Goal: Task Accomplishment & Management: Use online tool/utility

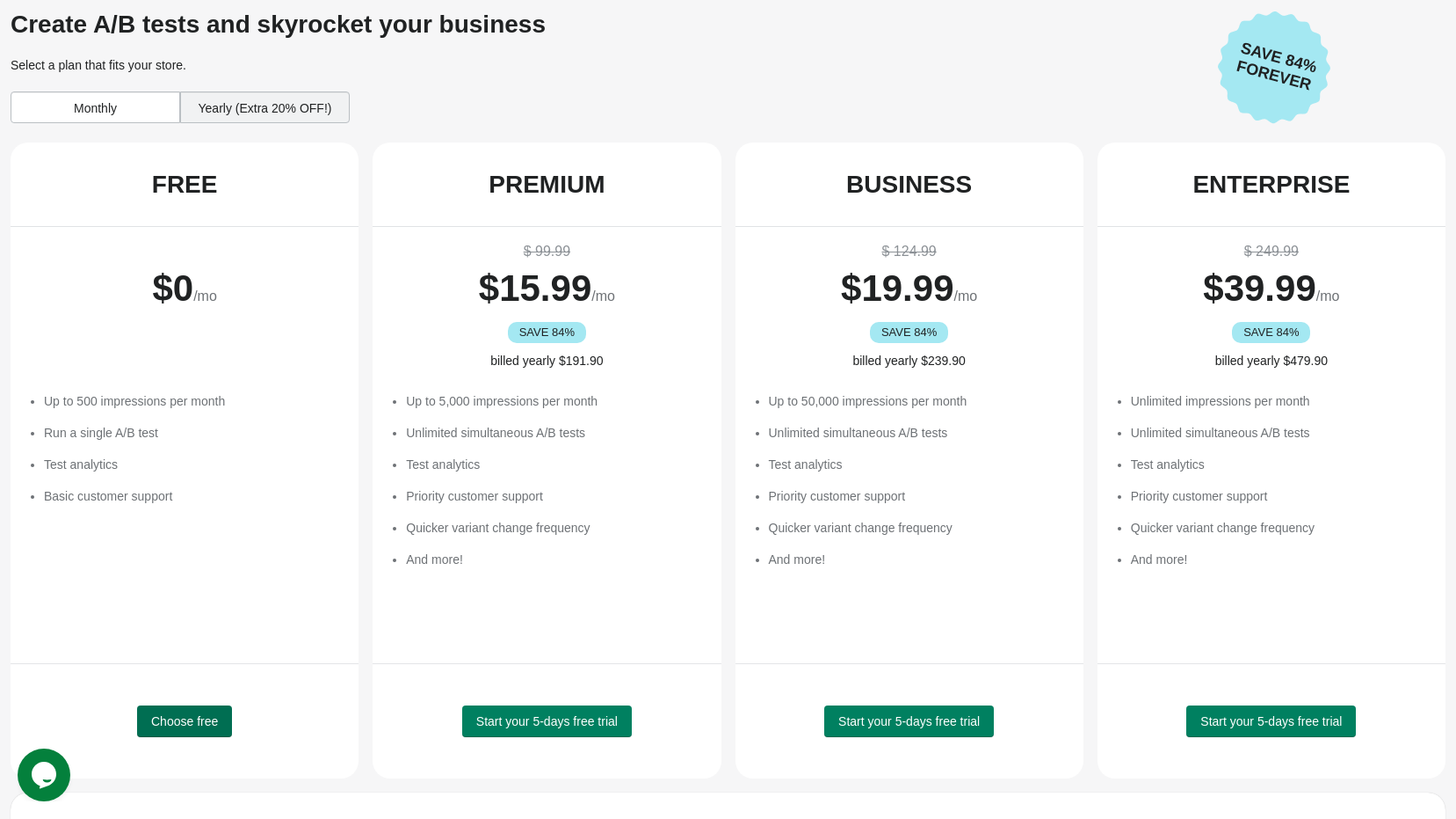
click at [209, 722] on span "Choose free" at bounding box center [184, 720] width 67 height 14
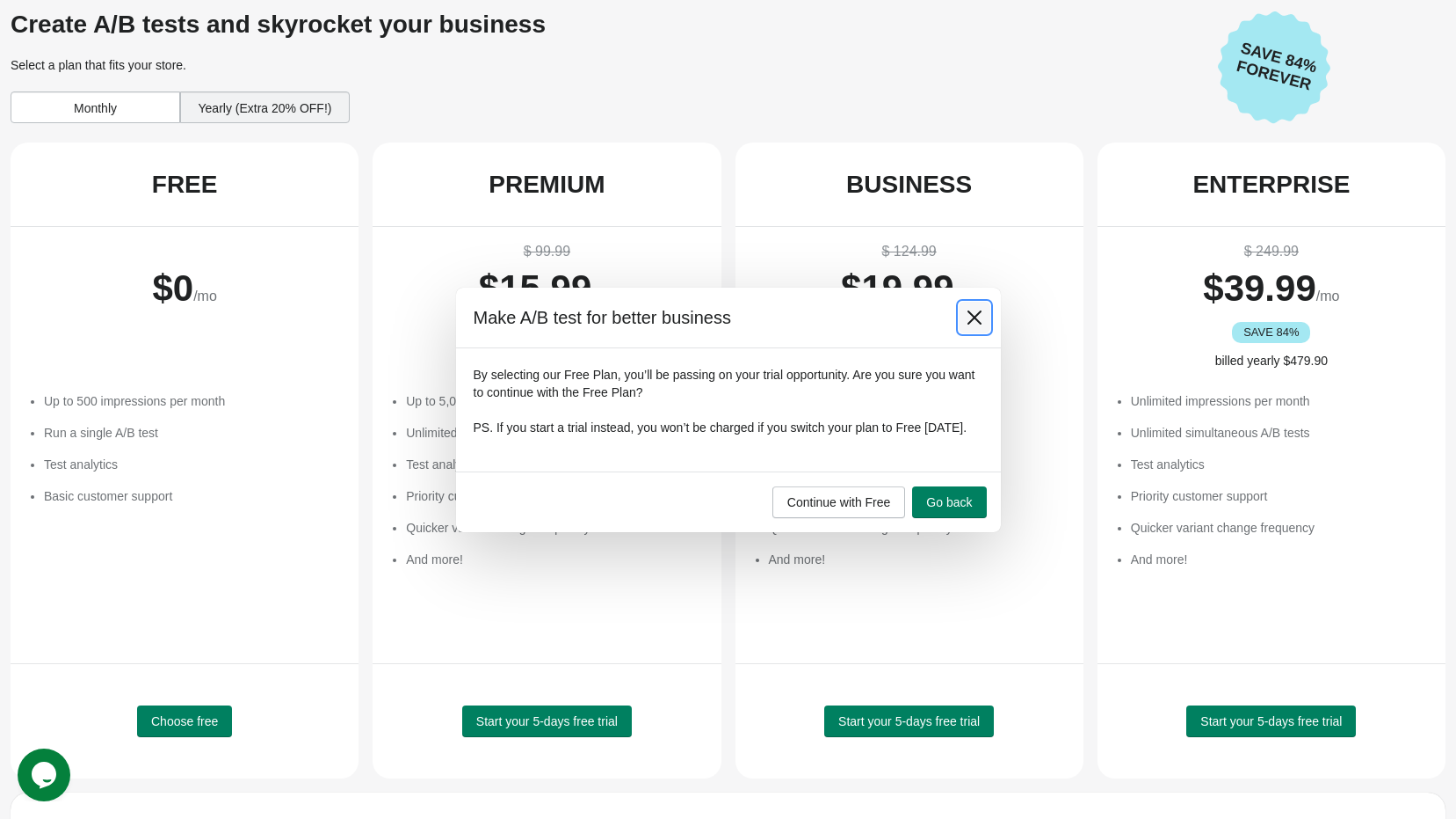
click at [966, 308] on icon at bounding box center [975, 317] width 18 height 18
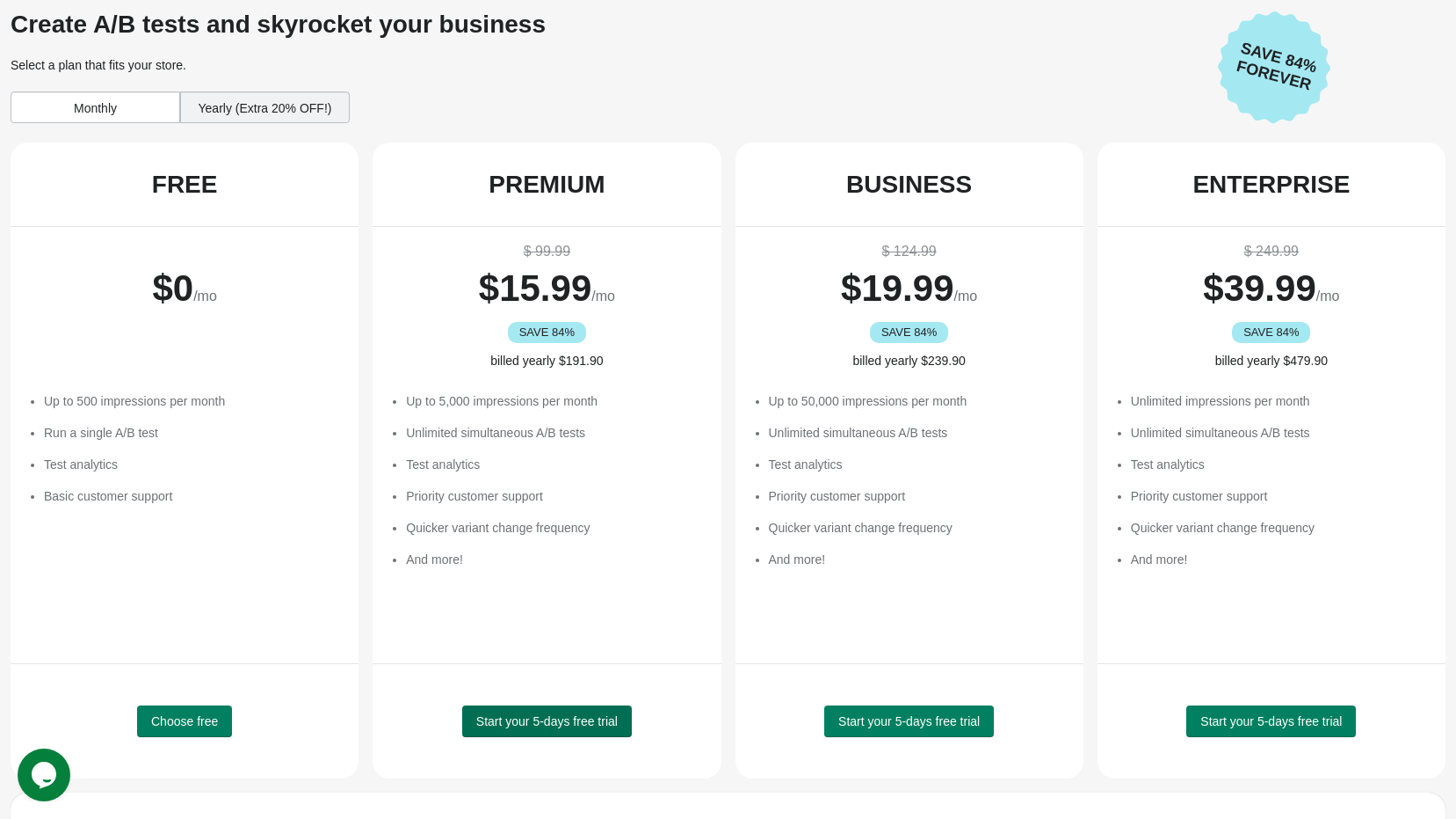
click at [531, 724] on span "Start your 5-days free trial" at bounding box center [548, 720] width 142 height 14
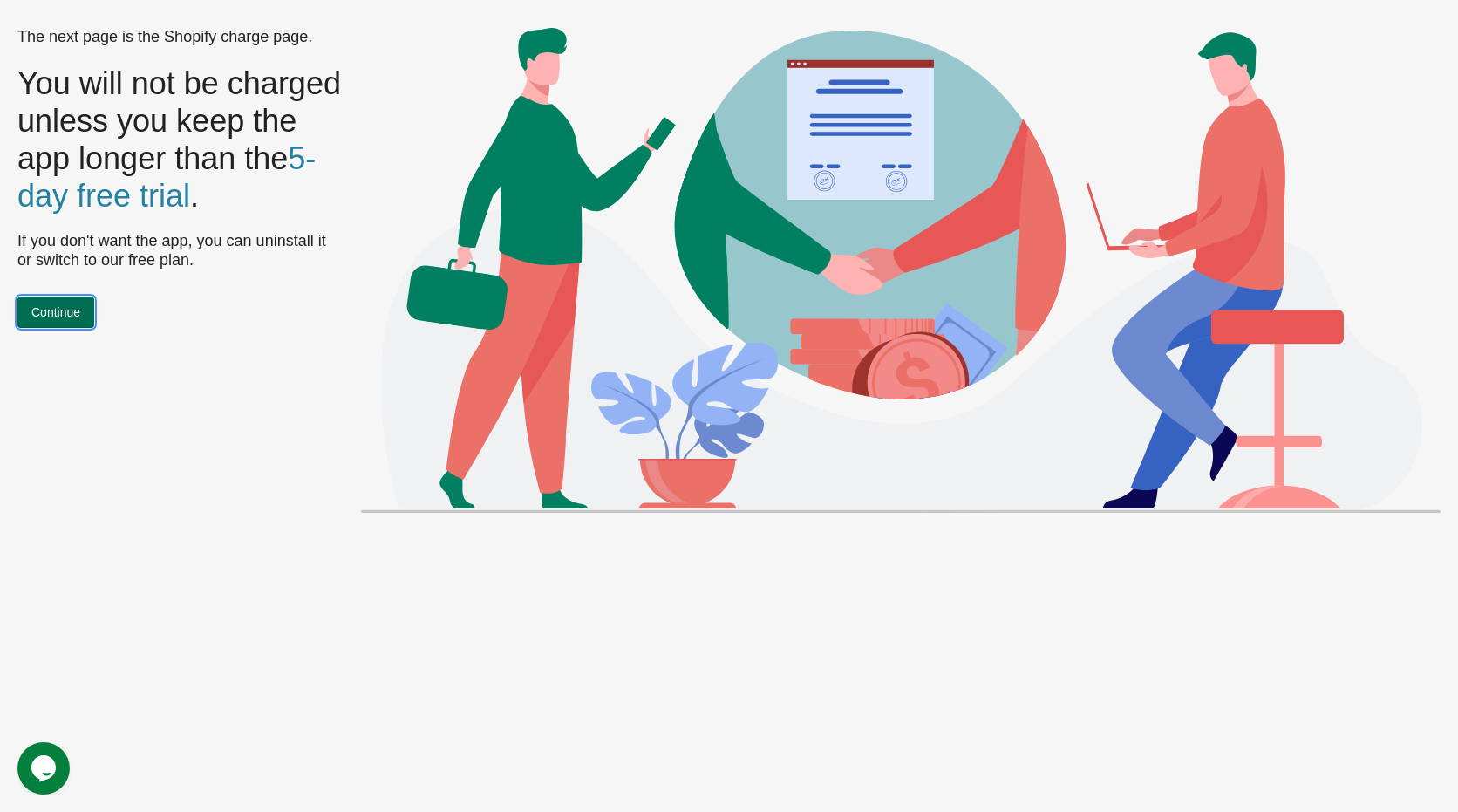
click at [83, 327] on button "Continue" at bounding box center [56, 312] width 77 height 31
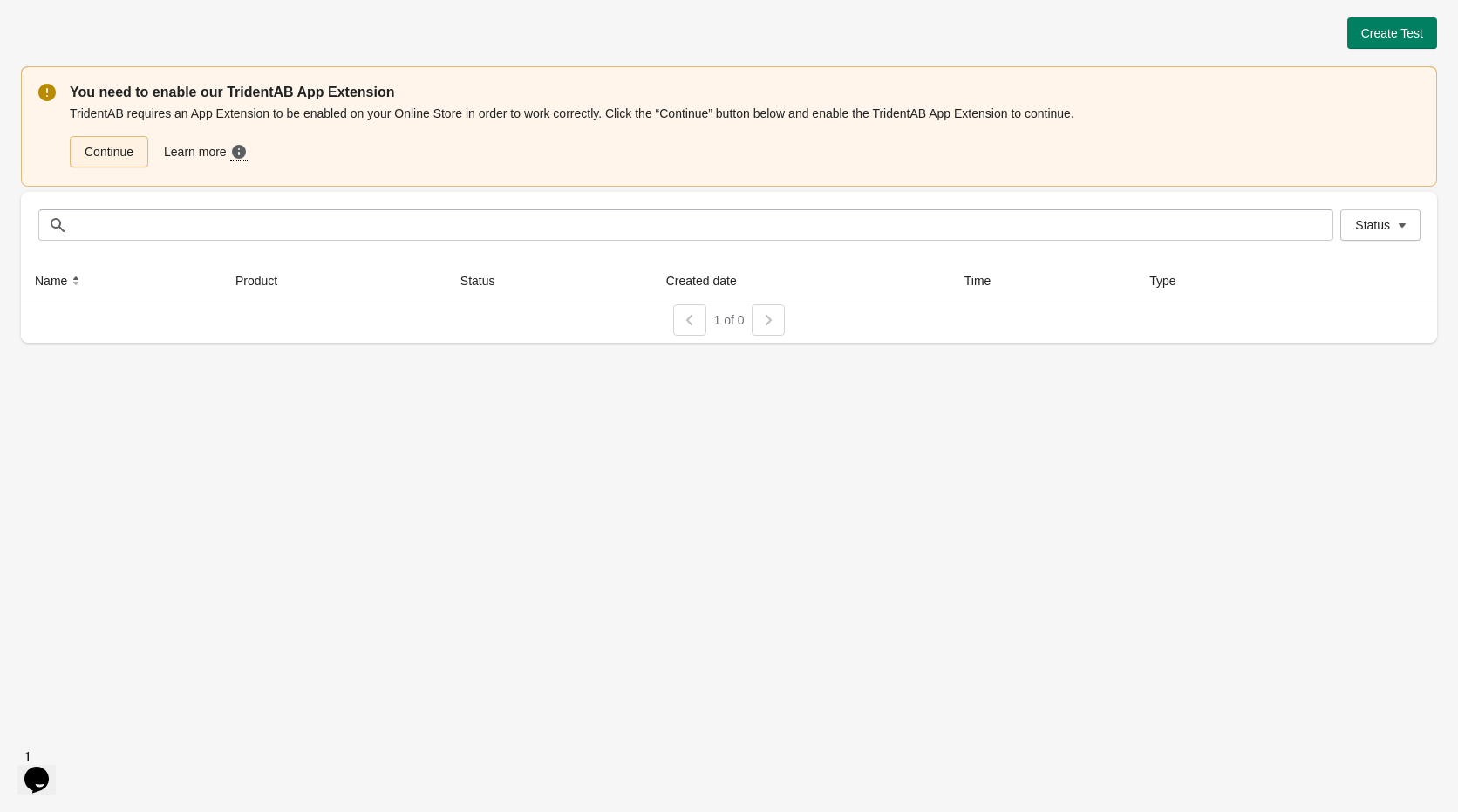
click at [103, 142] on link "Continue" at bounding box center [108, 151] width 78 height 31
click at [1405, 30] on span "Create Test" at bounding box center [1392, 33] width 62 height 14
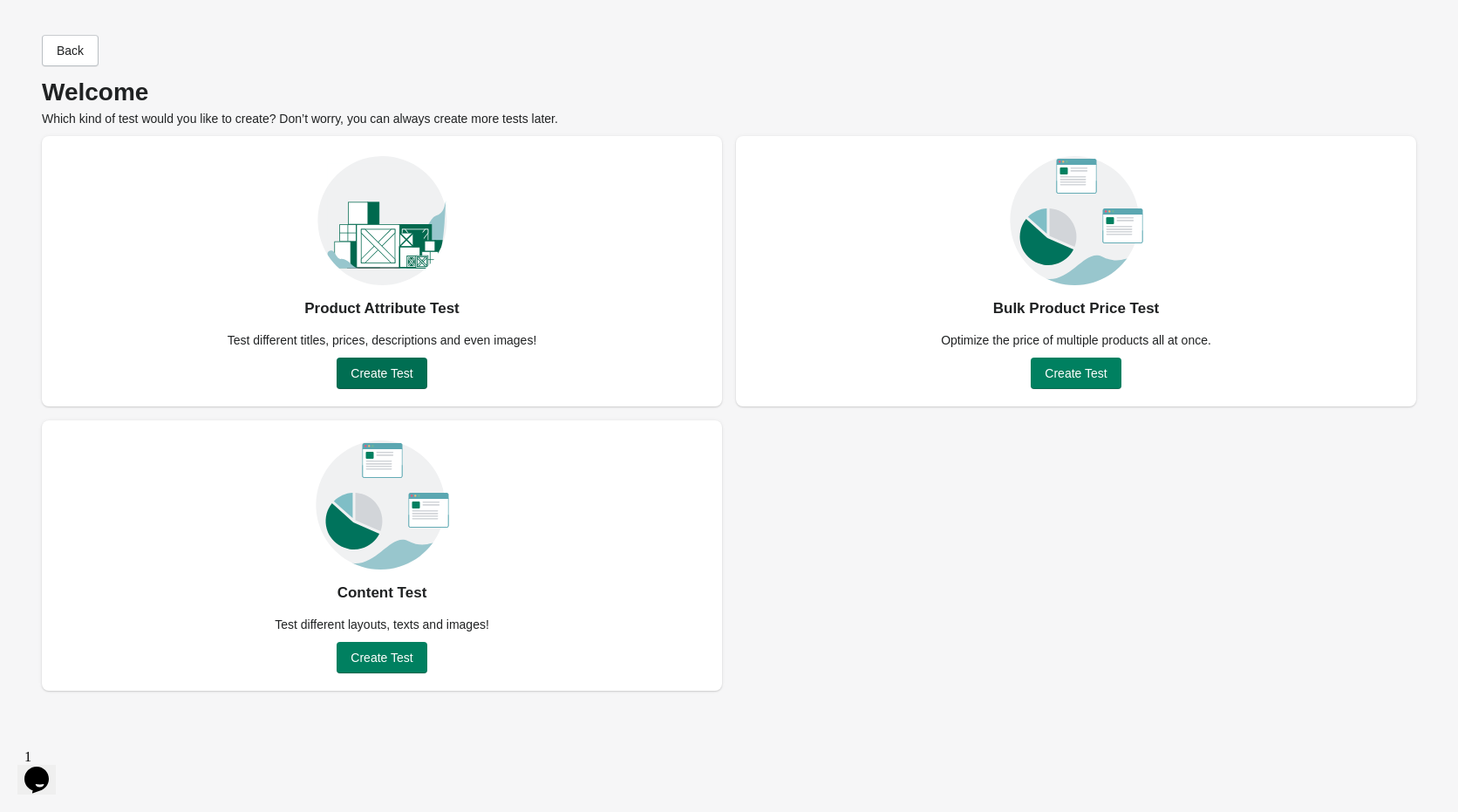
click at [404, 379] on span "Create Test" at bounding box center [381, 373] width 62 height 14
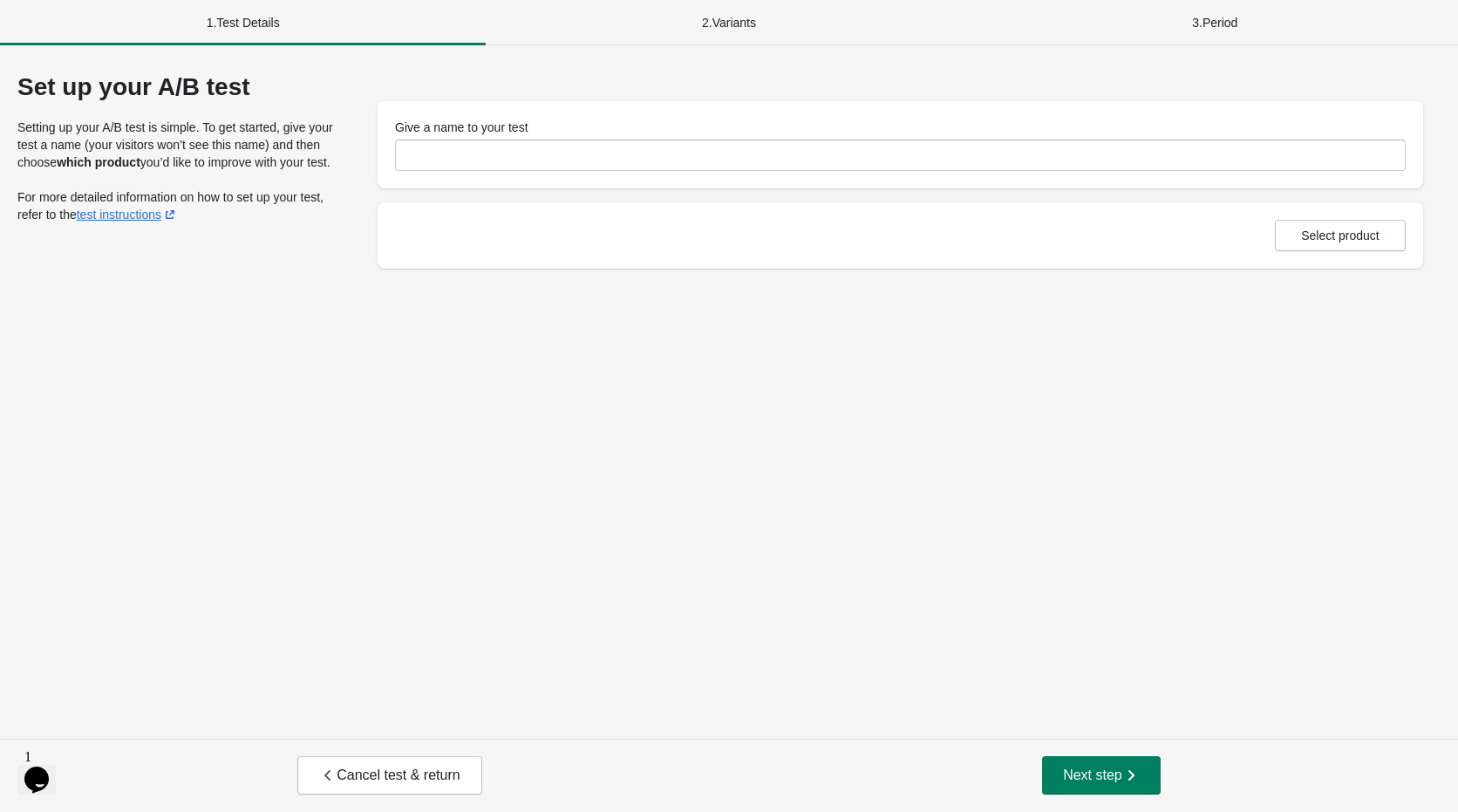
click at [500, 124] on label "Give a name to your test" at bounding box center [461, 127] width 134 height 18
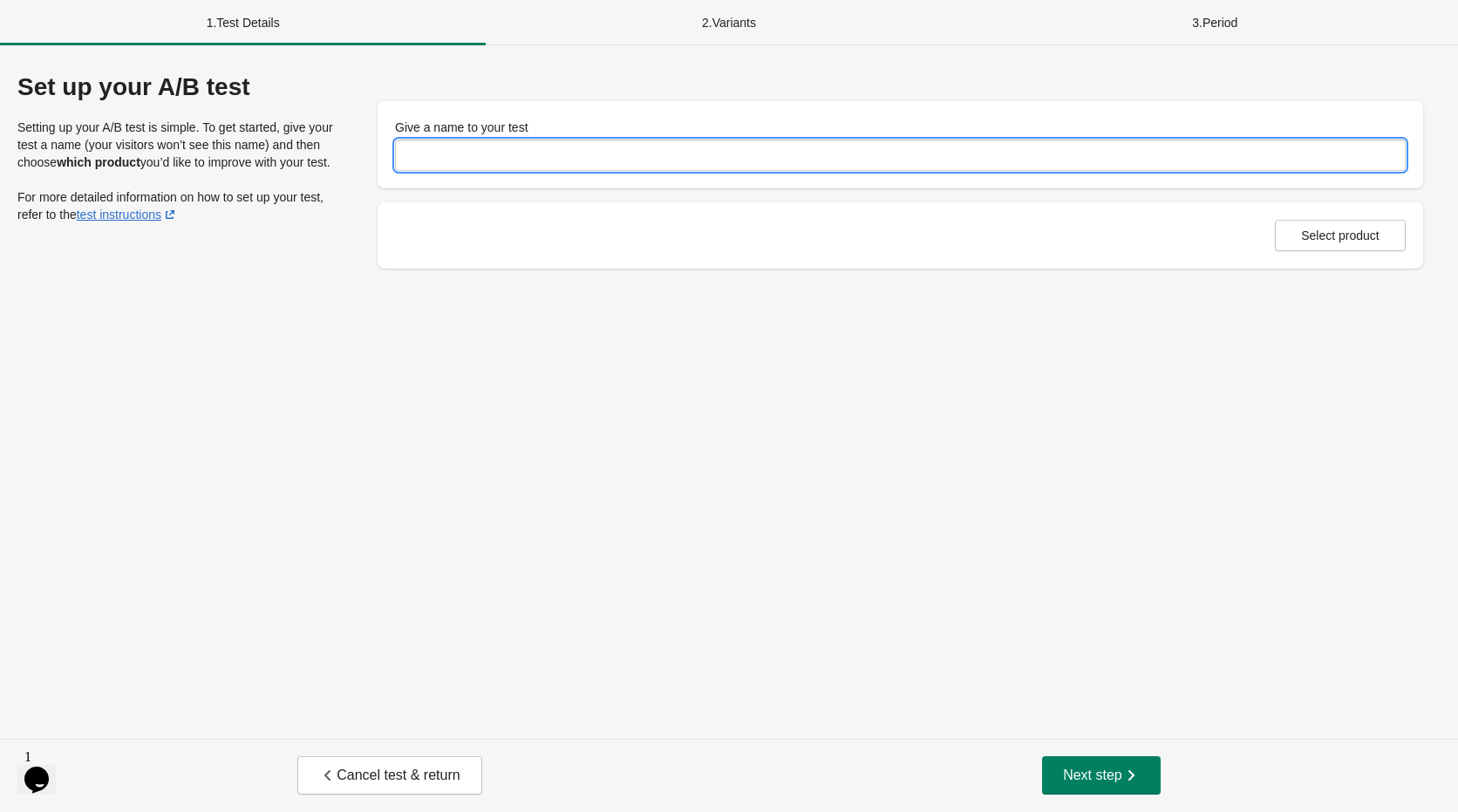
click at [500, 140] on input "Give a name to your test" at bounding box center [900, 155] width 1010 height 31
click at [496, 147] on input "Give a name to your test" at bounding box center [900, 155] width 1010 height 31
type input "*"
type input "**********"
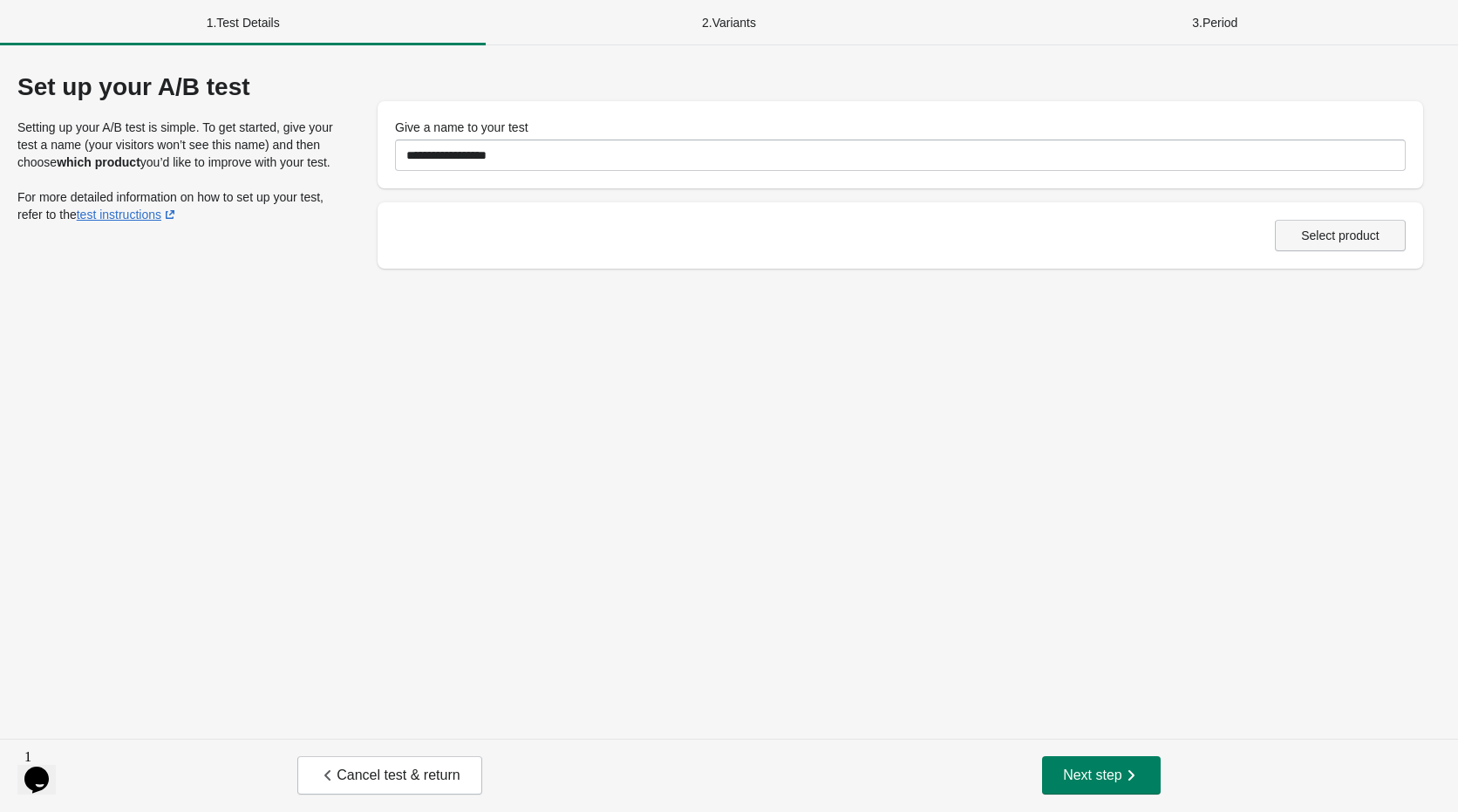
click at [1332, 243] on button "Select product" at bounding box center [1340, 235] width 131 height 31
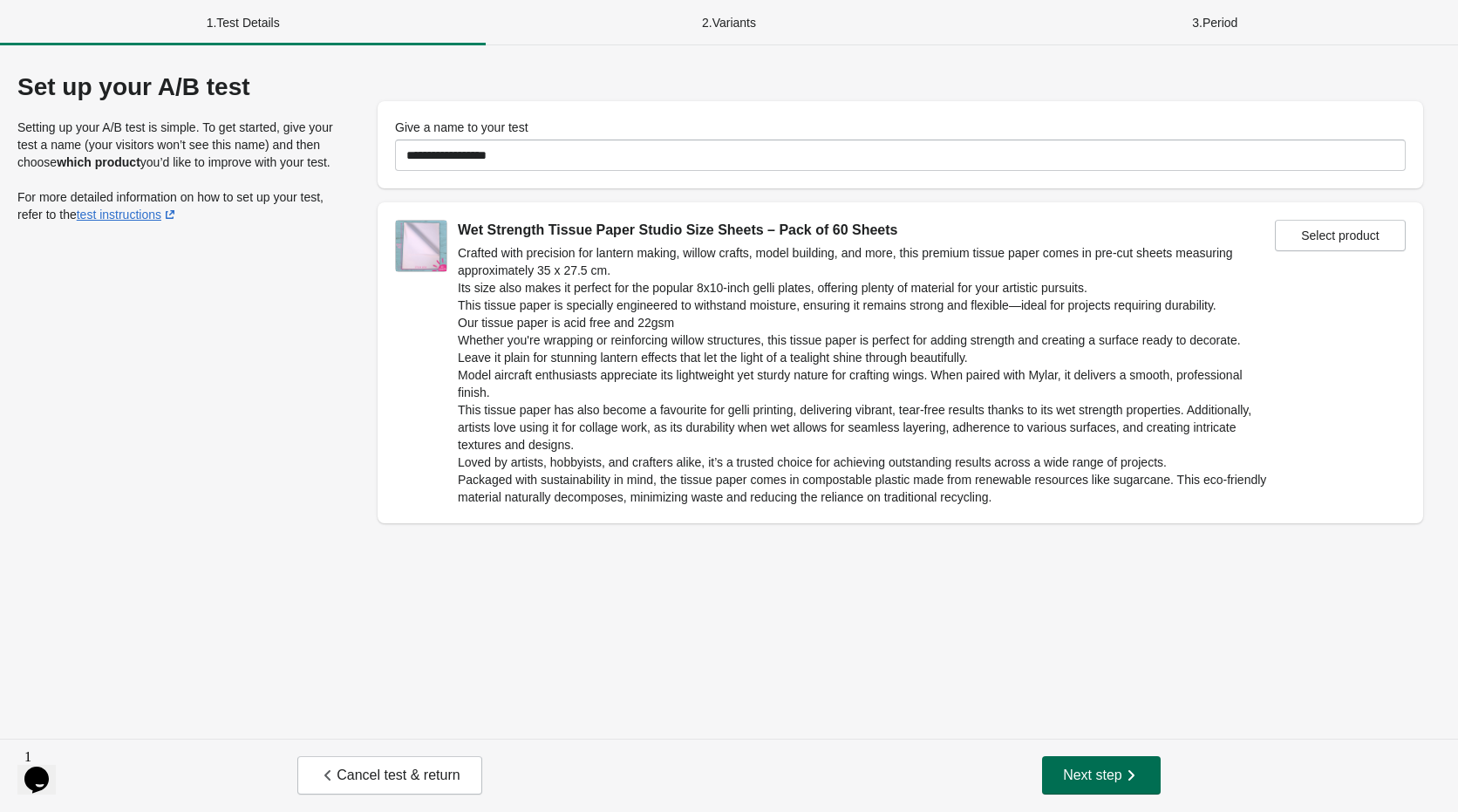
click at [1135, 772] on icon "button" at bounding box center [1131, 775] width 18 height 18
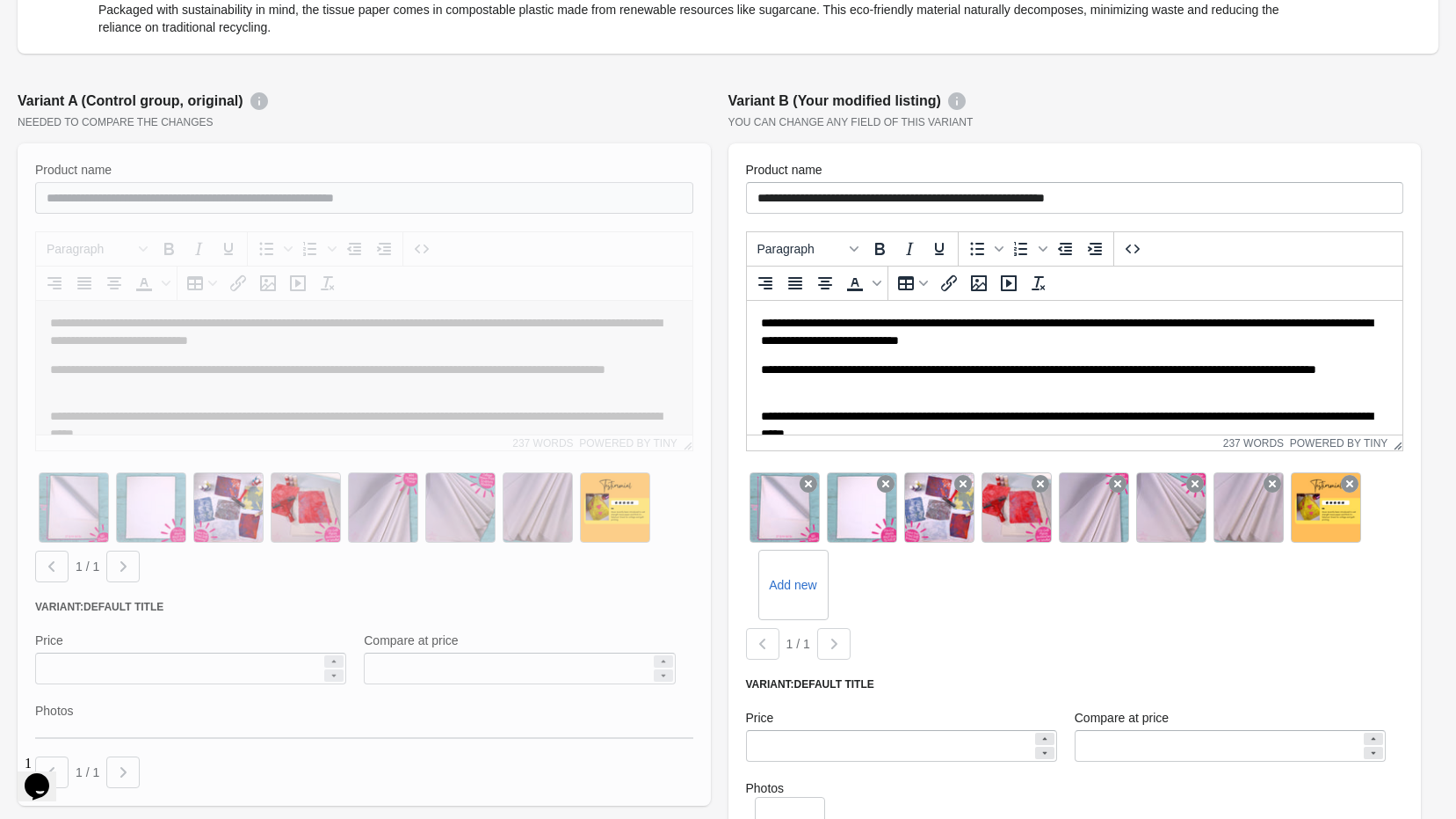
scroll to position [352, 0]
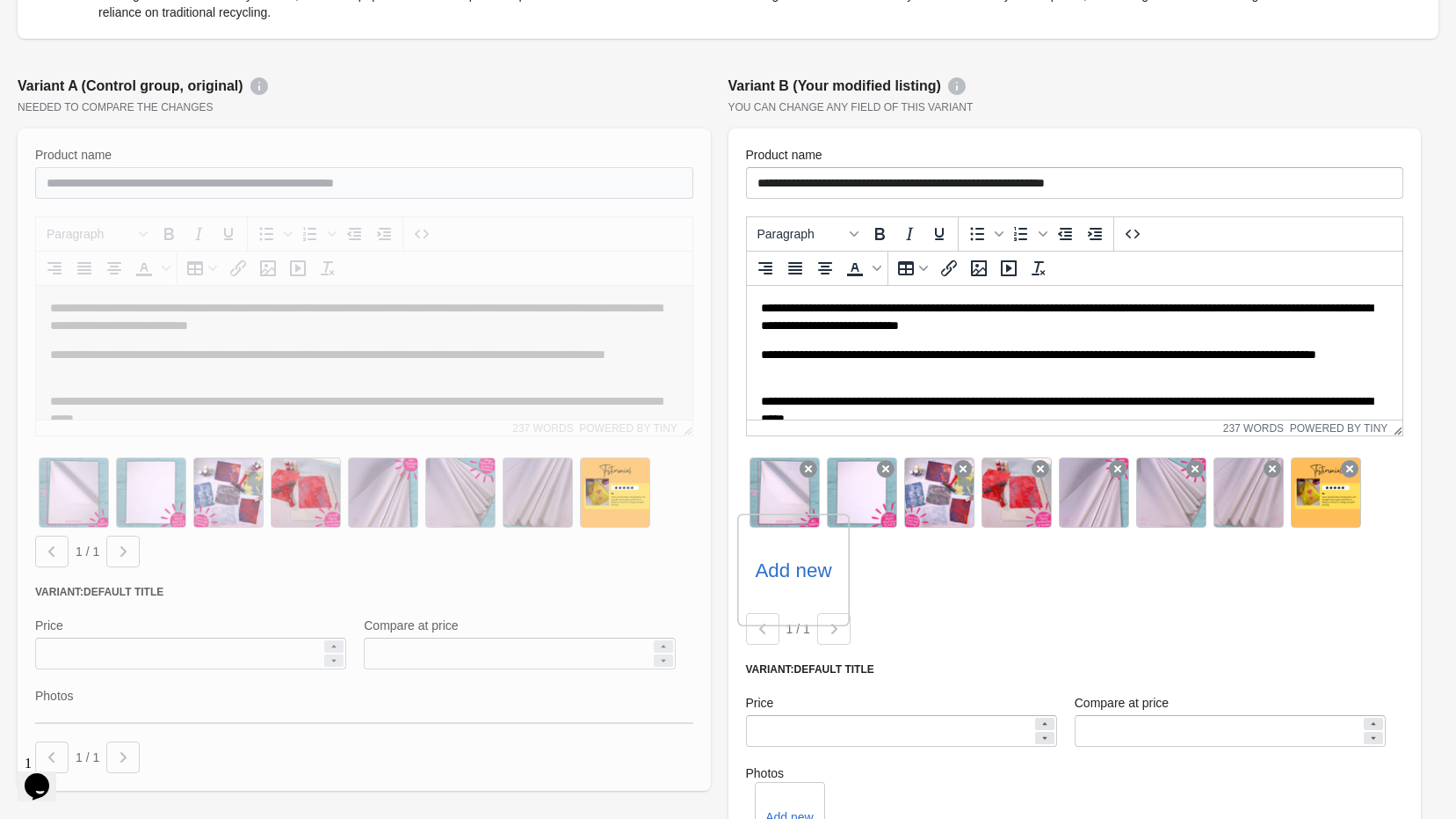
click at [811, 583] on div "Add new" at bounding box center [794, 570] width 112 height 112
click at [800, 569] on label "Add new" at bounding box center [793, 570] width 77 height 29
click at [0, 0] on input "Add new" at bounding box center [0, 0] width 0 height 0
click at [829, 632] on icon "button" at bounding box center [834, 629] width 18 height 18
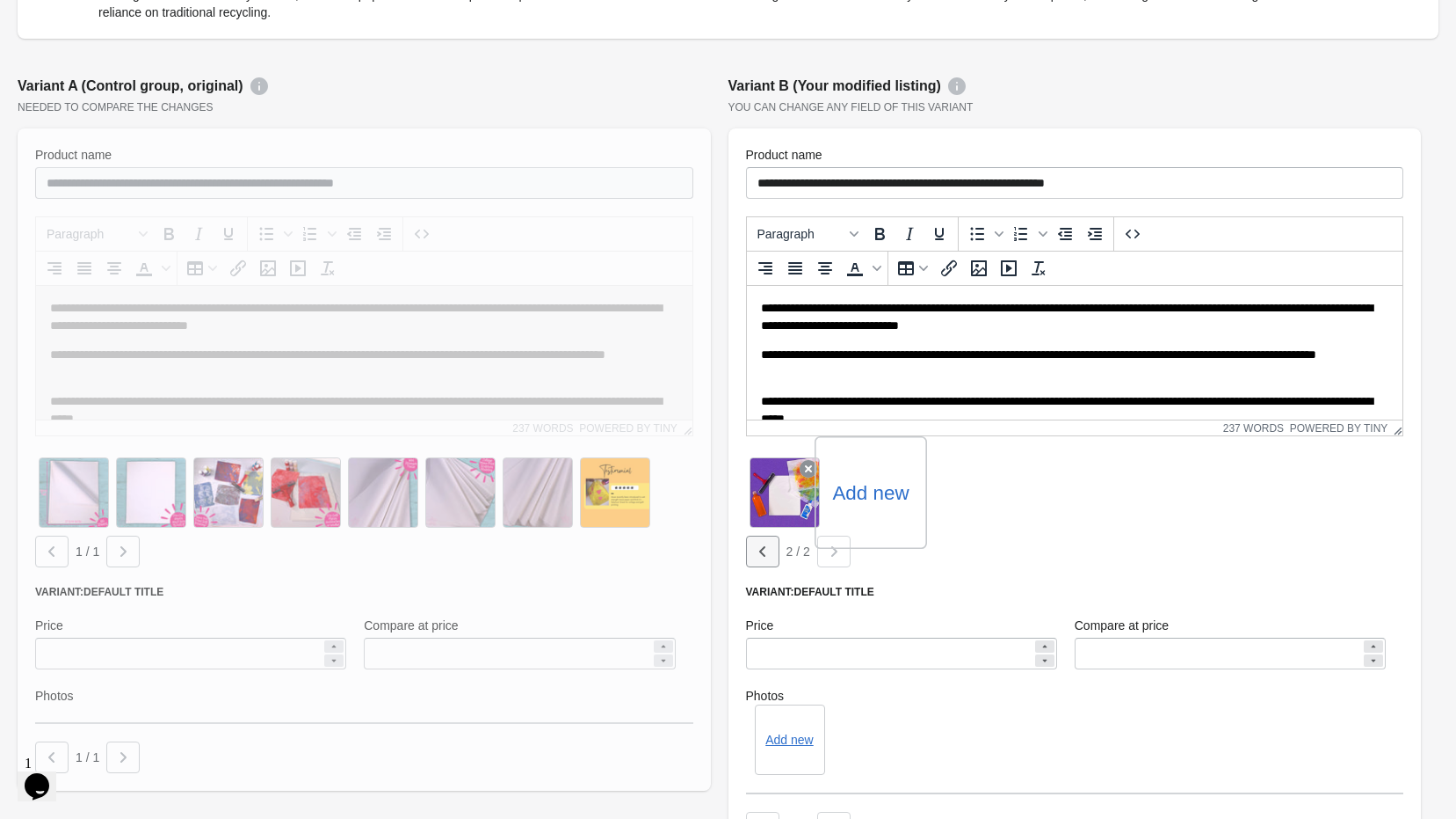
click at [756, 551] on icon "button" at bounding box center [763, 551] width 18 height 18
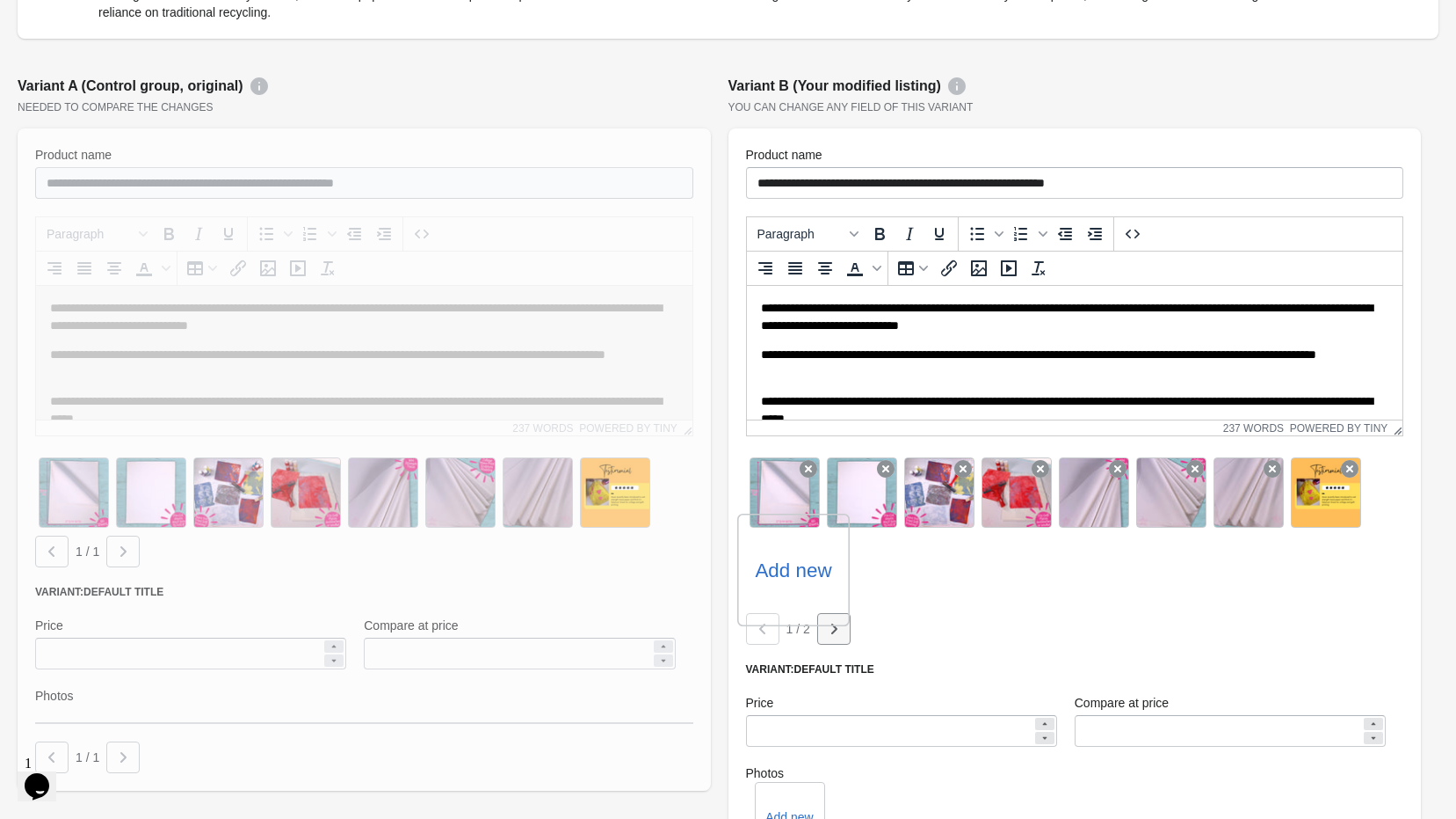
click at [824, 632] on button "button" at bounding box center [834, 629] width 33 height 32
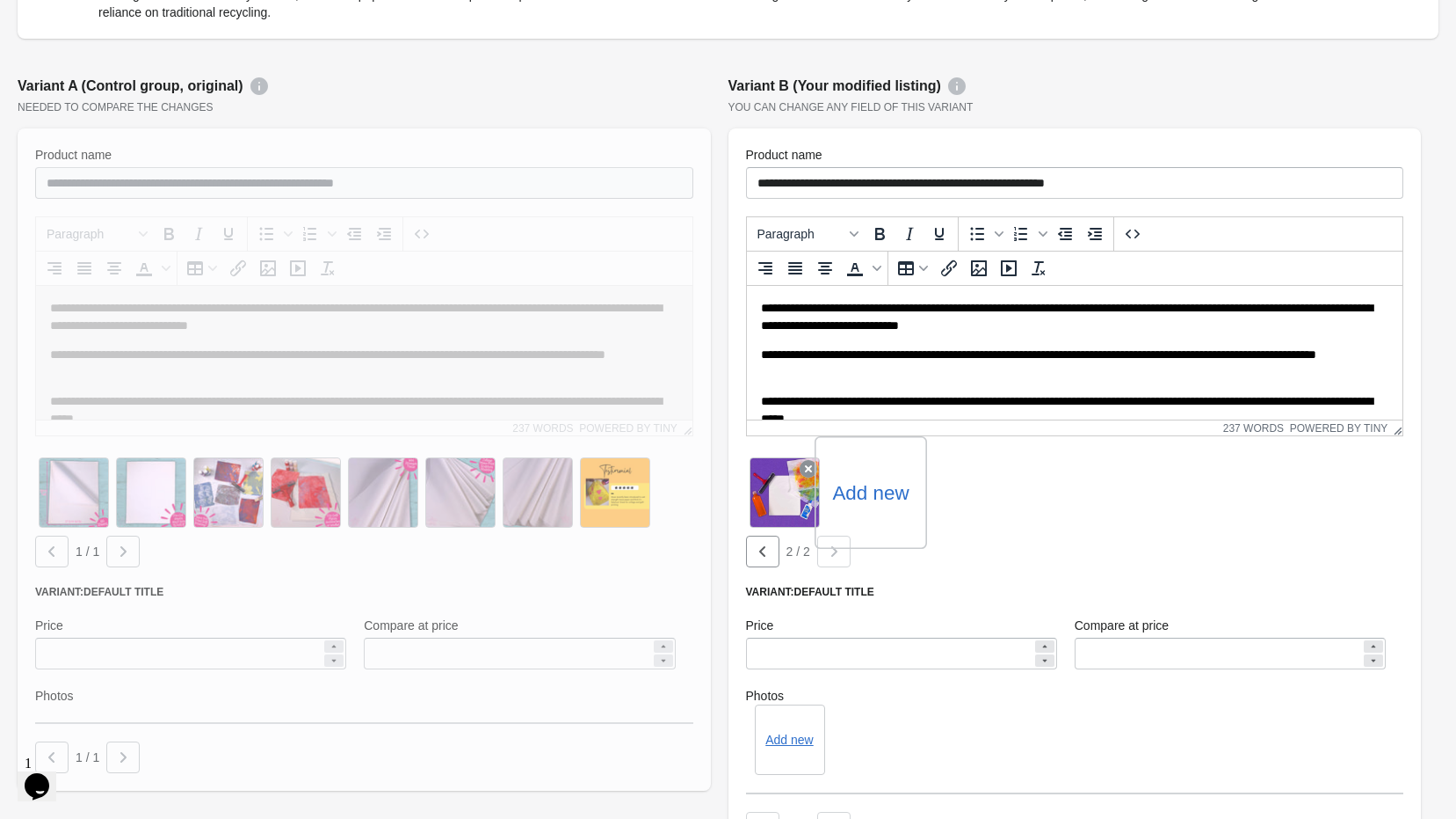
click at [1002, 507] on div "Add new" at bounding box center [1075, 492] width 658 height 78
click at [759, 557] on icon "button" at bounding box center [763, 551] width 18 height 18
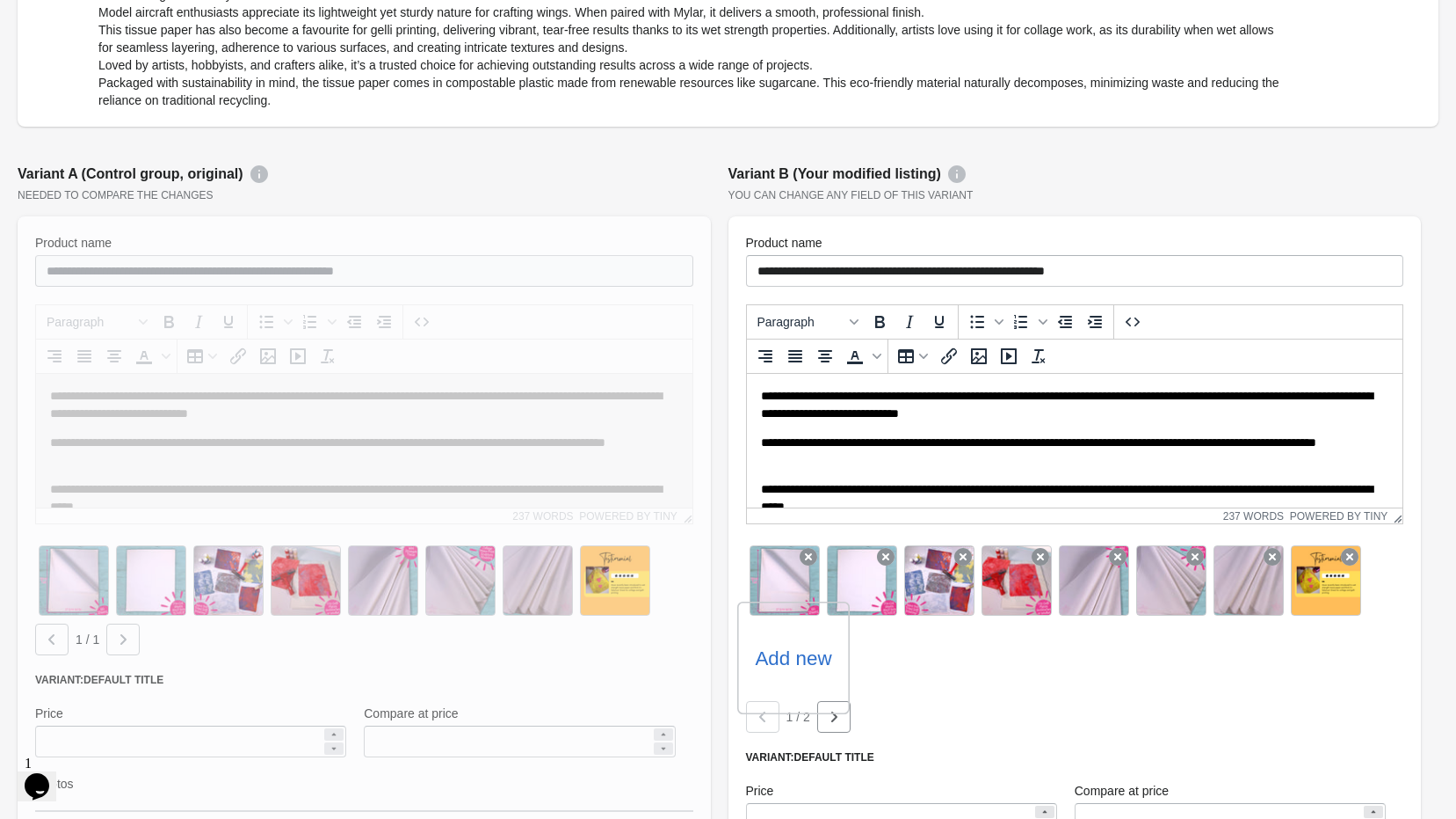
scroll to position [527, 0]
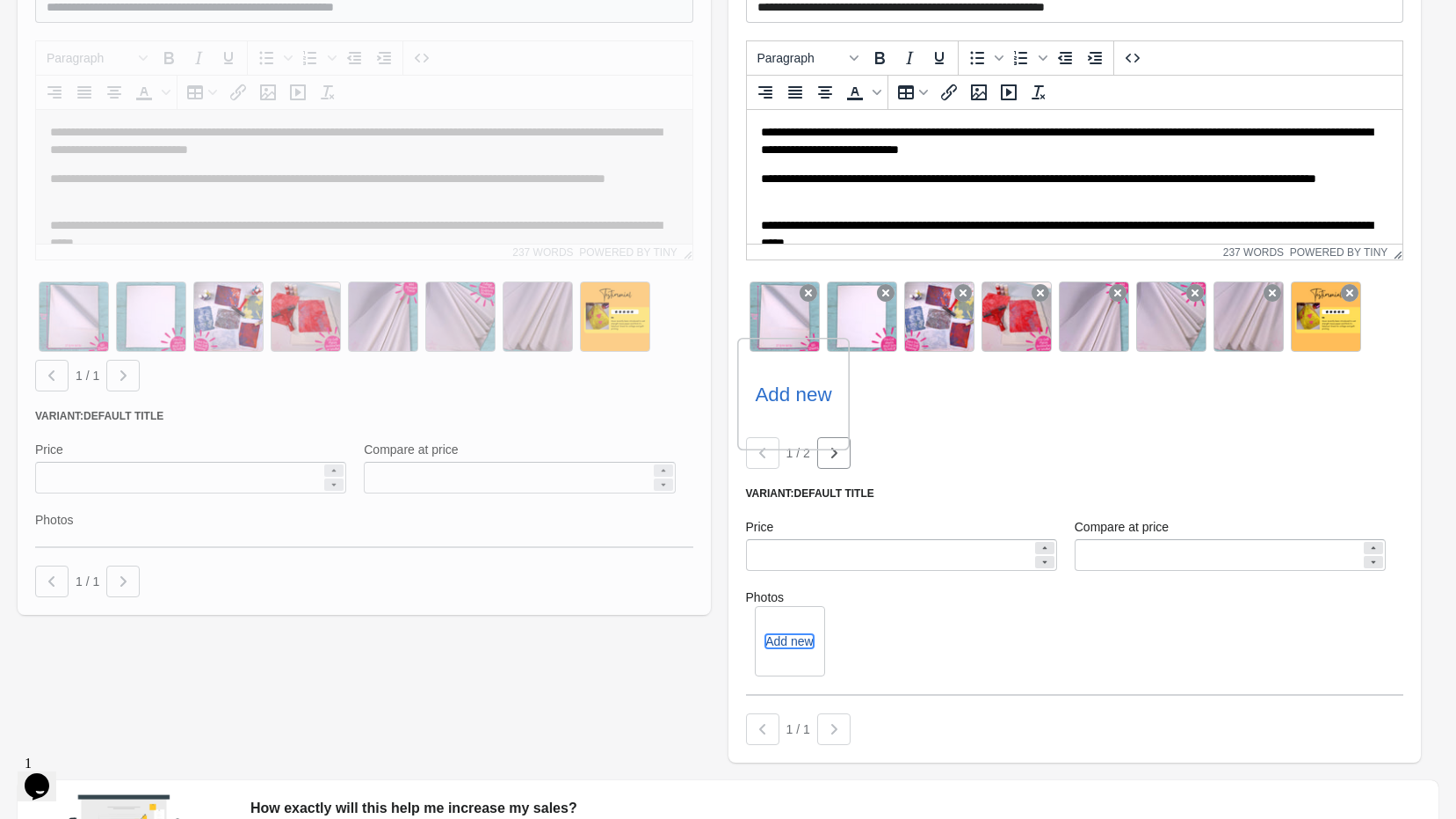
click at [802, 648] on button "Add new" at bounding box center [789, 641] width 47 height 14
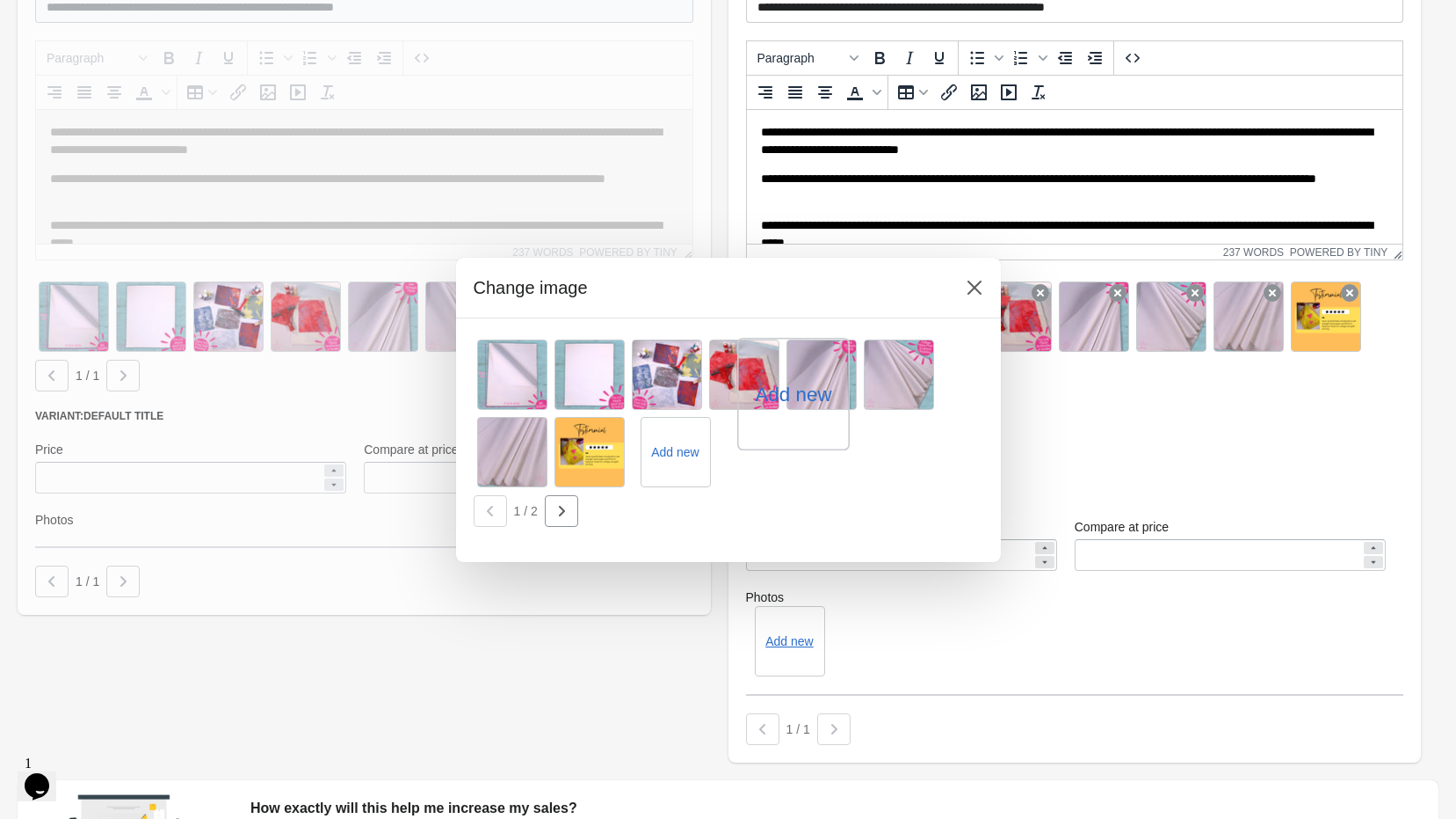
click at [1121, 526] on div at bounding box center [728, 409] width 1456 height 819
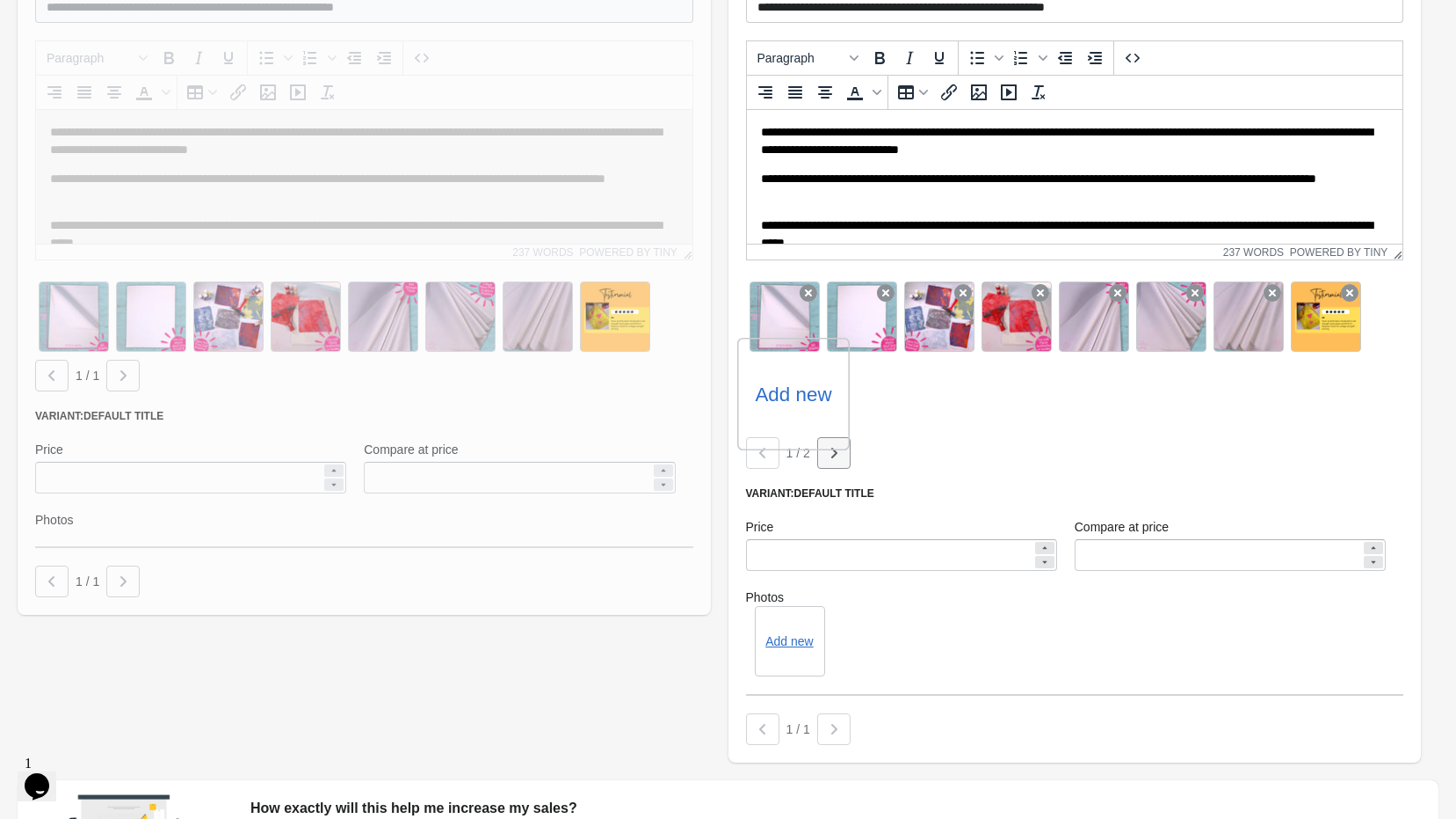
click at [821, 454] on button "button" at bounding box center [834, 452] width 33 height 32
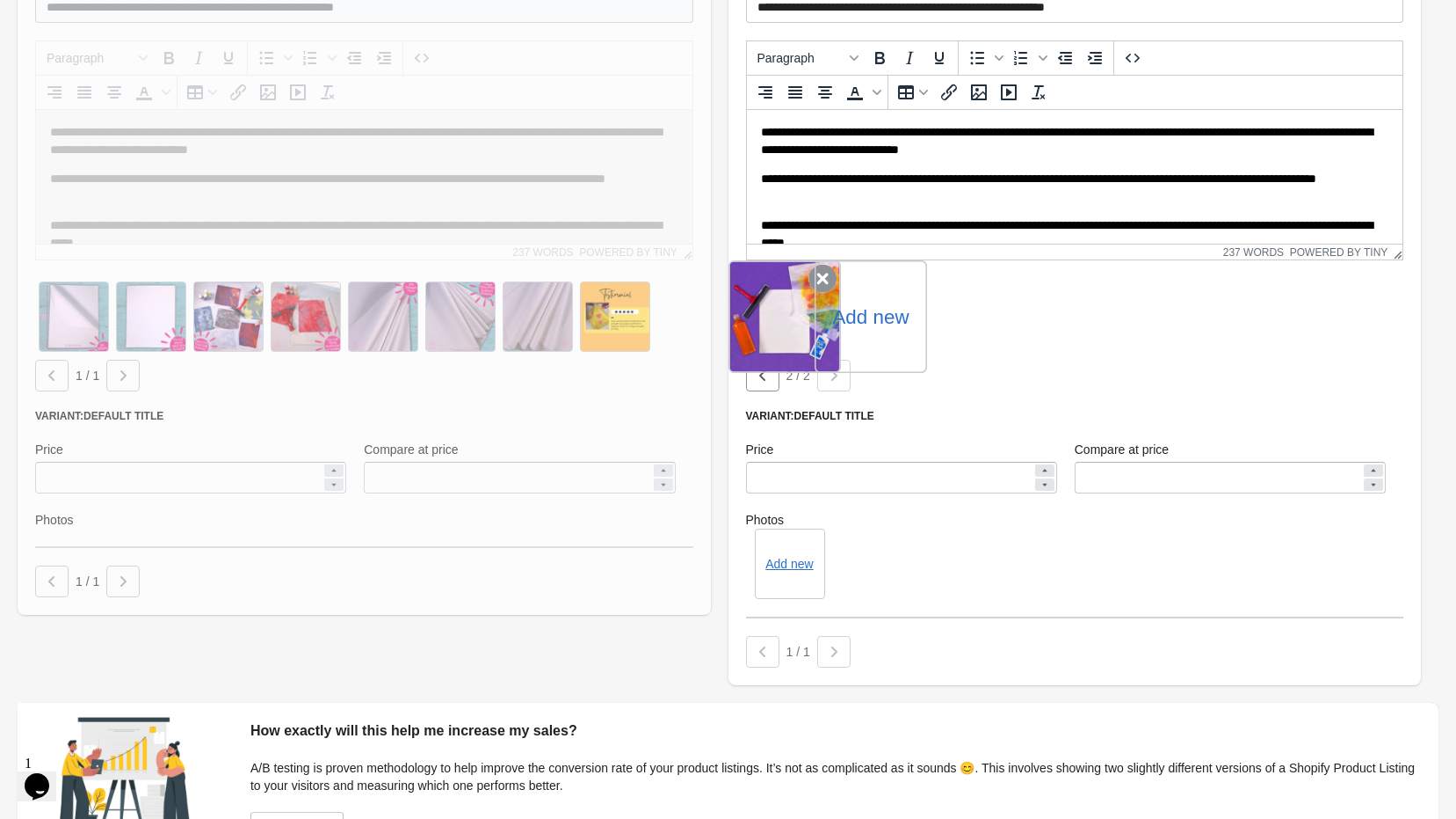
click at [821, 282] on icon at bounding box center [823, 279] width 29 height 29
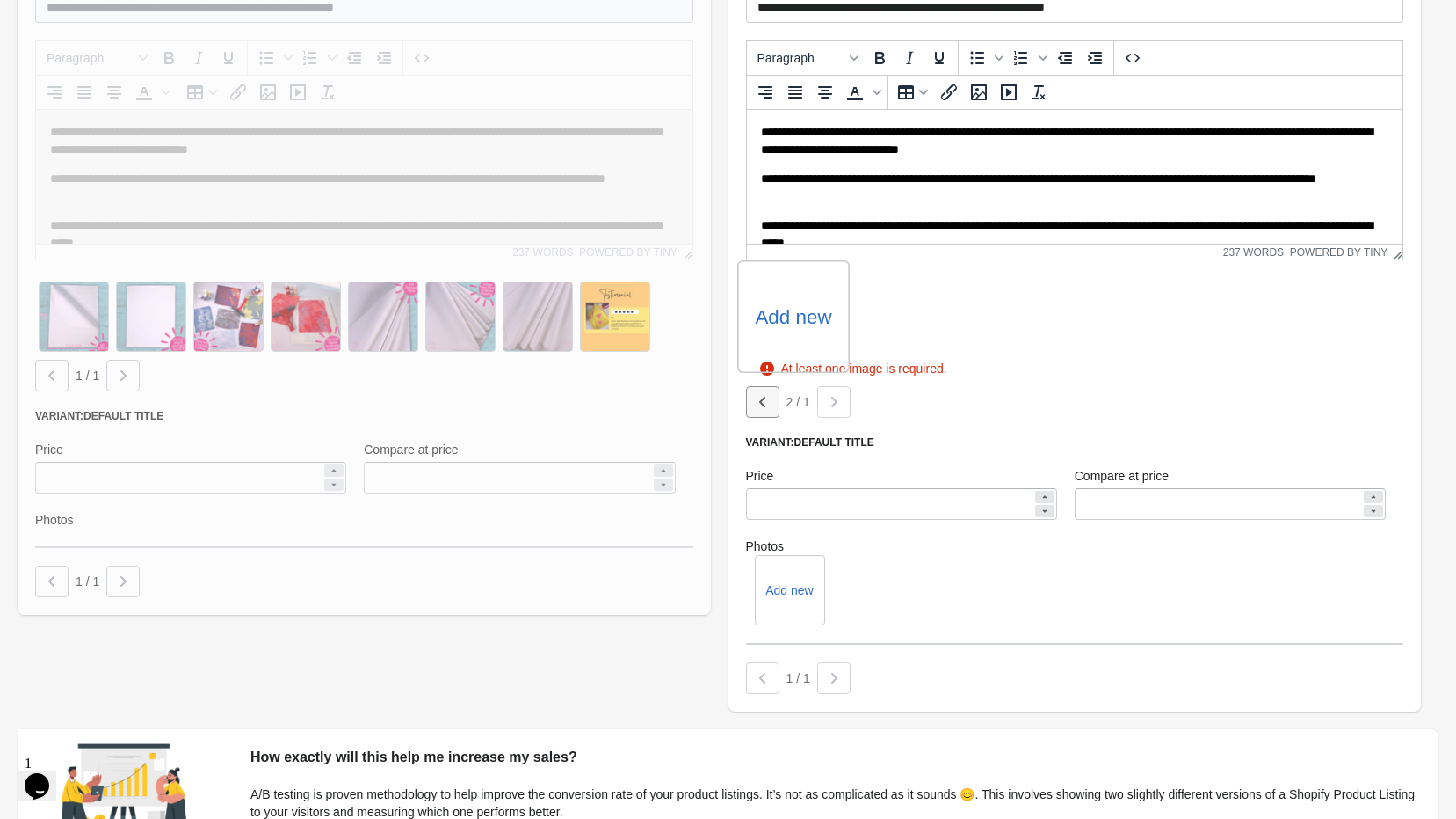
click at [771, 409] on button "button" at bounding box center [762, 402] width 33 height 32
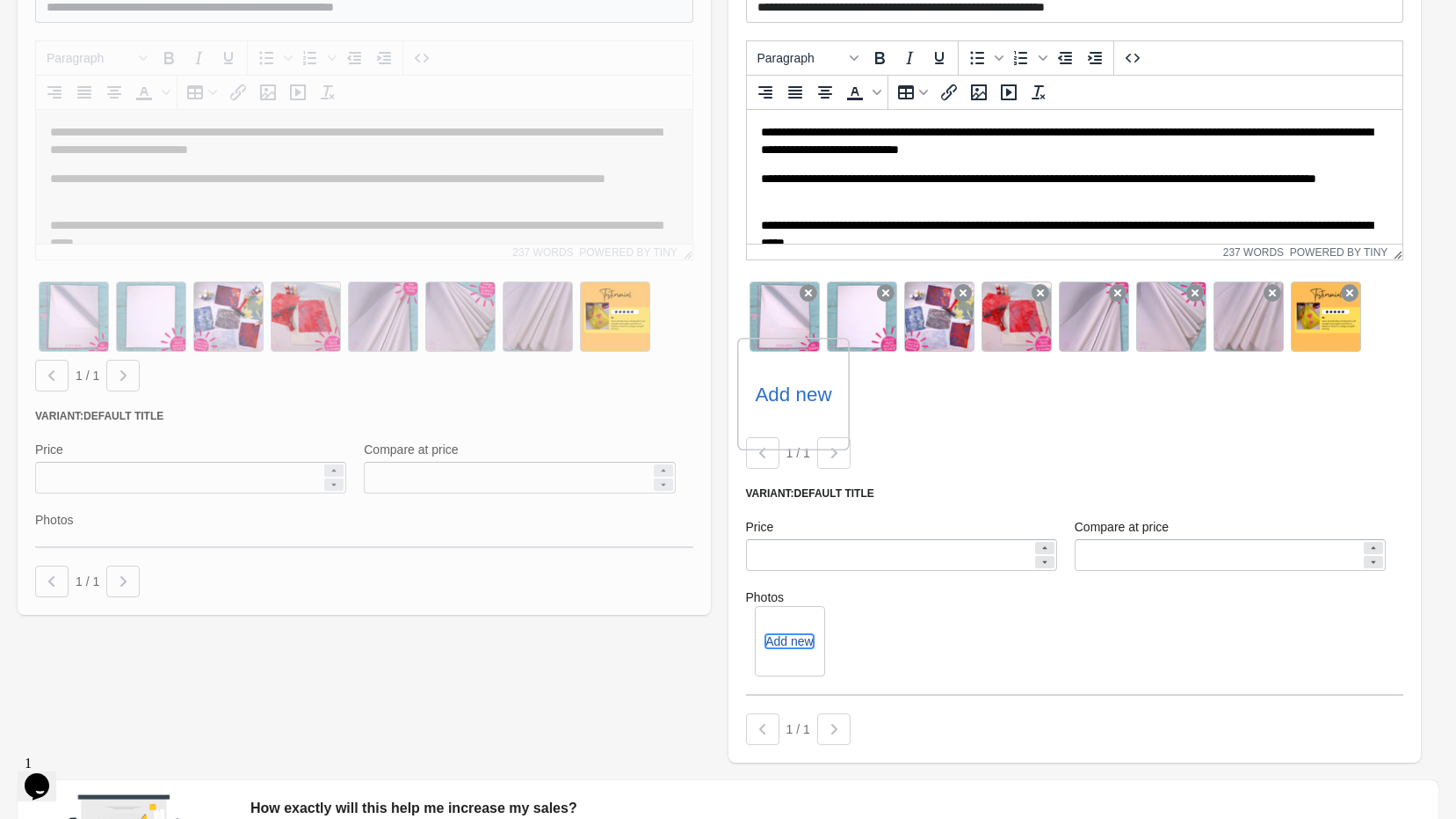
click at [800, 648] on button "Add new" at bounding box center [789, 641] width 47 height 14
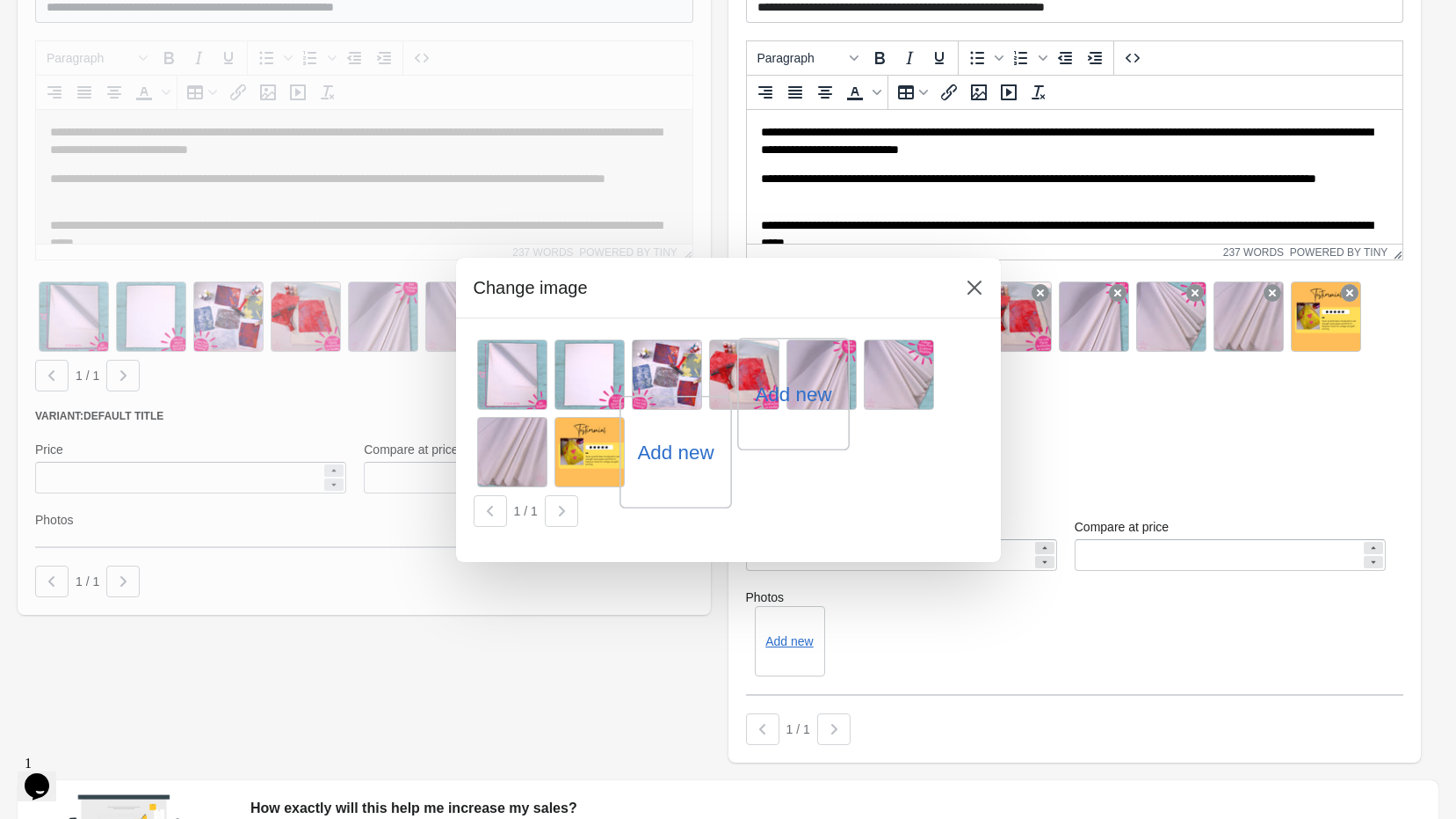
click at [667, 463] on label "Add new" at bounding box center [676, 451] width 77 height 29
click at [0, 0] on input "Add new" at bounding box center [0, 0] width 0 height 0
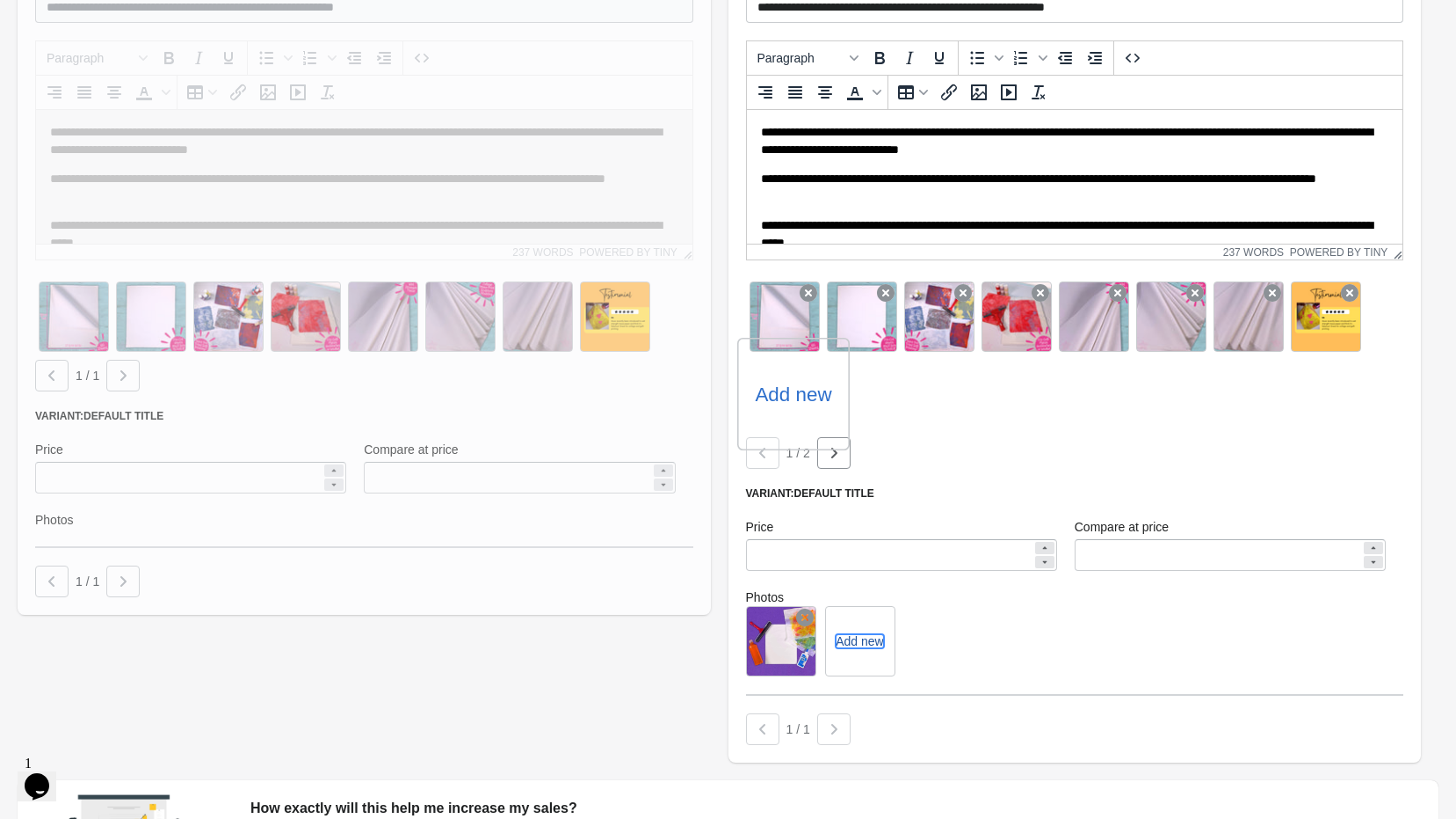
click at [864, 639] on button "Add new" at bounding box center [859, 641] width 47 height 14
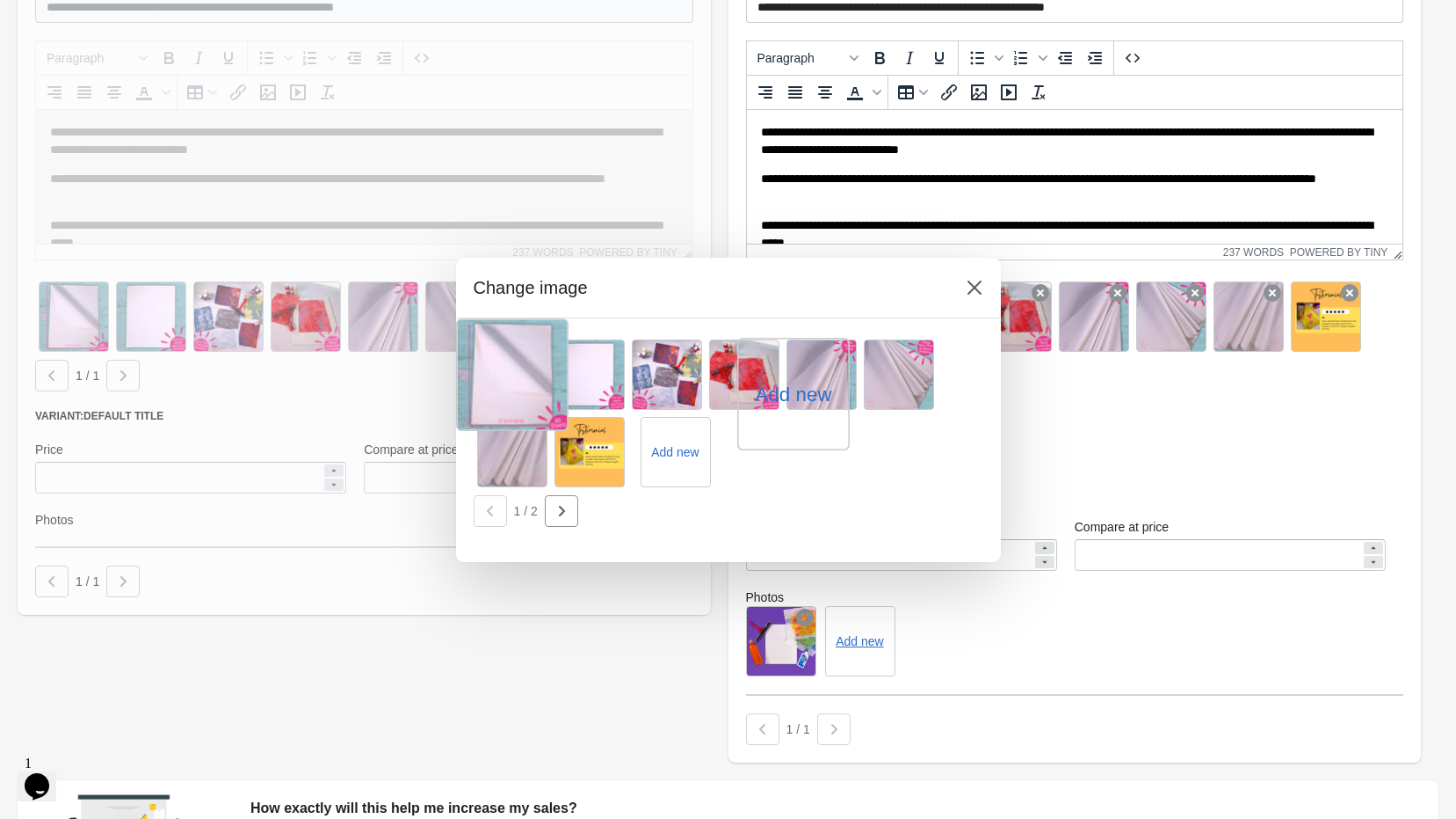
click at [498, 379] on div at bounding box center [512, 375] width 112 height 112
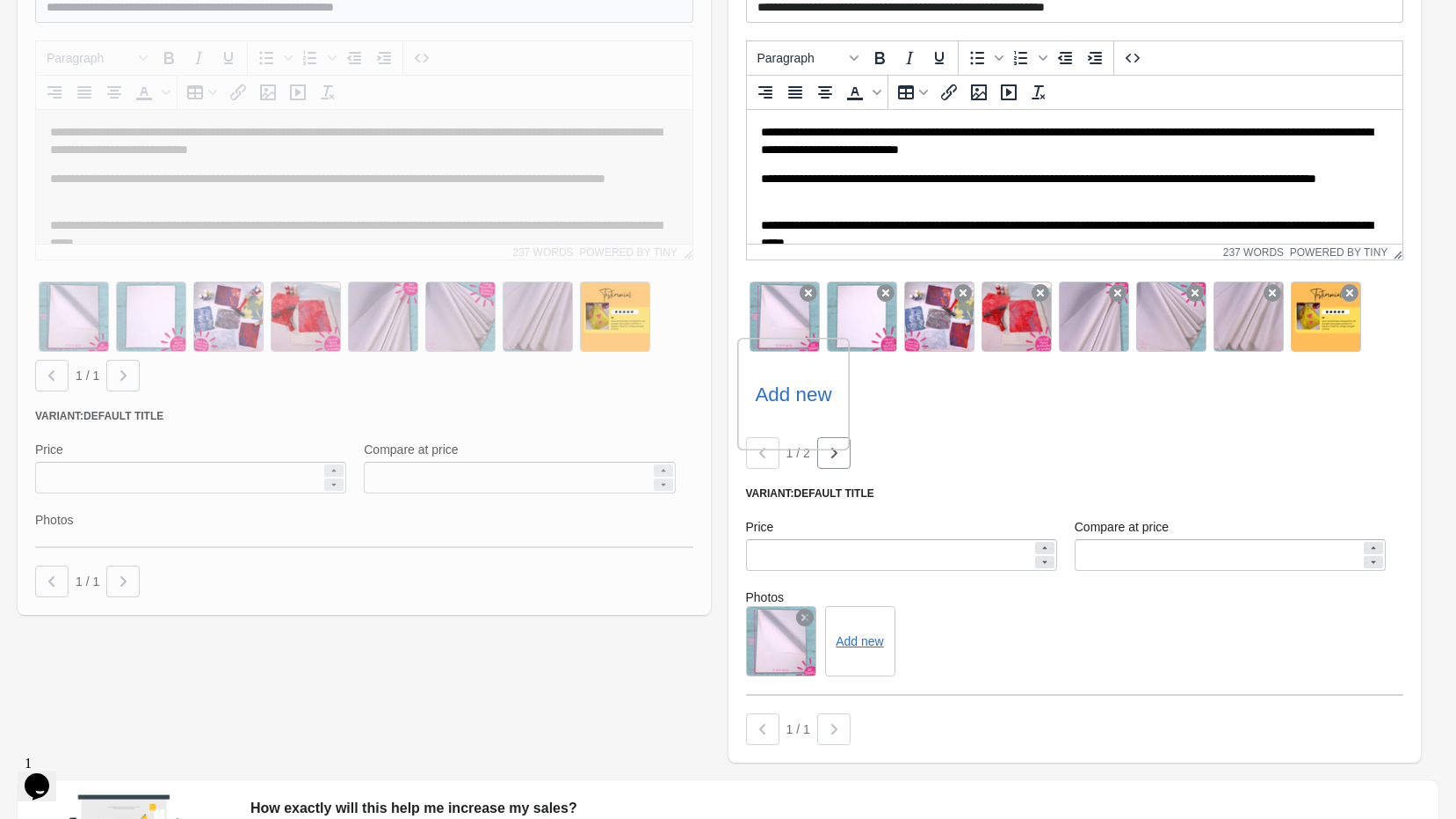
click at [966, 649] on div "Add new" at bounding box center [1075, 641] width 658 height 70
drag, startPoint x: 866, startPoint y: 316, endPoint x: 781, endPoint y: 314, distance: 85.0
click at [781, 314] on div "Add new" at bounding box center [1075, 355] width 658 height 155
click at [1121, 421] on div "Add new" at bounding box center [1075, 355] width 658 height 155
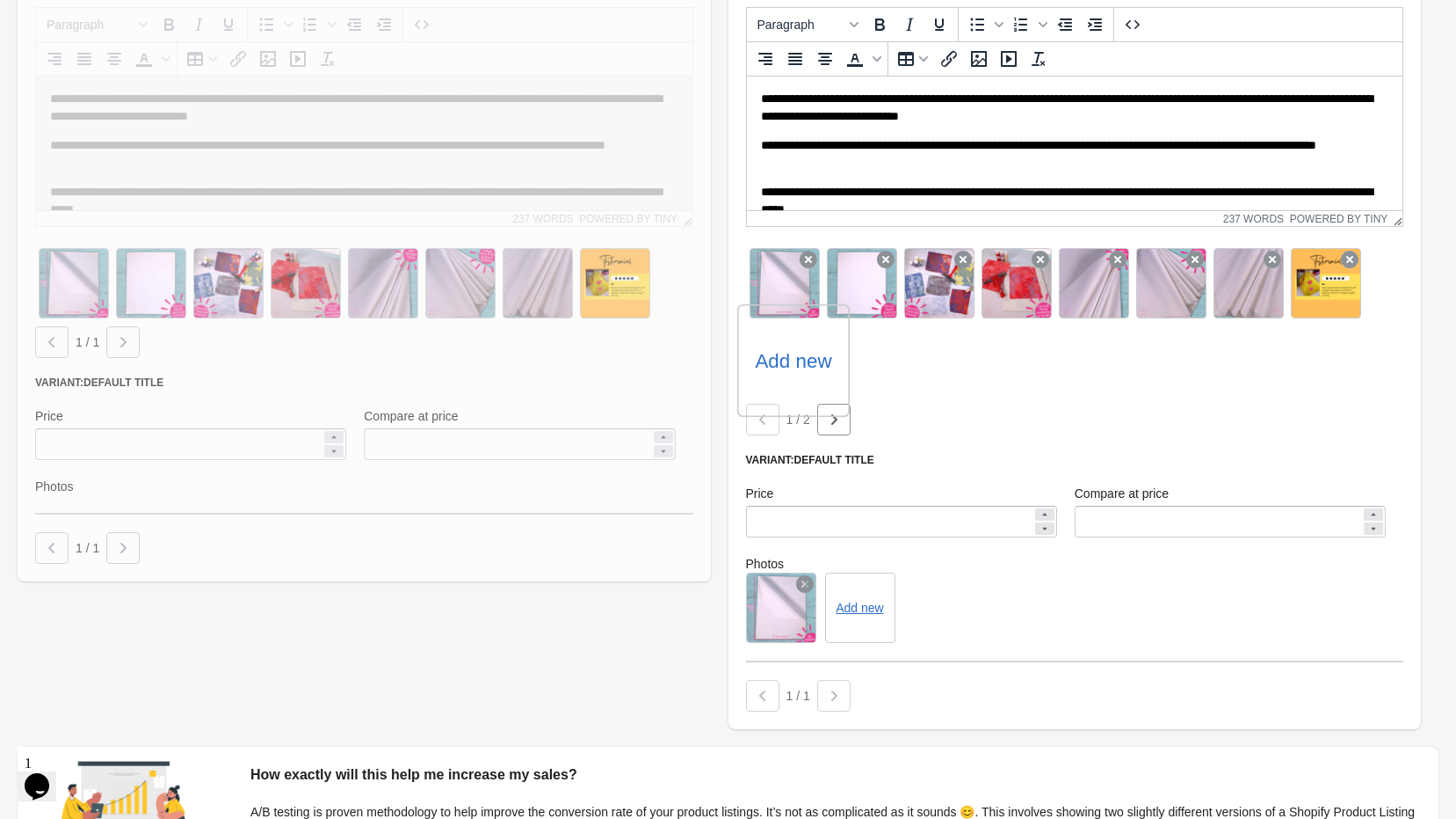
scroll to position [563, 0]
click at [785, 367] on label "Add new" at bounding box center [793, 359] width 77 height 29
click at [0, 0] on input "Add new" at bounding box center [0, 0] width 0 height 0
click at [798, 580] on icon at bounding box center [805, 582] width 18 height 18
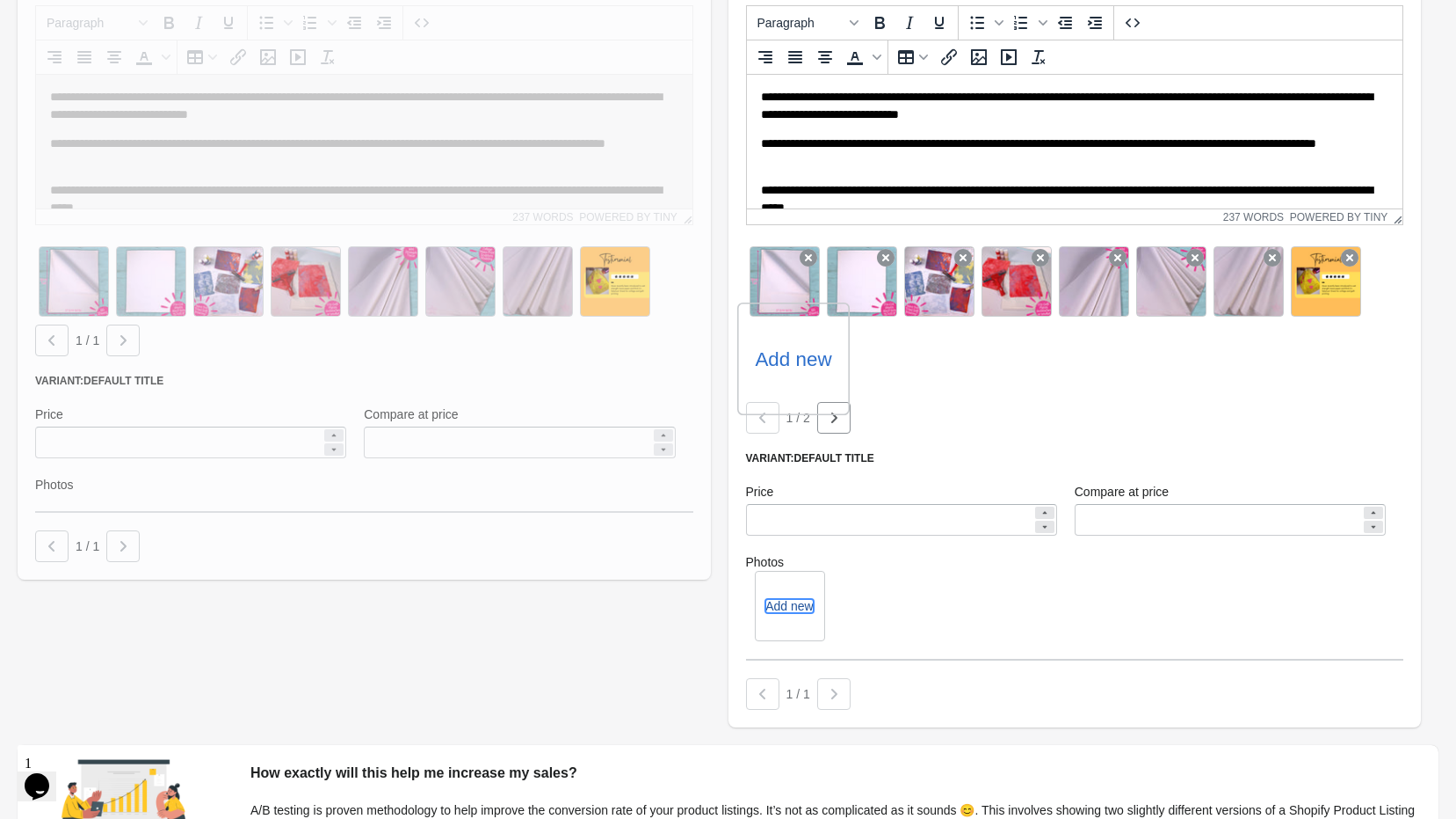
click at [783, 607] on button "Add new" at bounding box center [789, 606] width 47 height 14
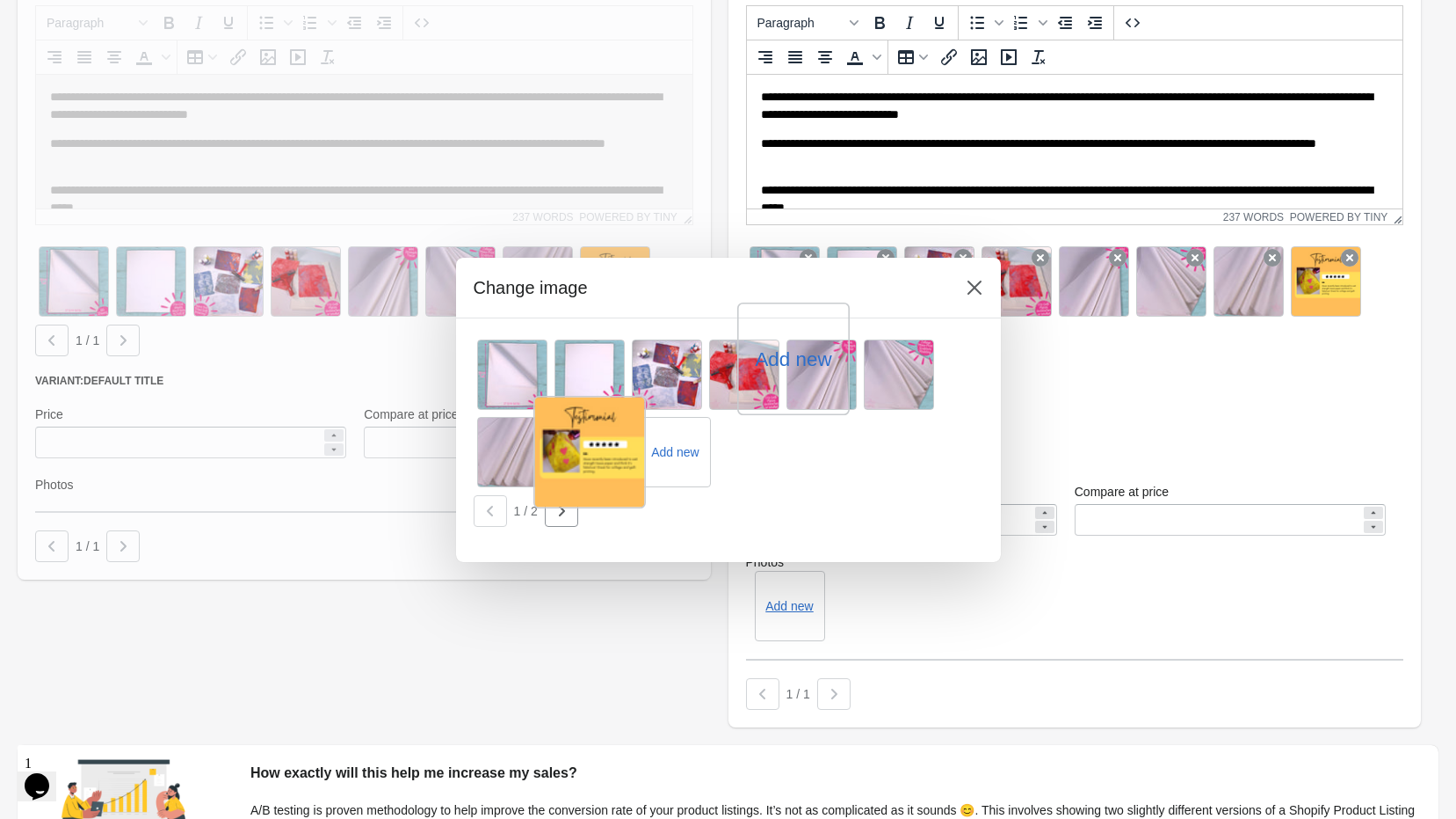
click at [591, 458] on div at bounding box center [590, 451] width 112 height 112
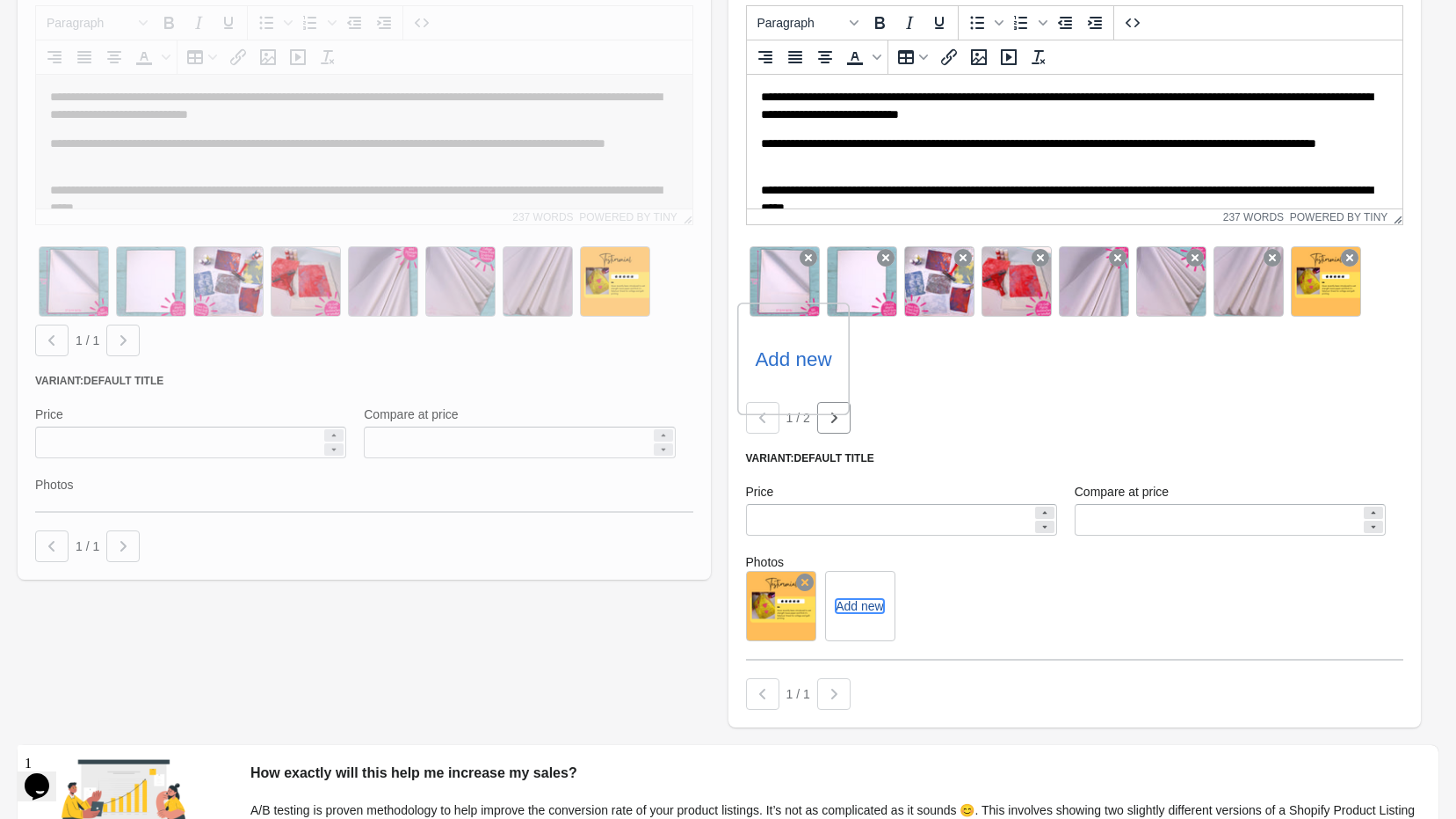
click at [875, 613] on button "Add new" at bounding box center [859, 606] width 47 height 14
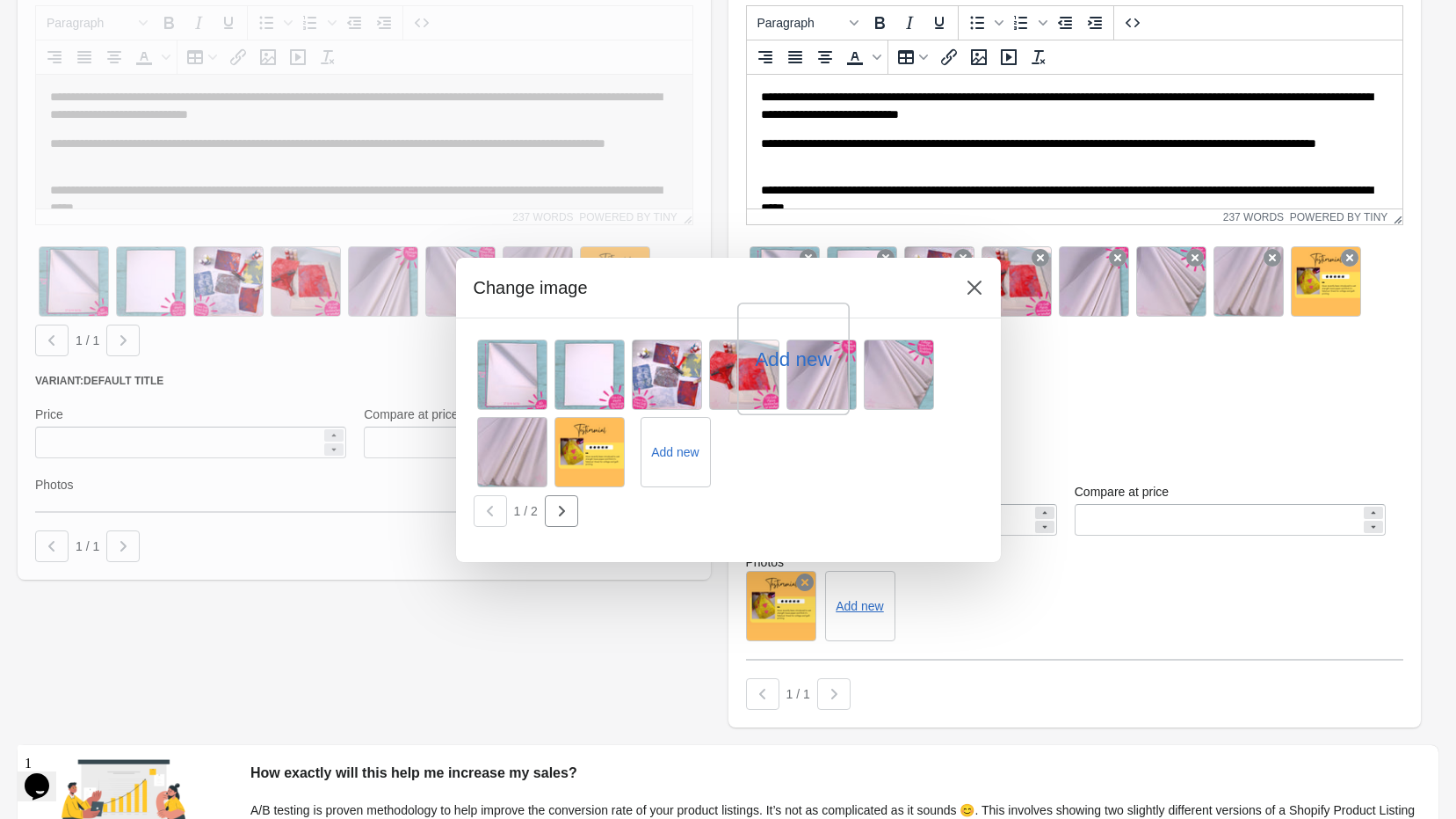
click at [850, 602] on div at bounding box center [728, 409] width 1456 height 819
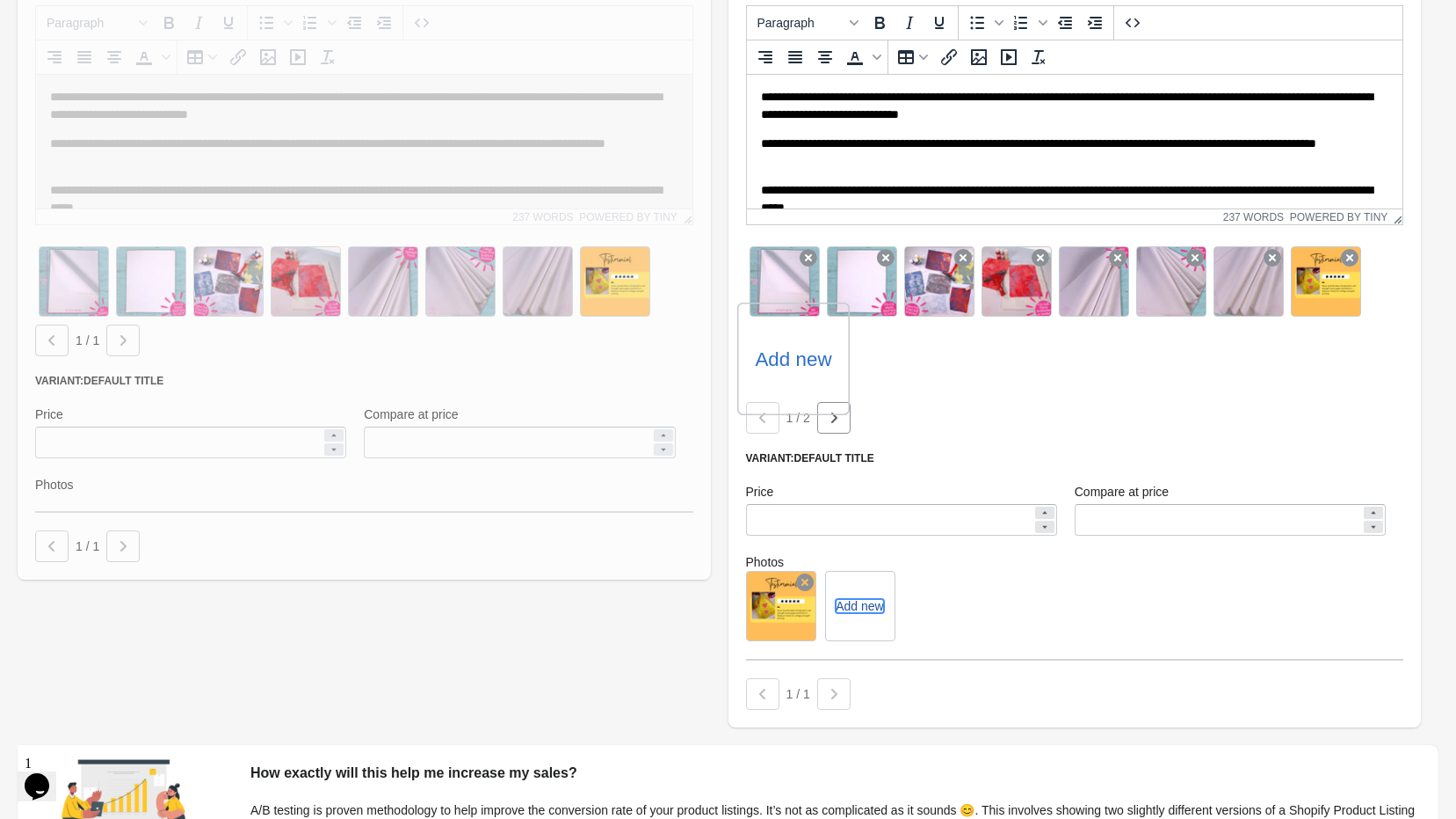
click at [855, 609] on button "Add new" at bounding box center [859, 606] width 47 height 14
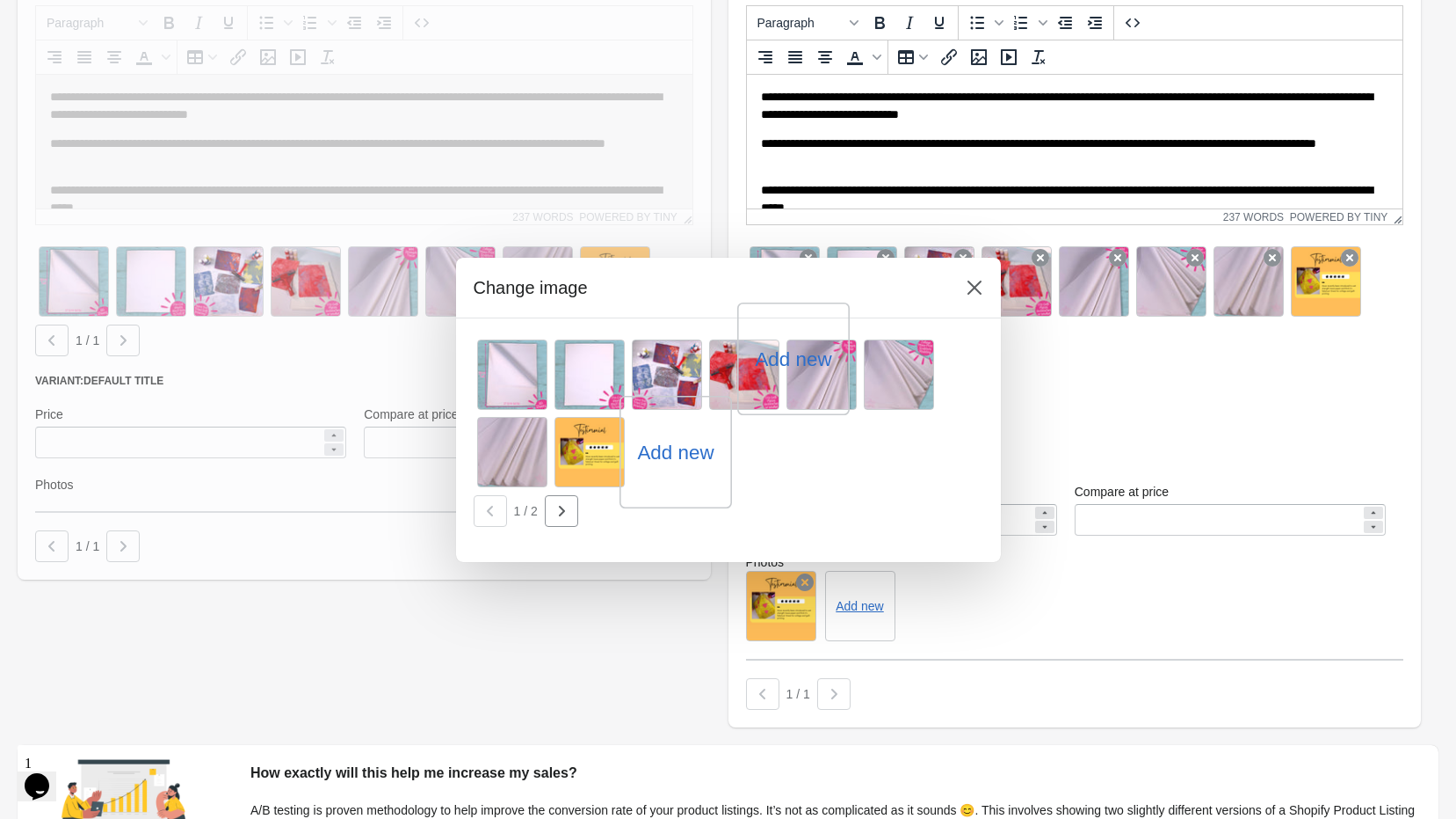
click at [671, 458] on label "Add new" at bounding box center [676, 451] width 77 height 29
click at [0, 0] on input "Add new" at bounding box center [0, 0] width 0 height 0
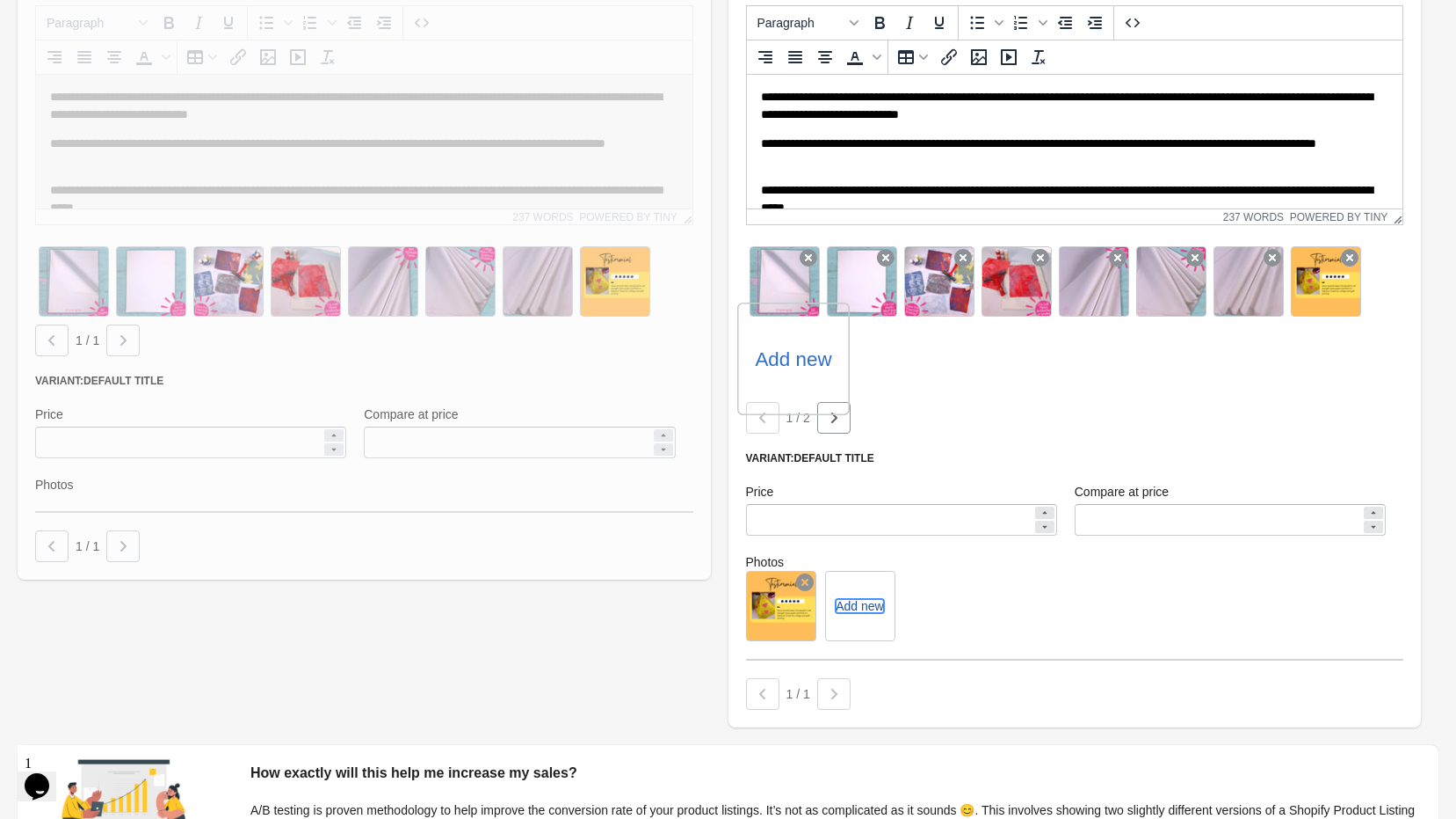
click at [852, 606] on button "Add new" at bounding box center [859, 606] width 47 height 14
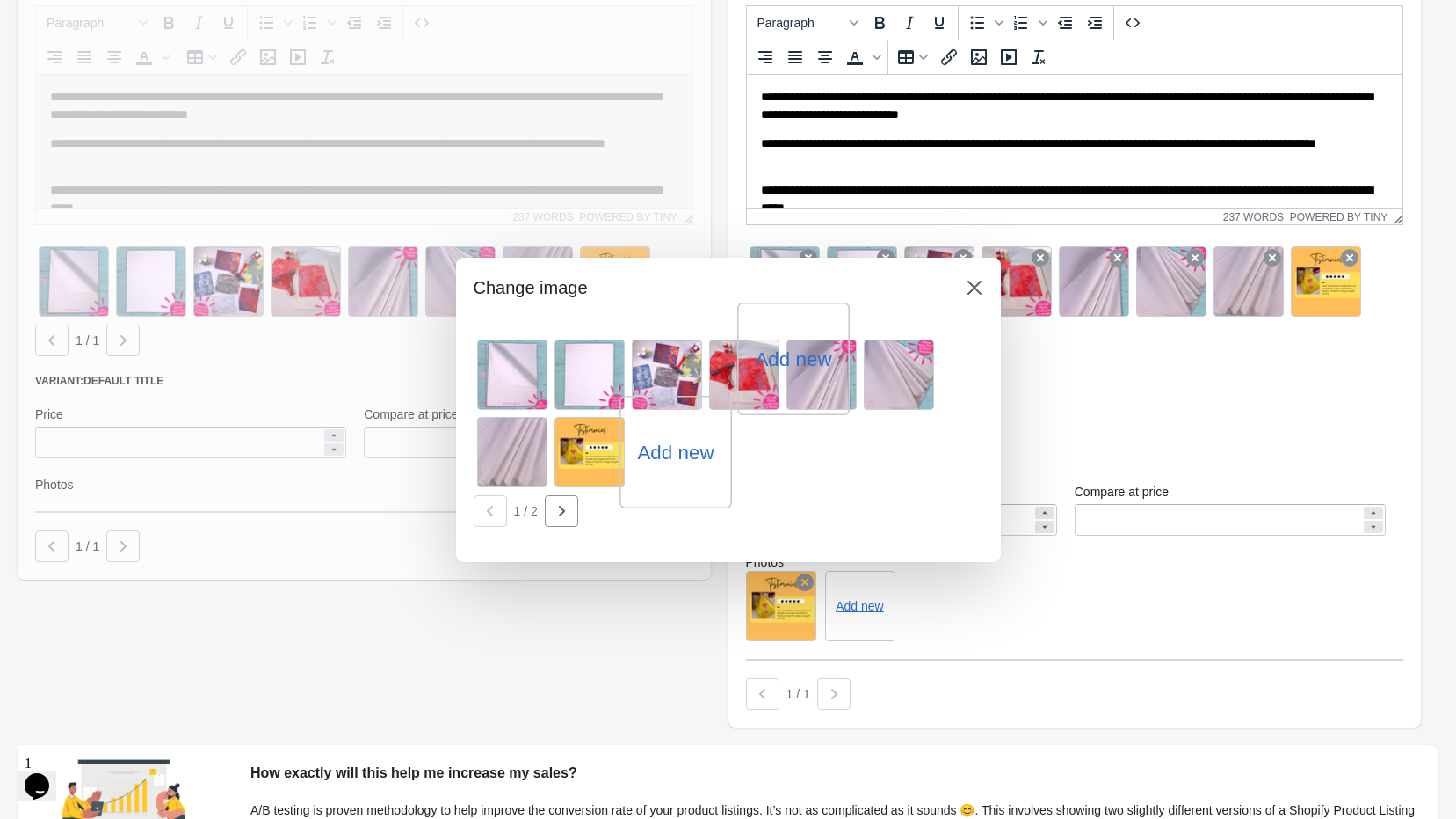
click at [677, 455] on label "Add new" at bounding box center [676, 451] width 77 height 29
click at [0, 0] on input "Add new" at bounding box center [0, 0] width 0 height 0
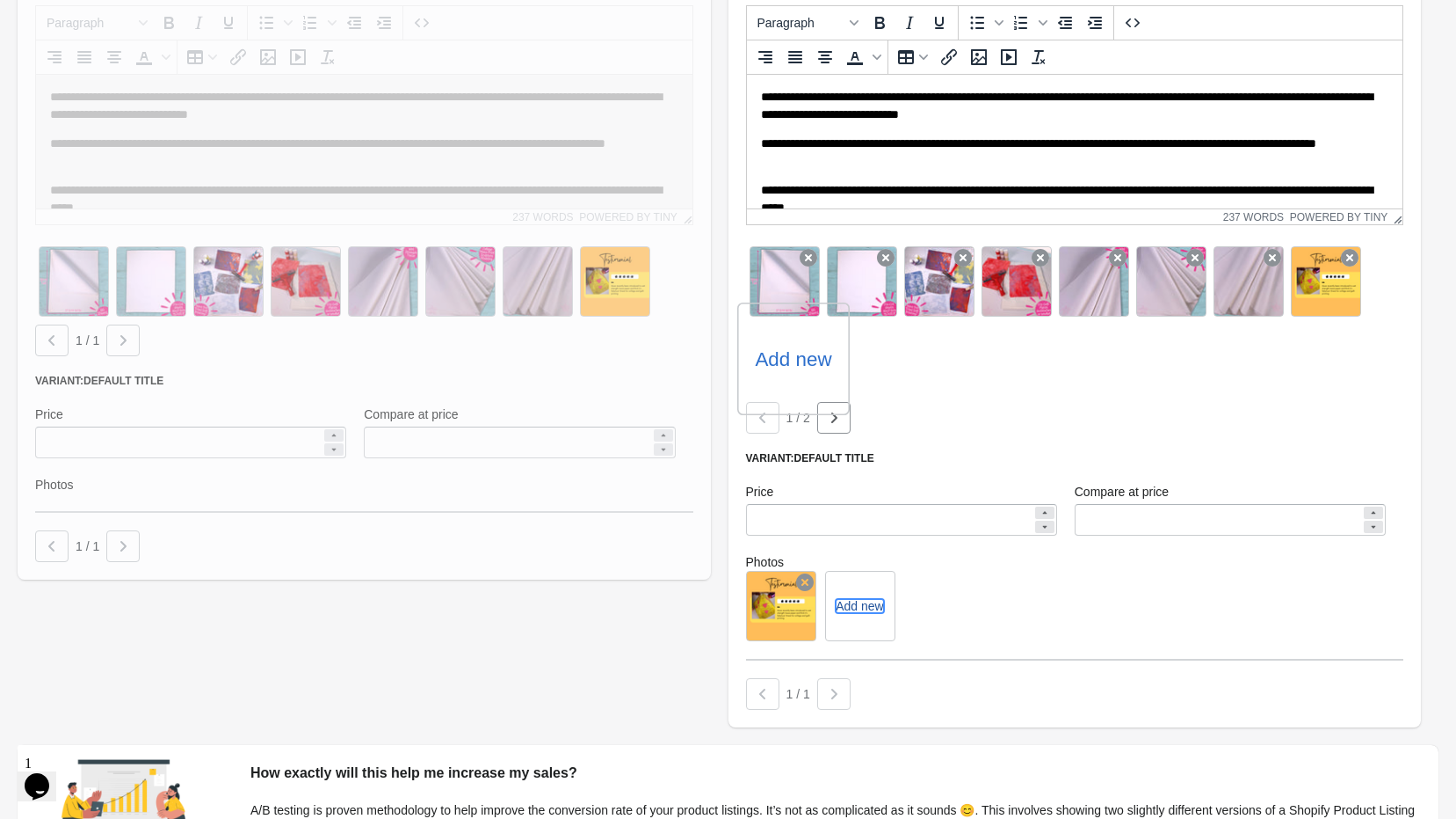
click at [872, 610] on button "Add new" at bounding box center [859, 606] width 47 height 14
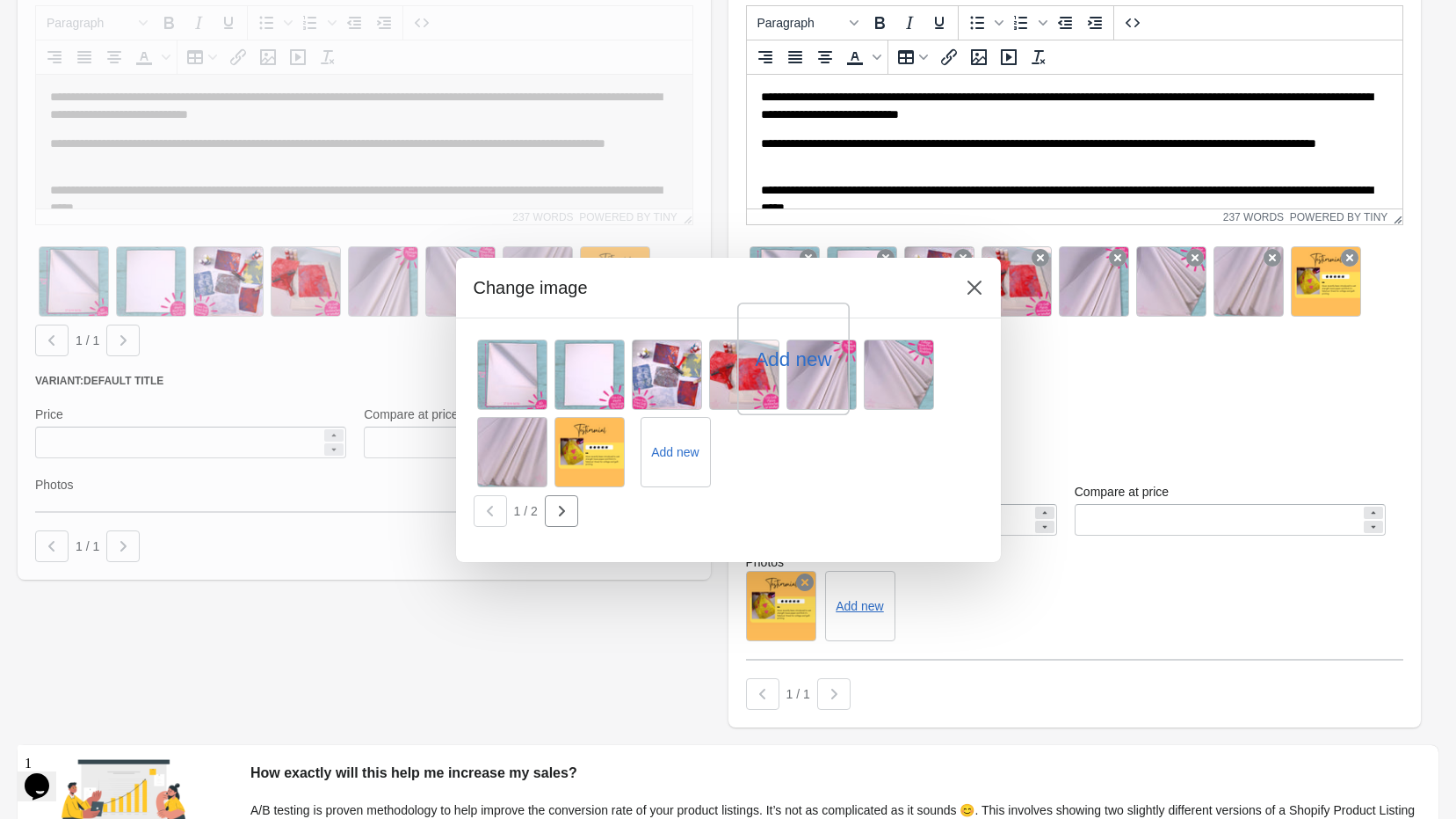
click at [1068, 627] on div at bounding box center [728, 409] width 1456 height 819
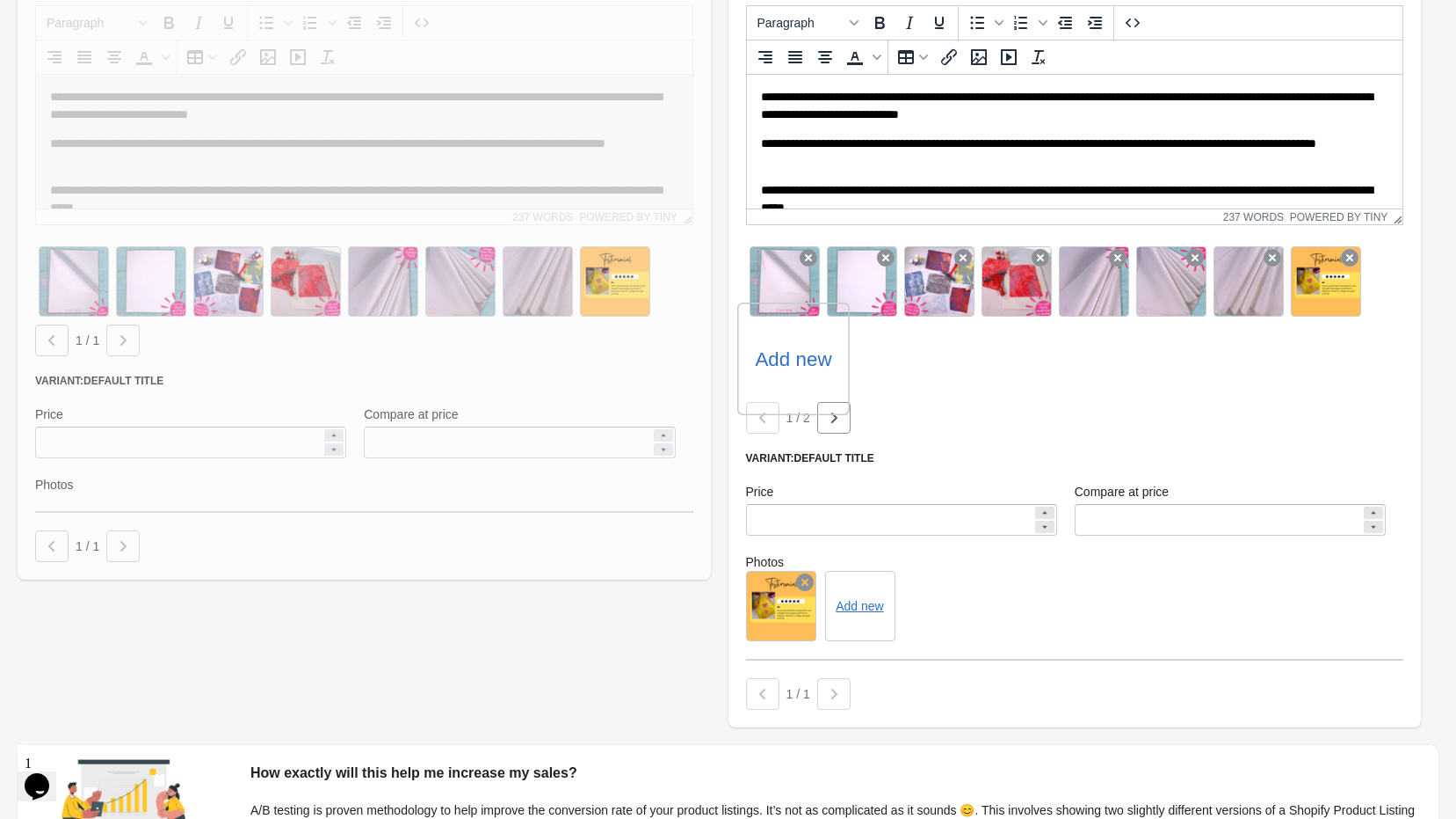
click at [803, 582] on icon at bounding box center [805, 582] width 18 height 18
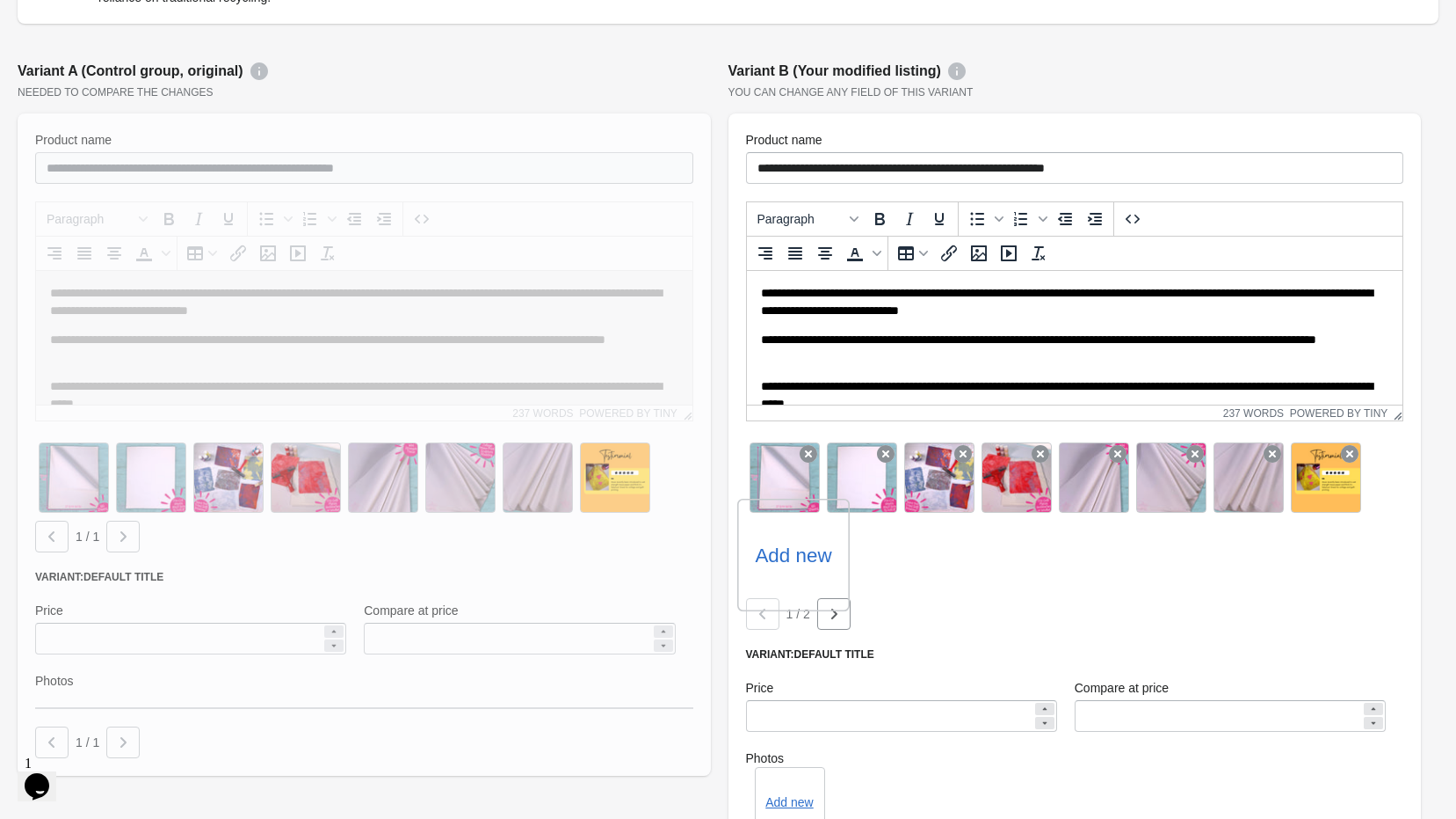
scroll to position [387, 0]
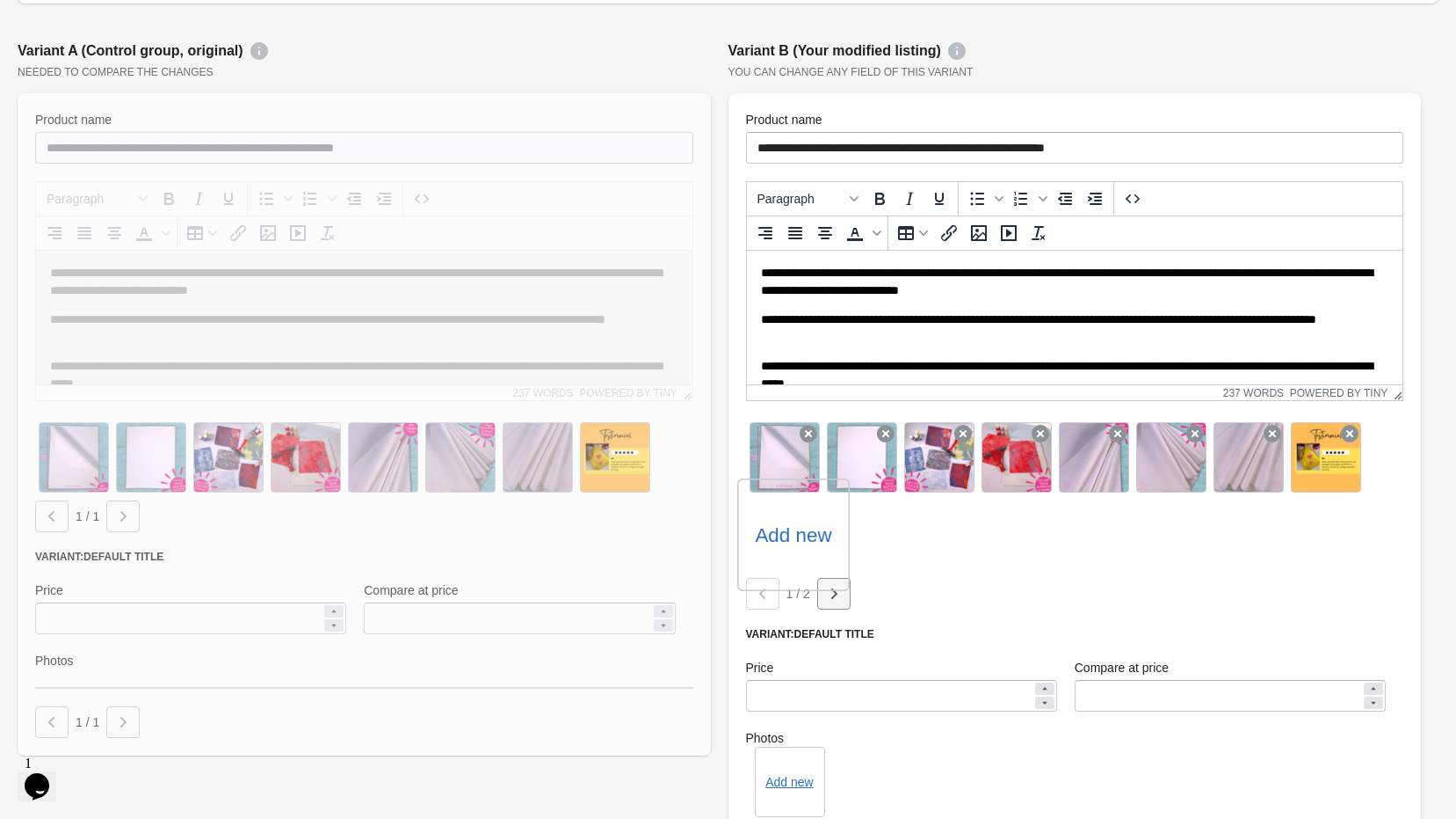
click at [835, 601] on icon "button" at bounding box center [834, 593] width 18 height 18
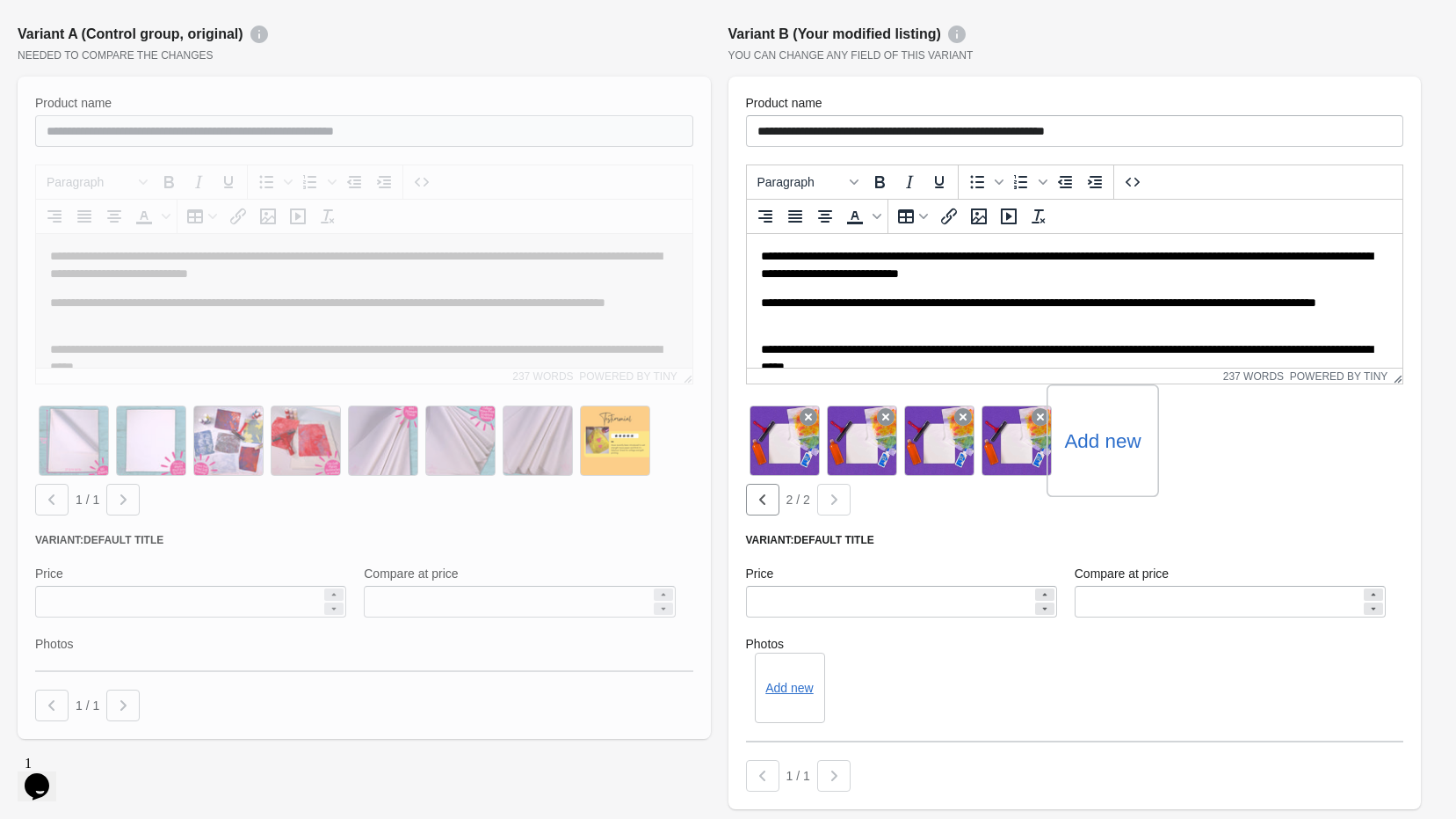
scroll to position [475, 0]
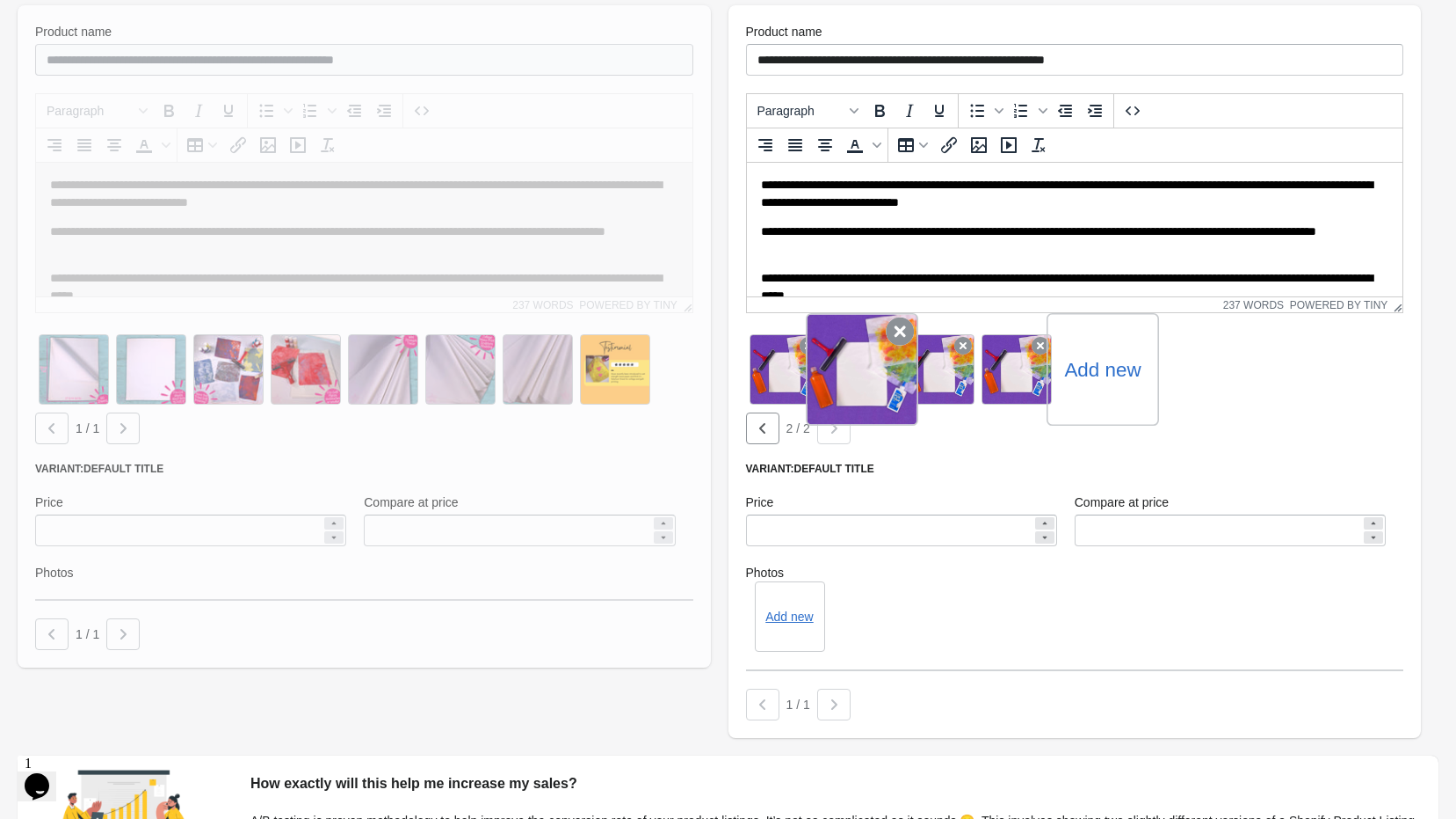
click at [894, 337] on icon at bounding box center [899, 331] width 29 height 29
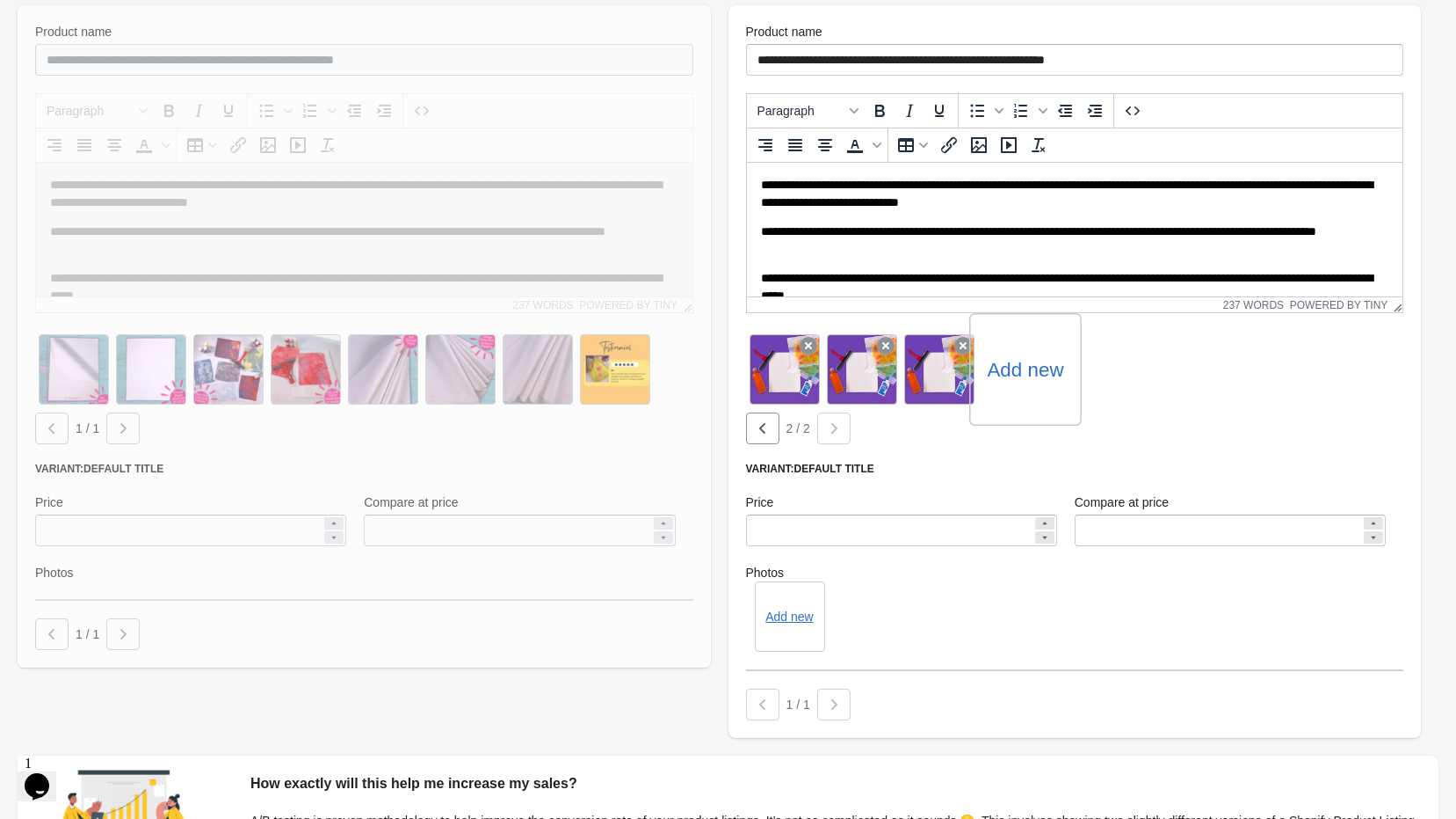
click at [894, 337] on icon at bounding box center [886, 346] width 18 height 18
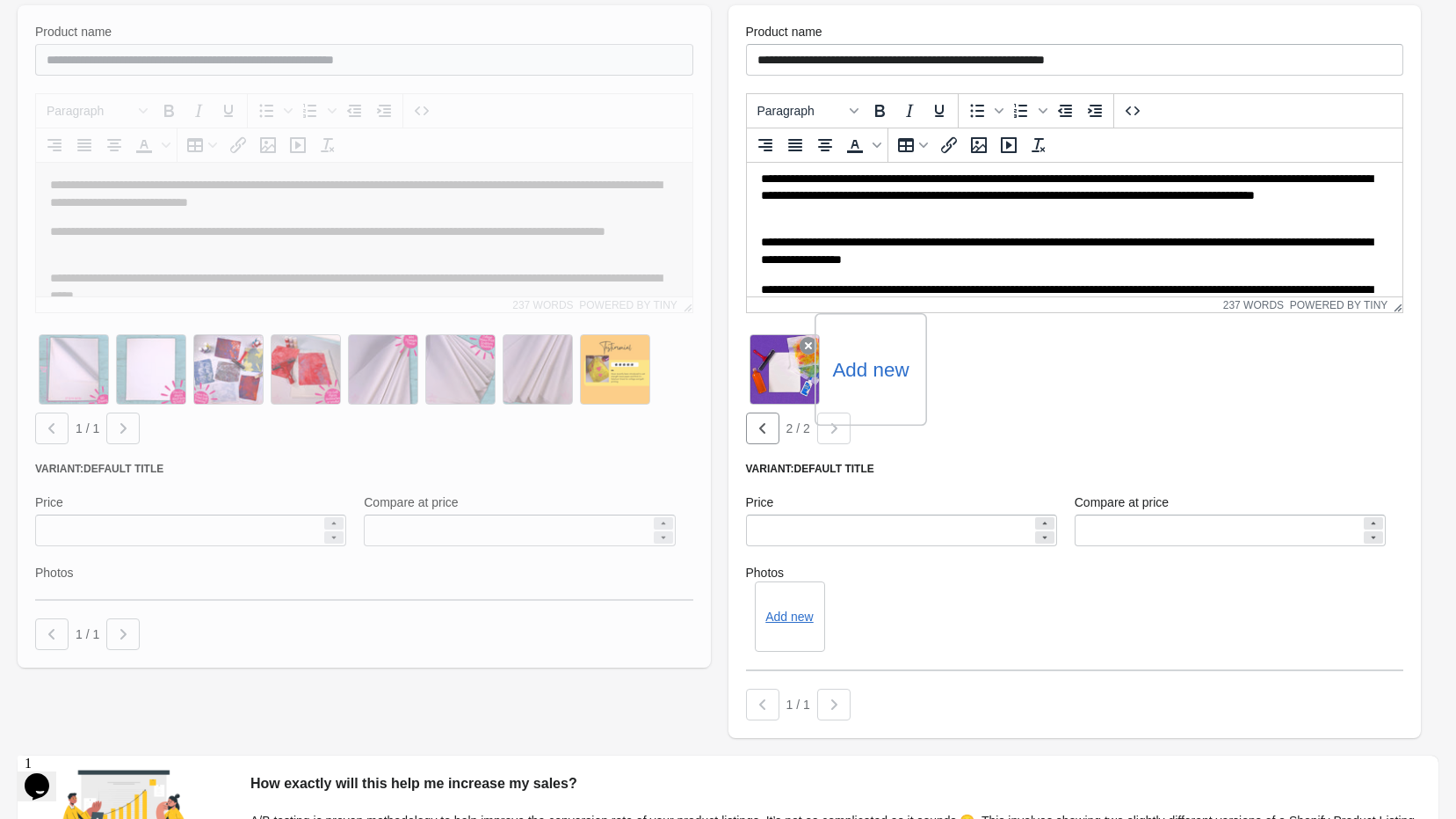
click at [860, 372] on label "Add new" at bounding box center [871, 369] width 77 height 29
click at [0, 0] on input "Add new" at bounding box center [0, 0] width 0 height 0
click at [950, 372] on label "Add new" at bounding box center [948, 369] width 77 height 29
click at [0, 0] on input "Add new" at bounding box center [0, 0] width 0 height 0
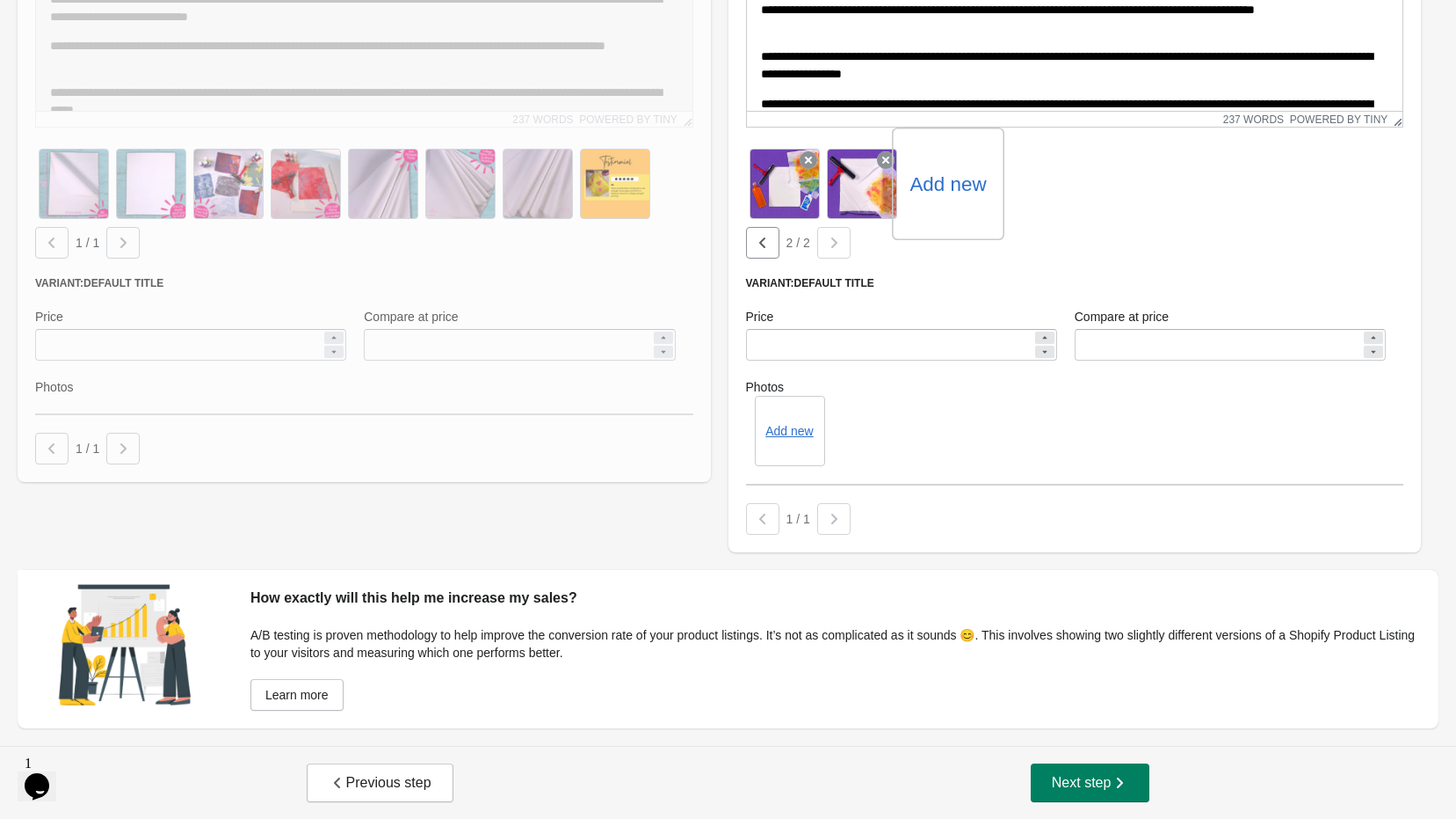
scroll to position [661, 0]
click at [1120, 788] on icon "button" at bounding box center [1120, 782] width 18 height 18
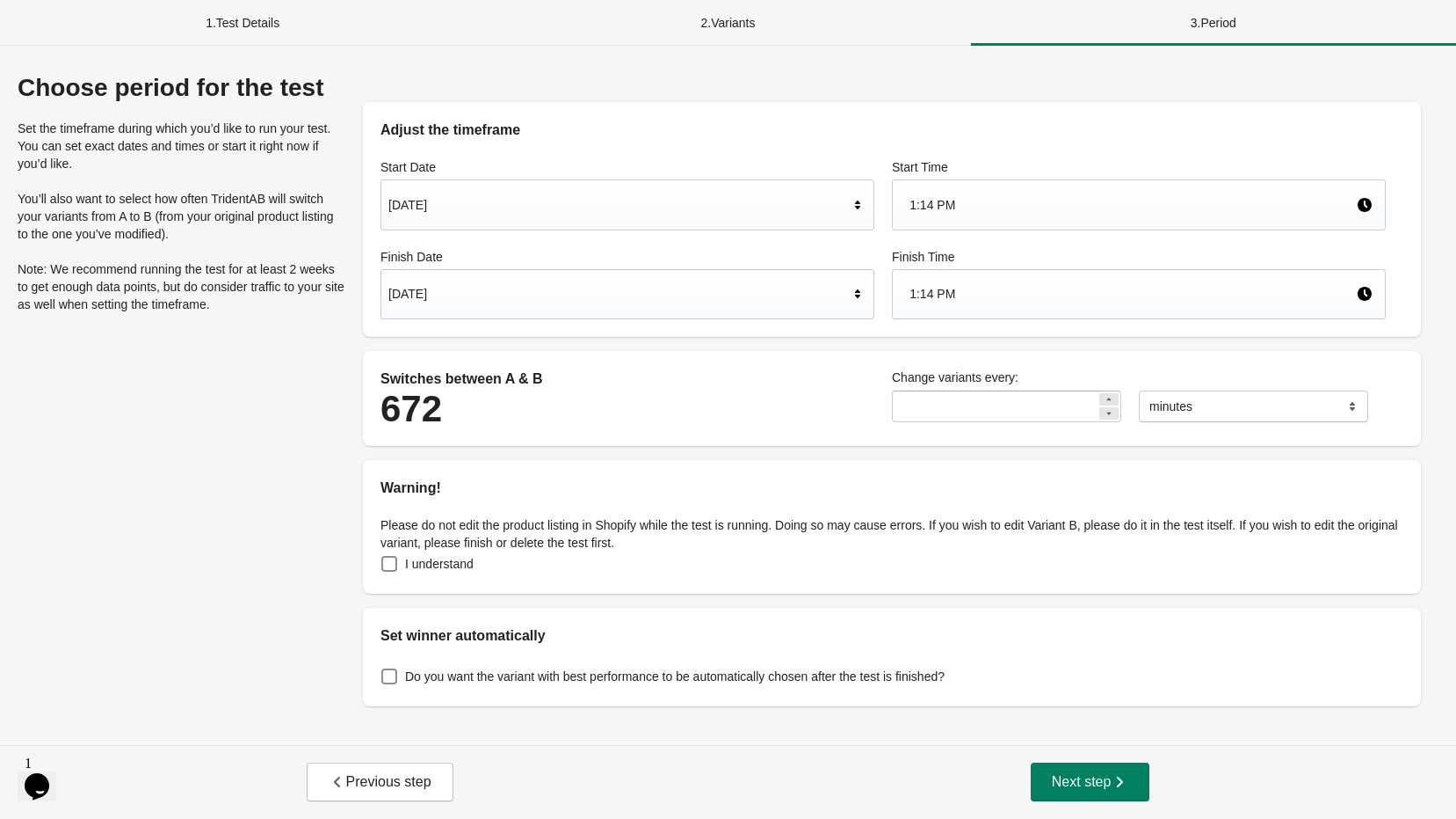
scroll to position [0, 0]
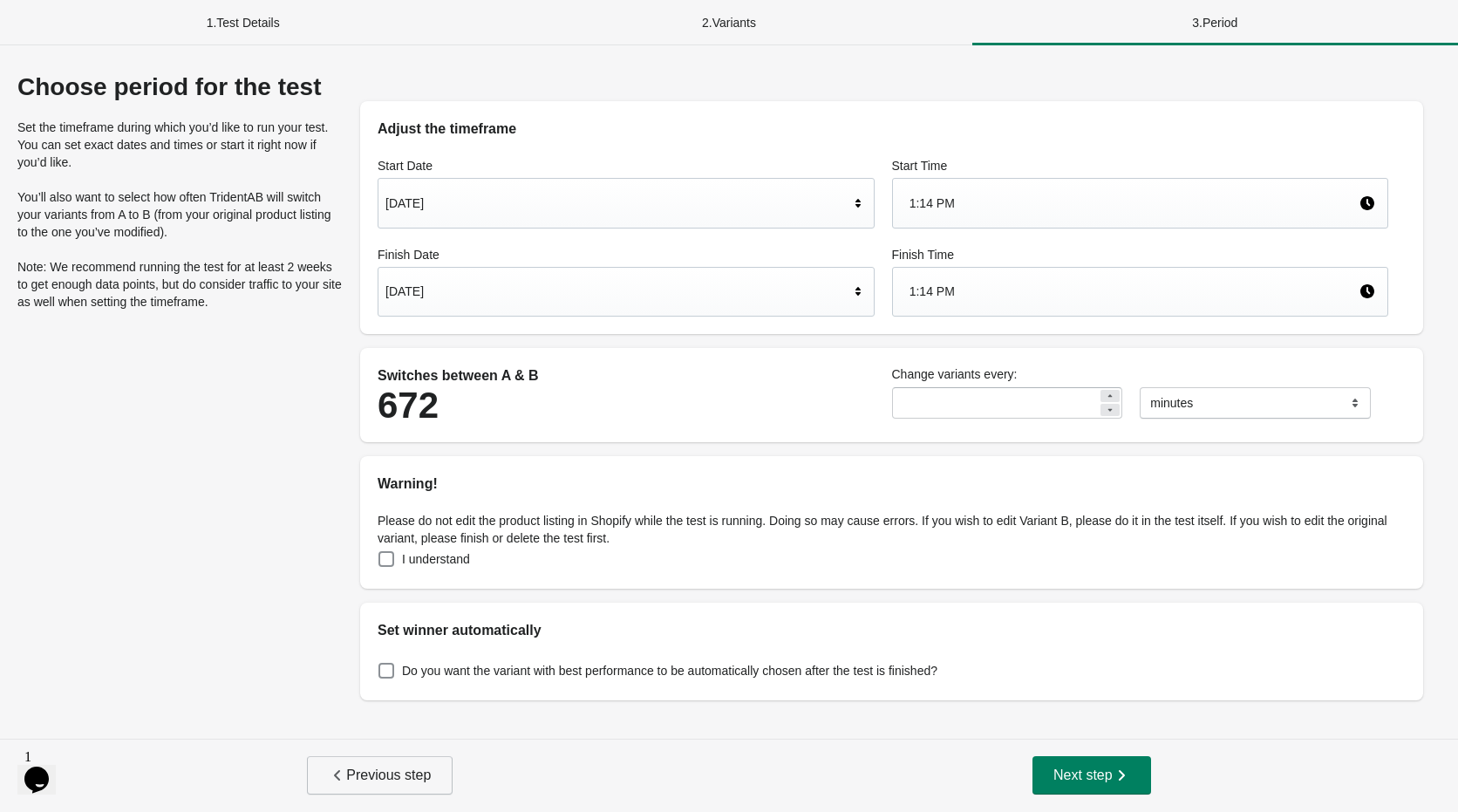
click at [378, 790] on button "Previous step" at bounding box center [379, 775] width 146 height 38
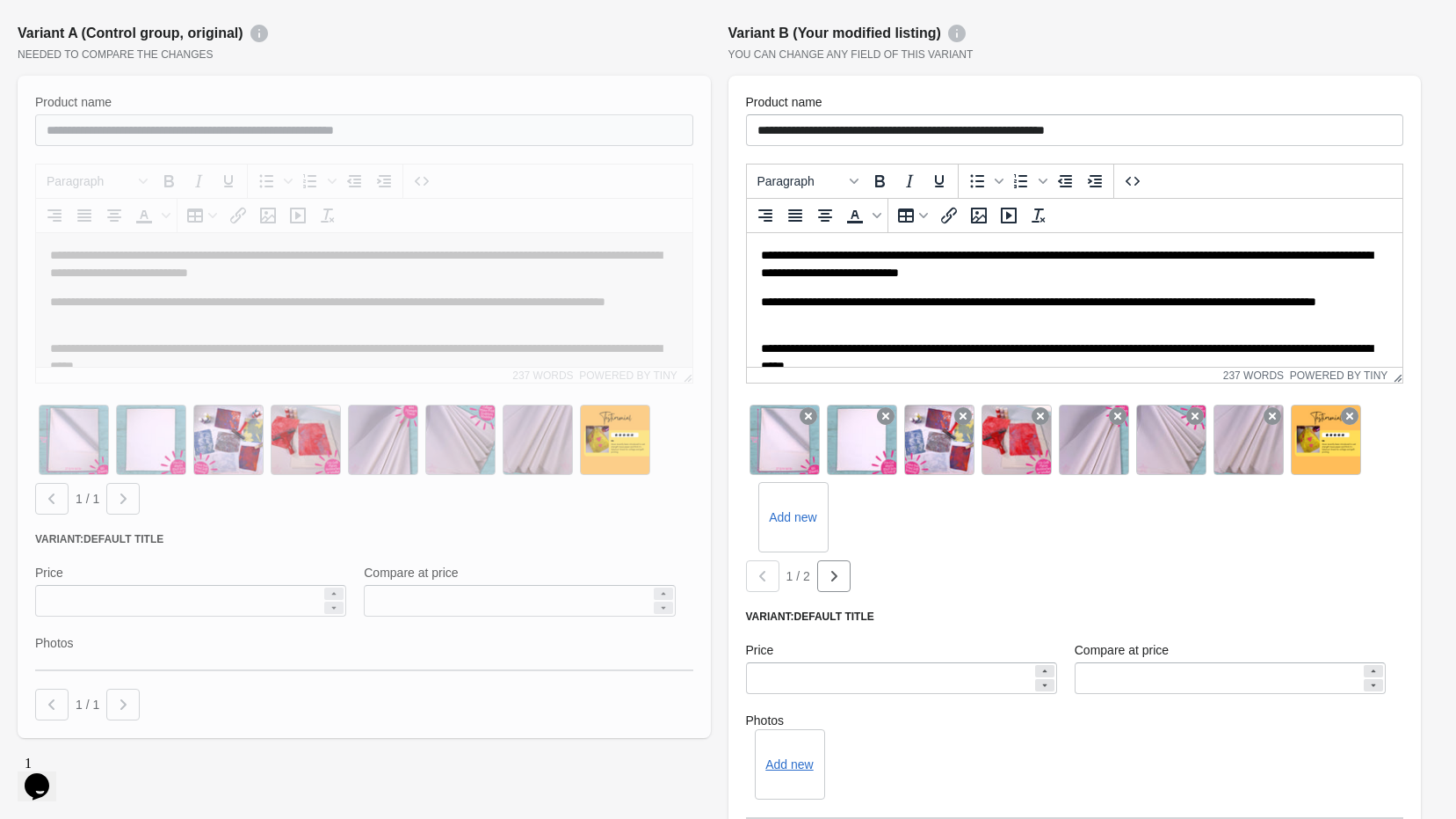
scroll to position [440, 0]
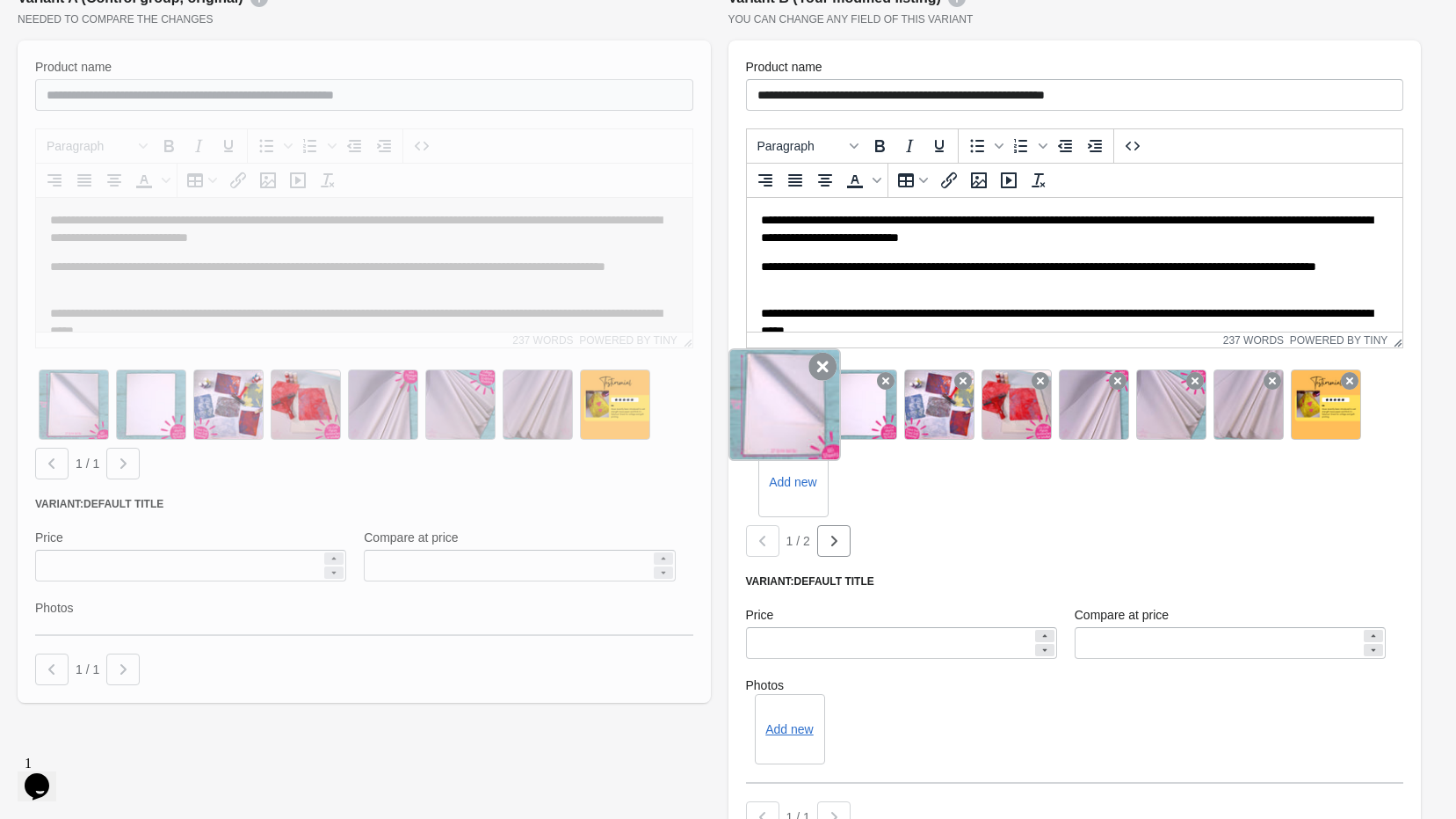
click at [816, 373] on icon at bounding box center [823, 367] width 29 height 29
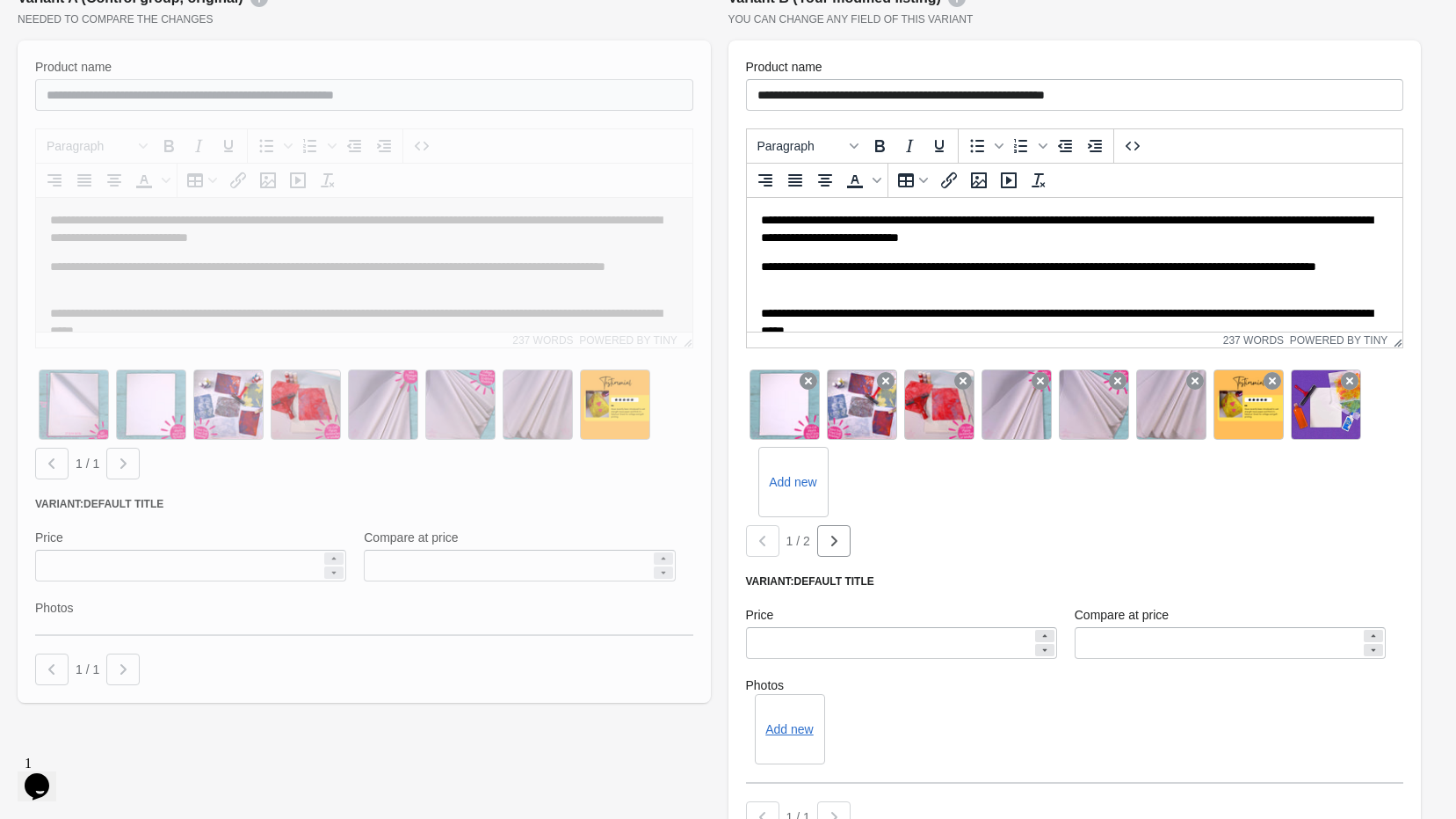
click at [816, 373] on icon at bounding box center [809, 380] width 18 height 18
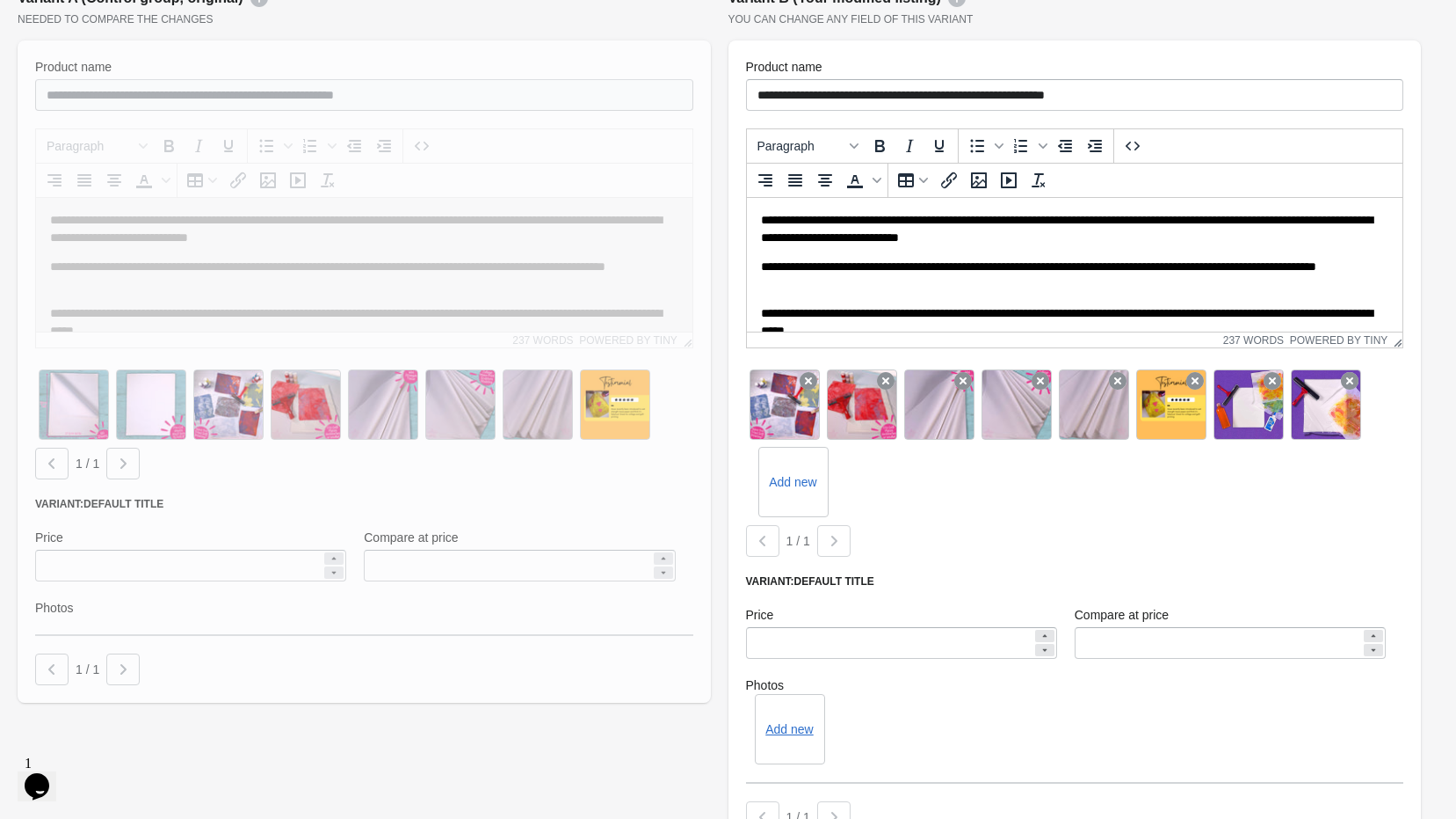
click at [816, 373] on icon at bounding box center [809, 380] width 18 height 18
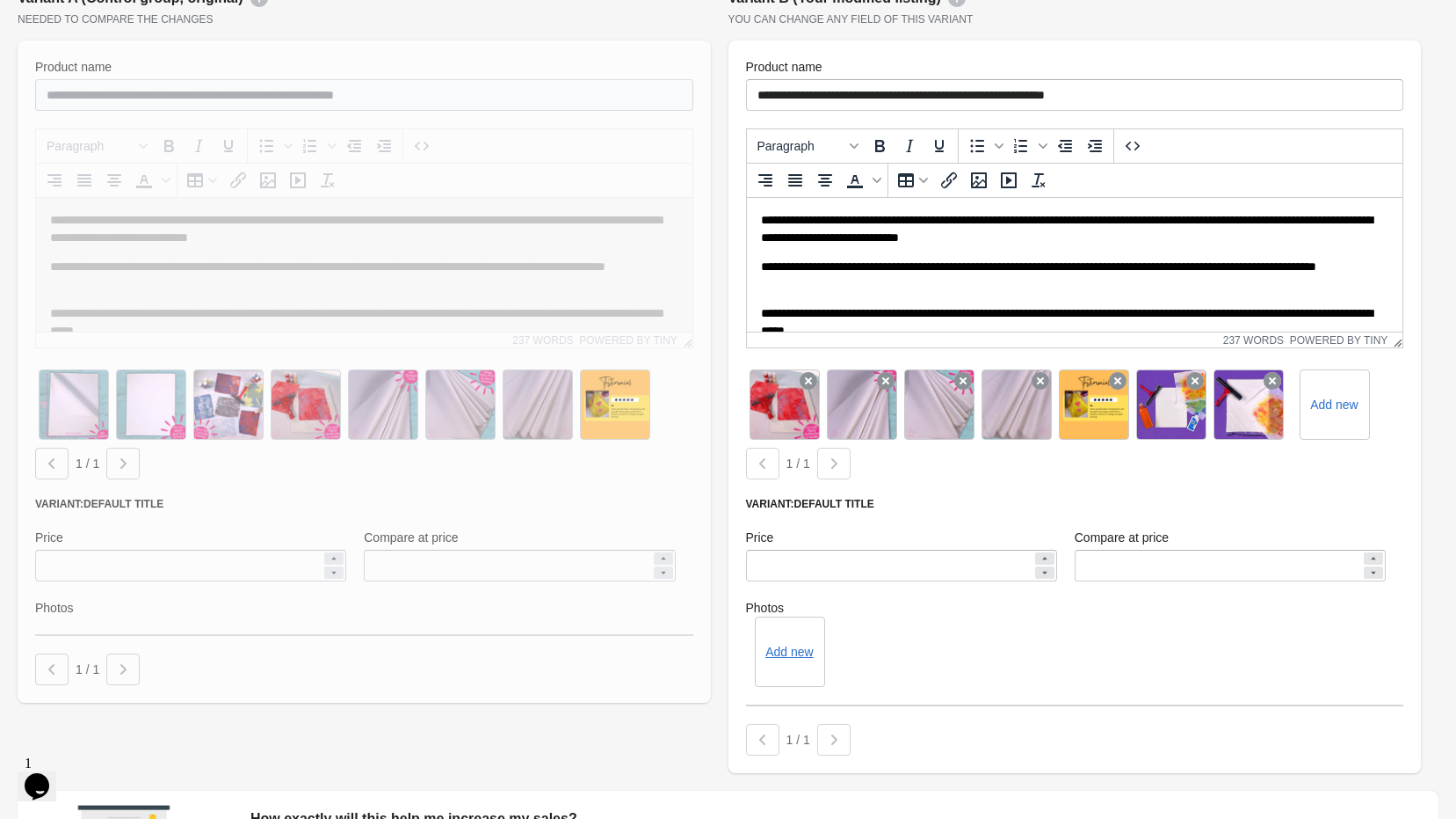
click at [816, 373] on icon at bounding box center [809, 380] width 18 height 18
click at [877, 373] on icon at bounding box center [886, 380] width 18 height 18
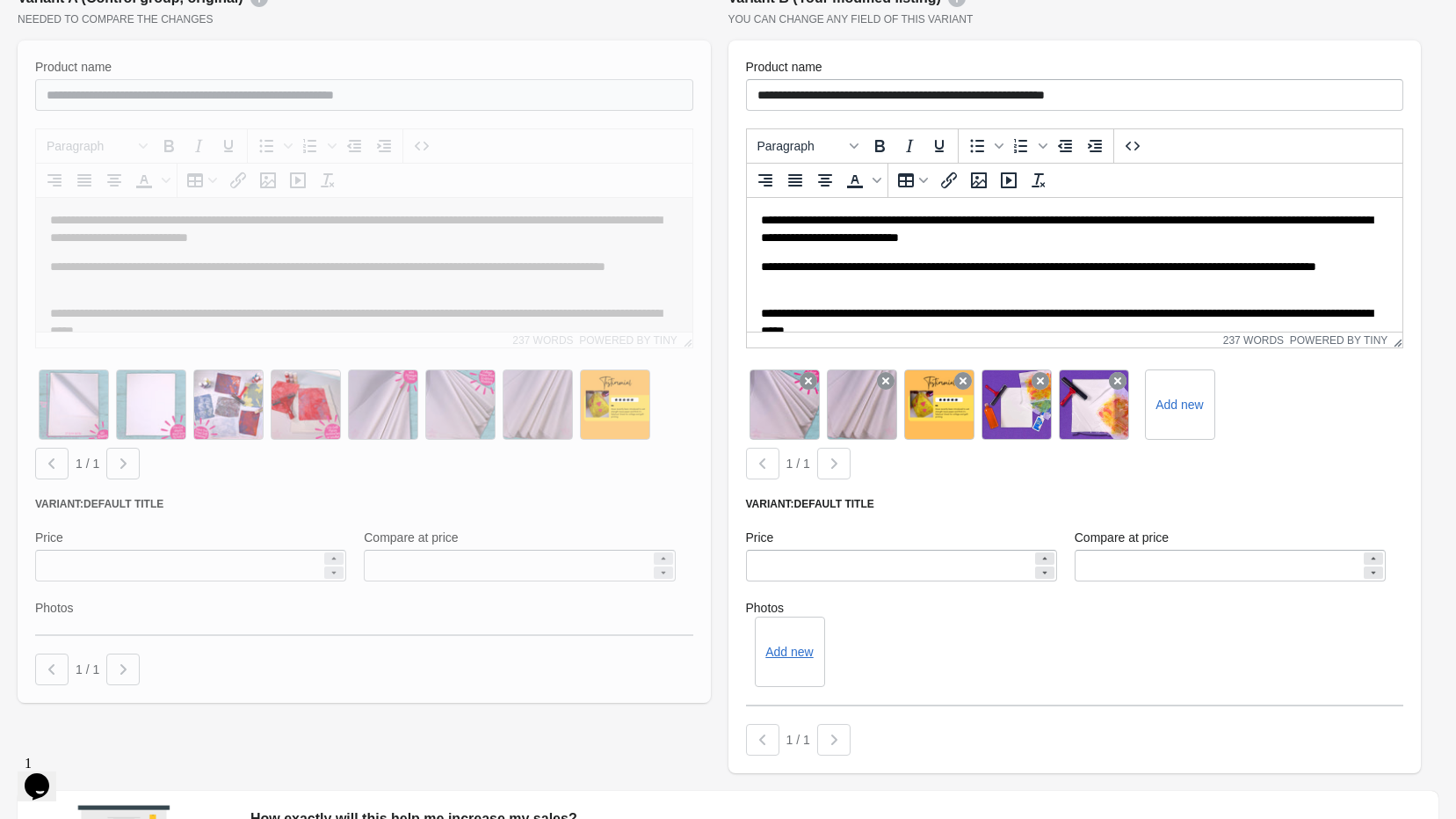
click at [816, 373] on icon at bounding box center [809, 380] width 18 height 18
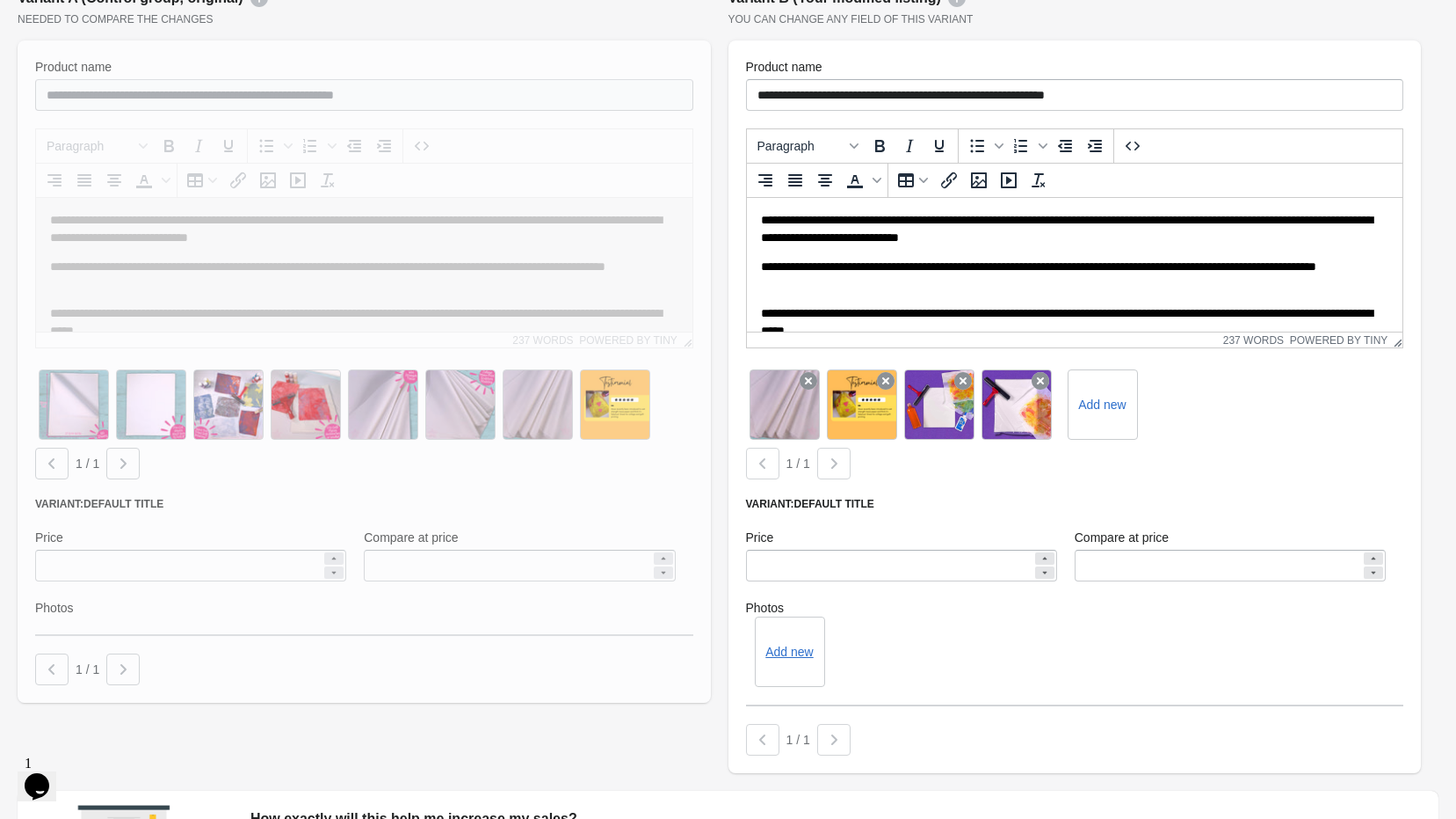
click at [816, 373] on icon at bounding box center [809, 380] width 18 height 18
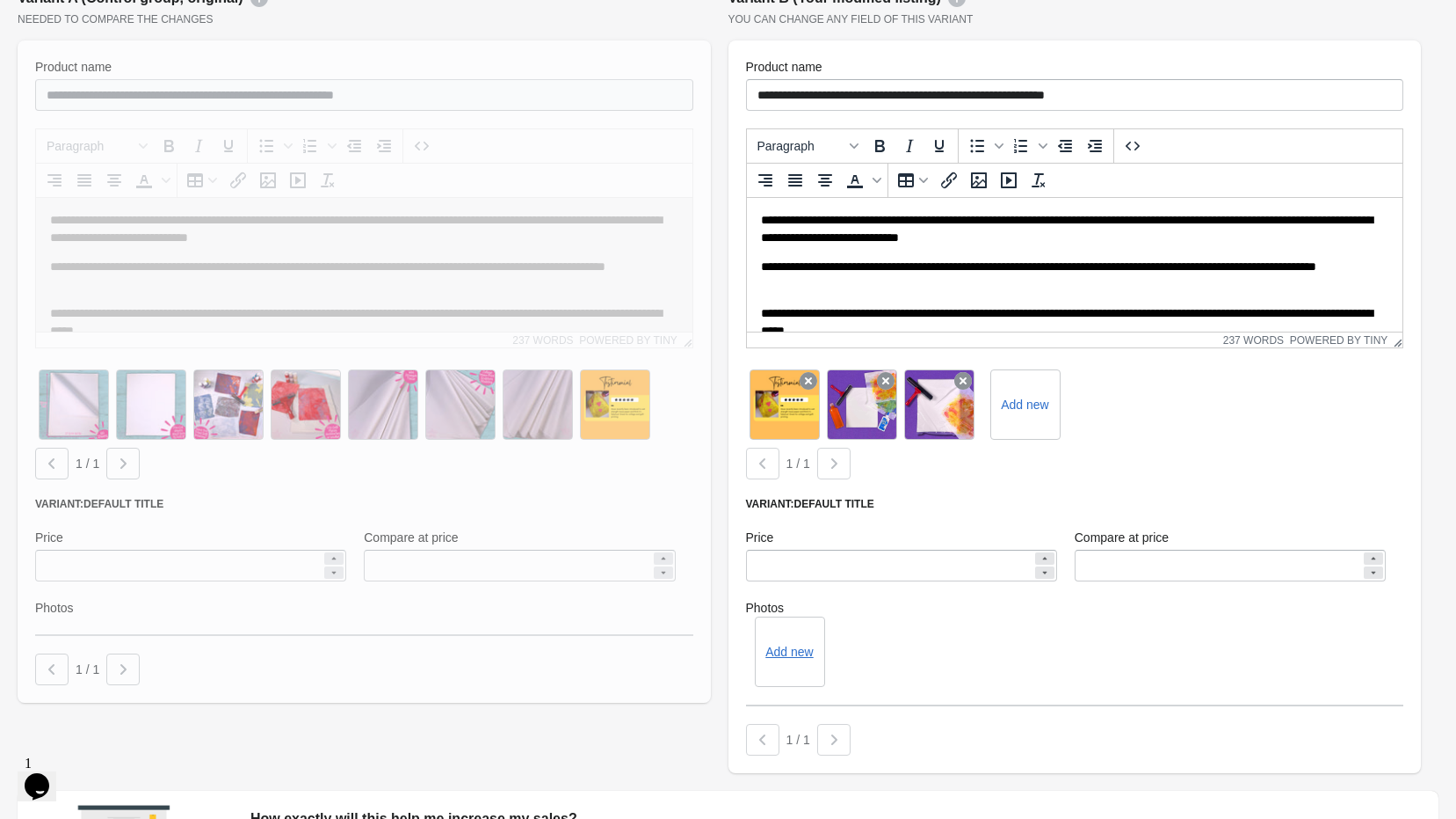
click at [816, 373] on icon at bounding box center [809, 380] width 18 height 18
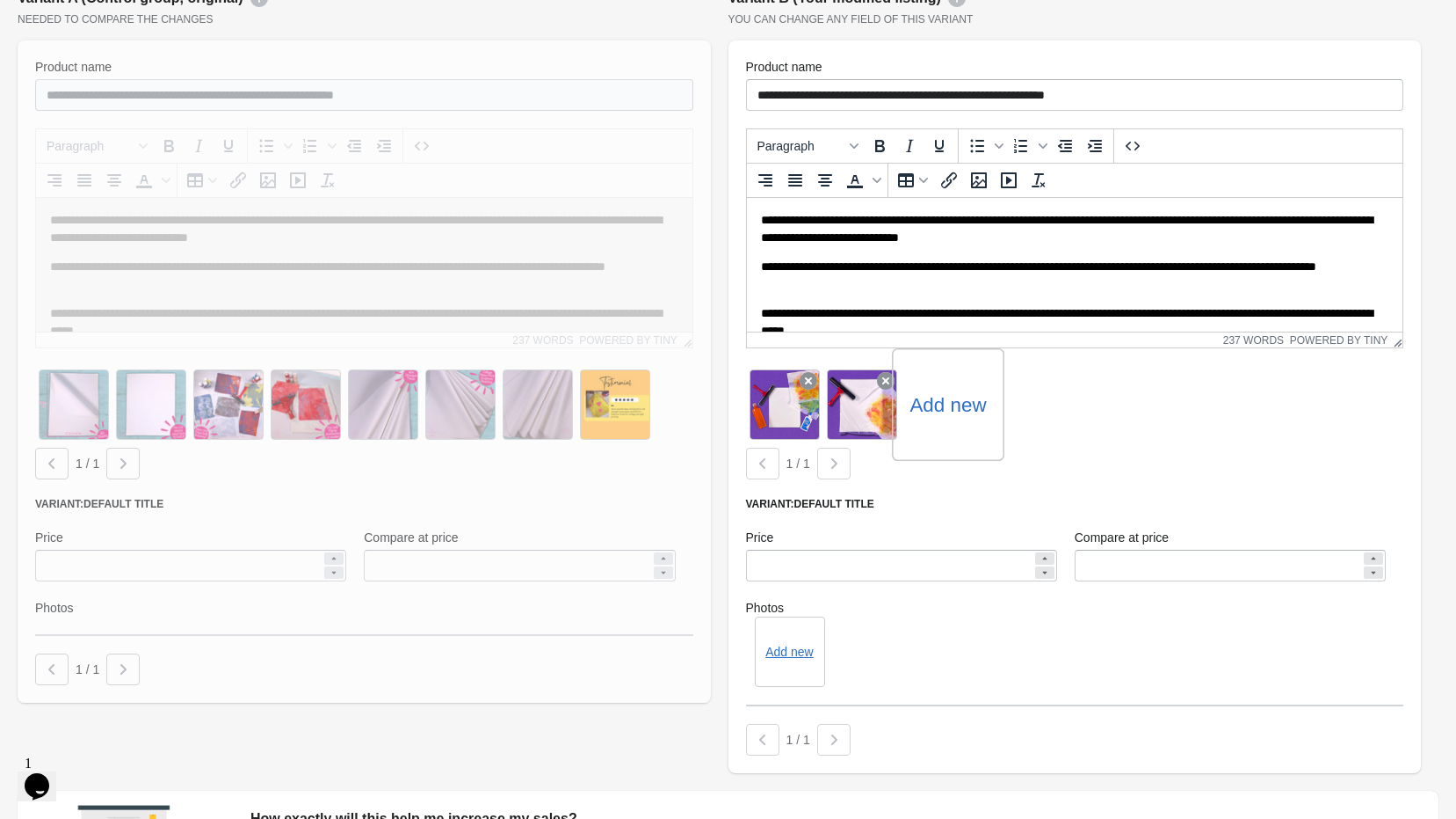
click at [940, 412] on label "Add new" at bounding box center [948, 404] width 77 height 29
click at [0, 0] on input "Add new" at bounding box center [0, 0] width 0 height 0
click at [793, 658] on button "Add new" at bounding box center [789, 651] width 47 height 14
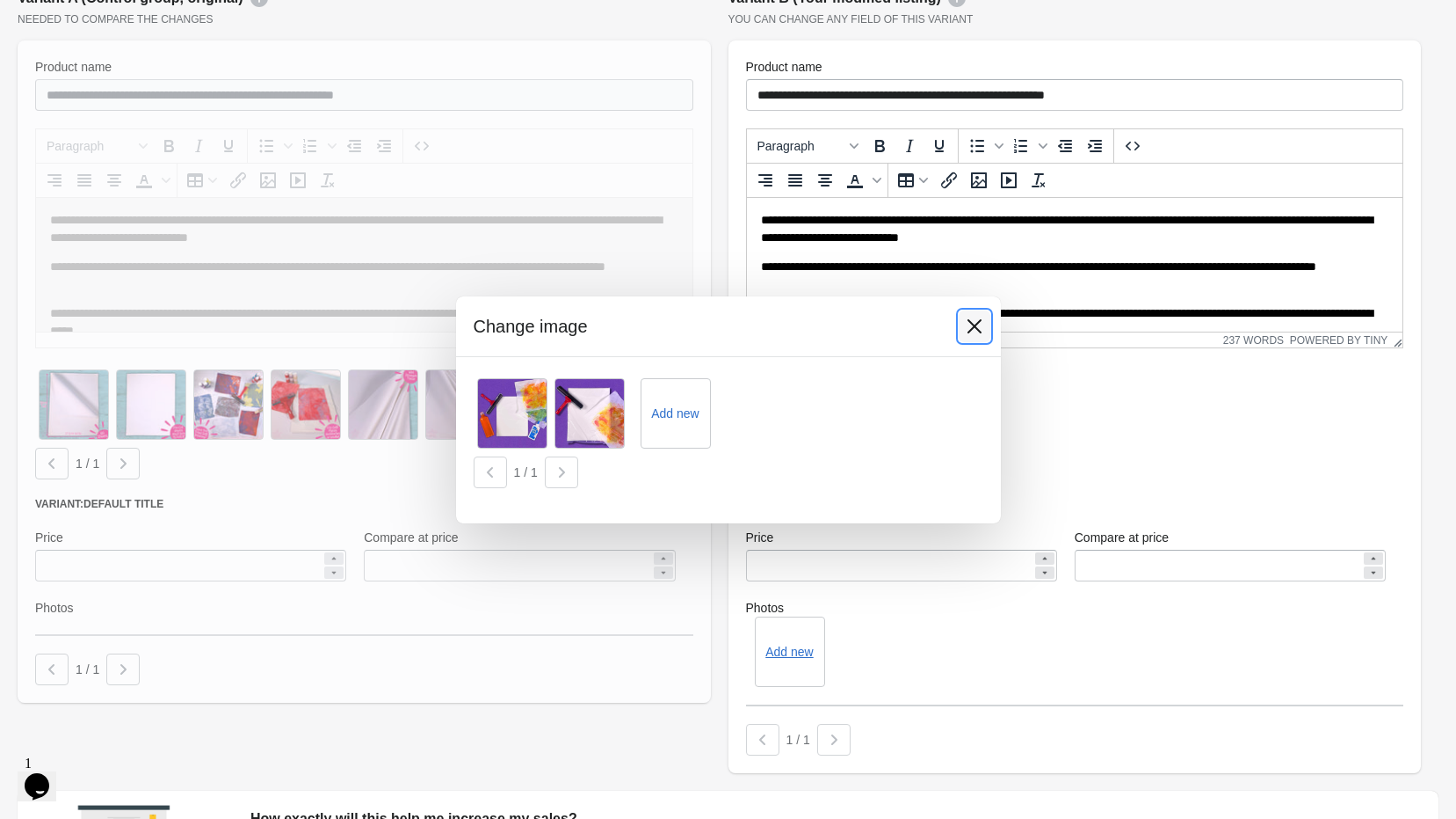
click at [972, 330] on icon at bounding box center [975, 326] width 18 height 18
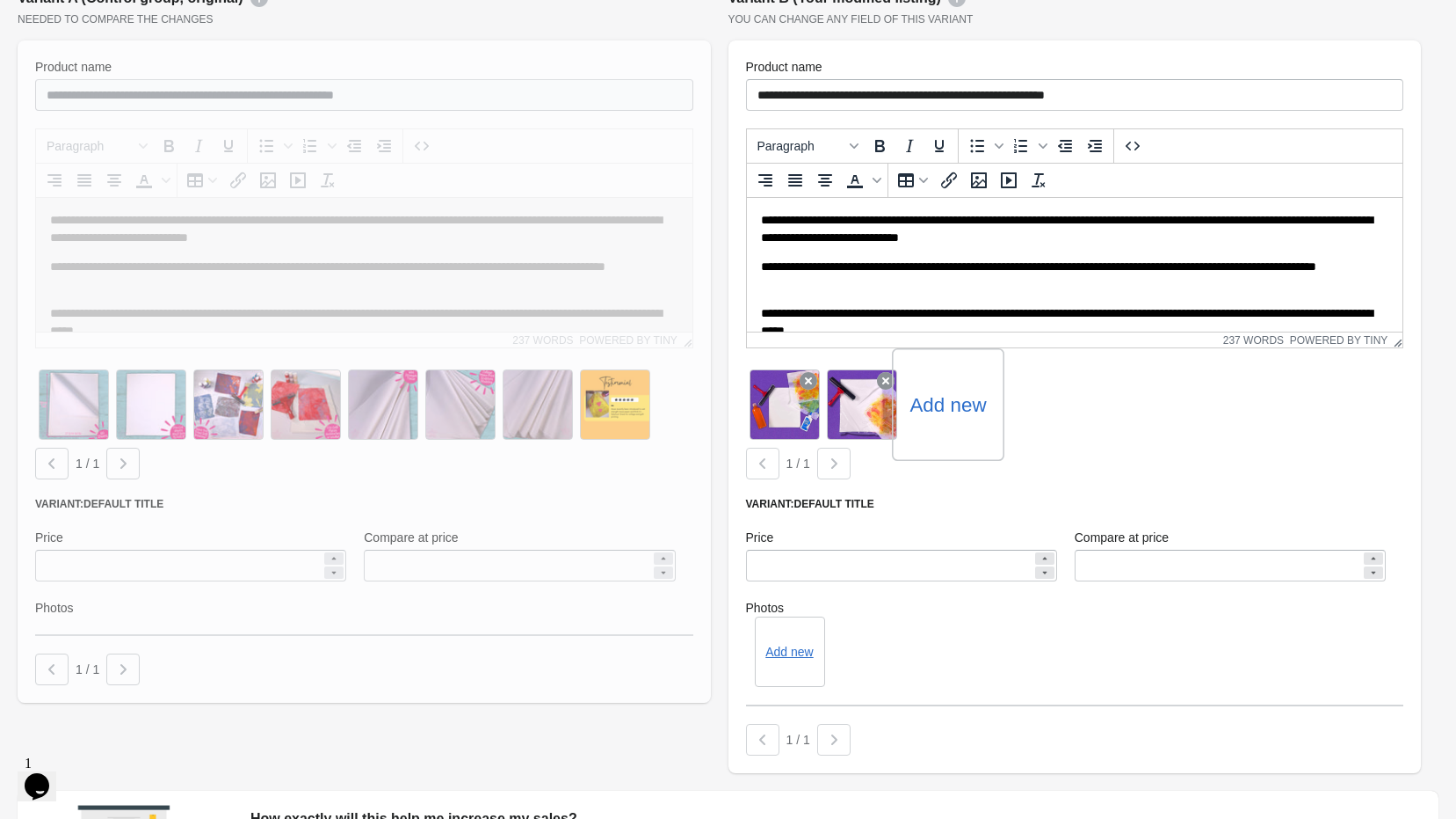
click at [946, 395] on label "Add new" at bounding box center [948, 404] width 77 height 29
click at [0, 0] on input "Add new" at bounding box center [0, 0] width 0 height 0
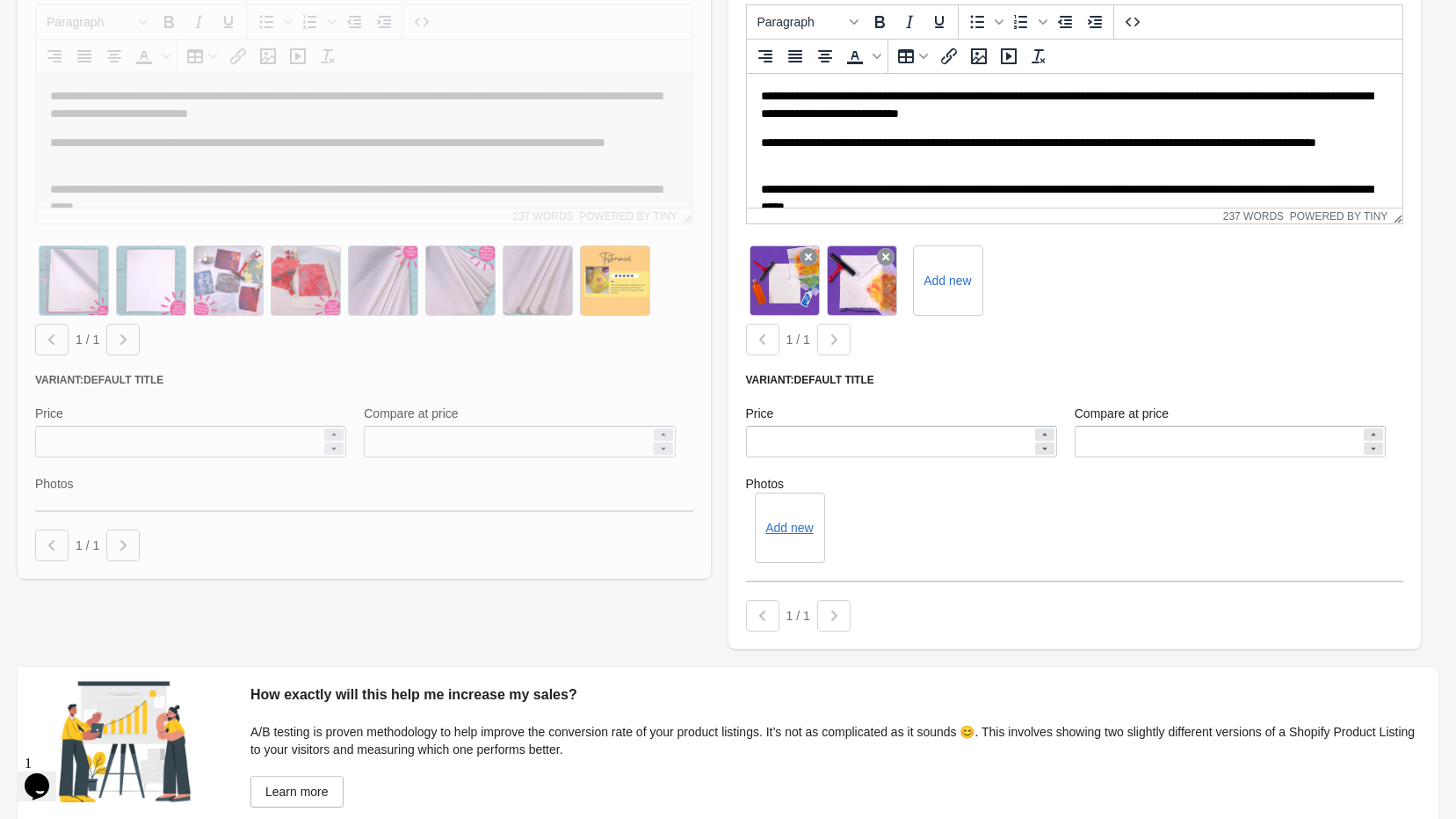
scroll to position [222, 0]
